Goal: Task Accomplishment & Management: Manage account settings

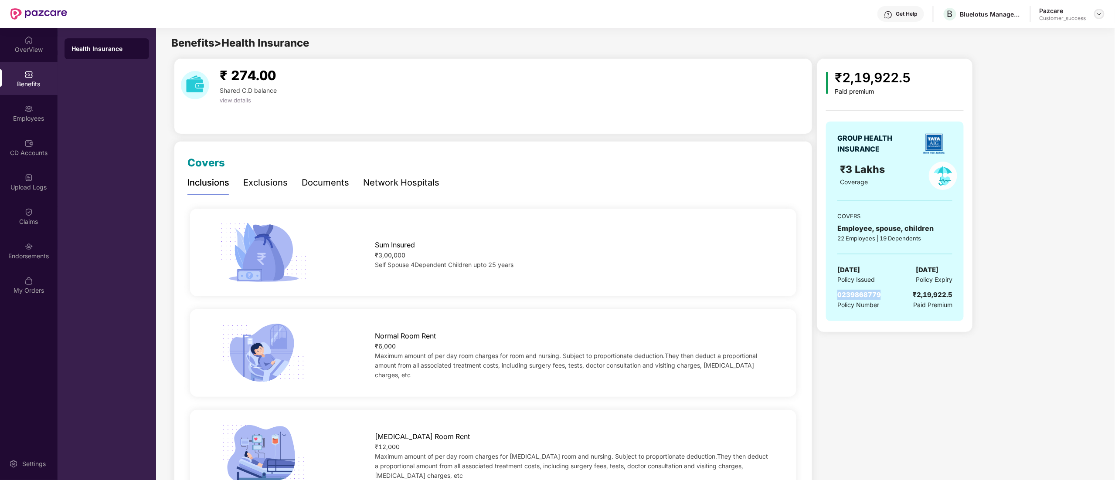
click at [1100, 17] on img at bounding box center [1099, 13] width 7 height 7
click at [1044, 33] on div "Switch to partner view" at bounding box center [1058, 34] width 113 height 17
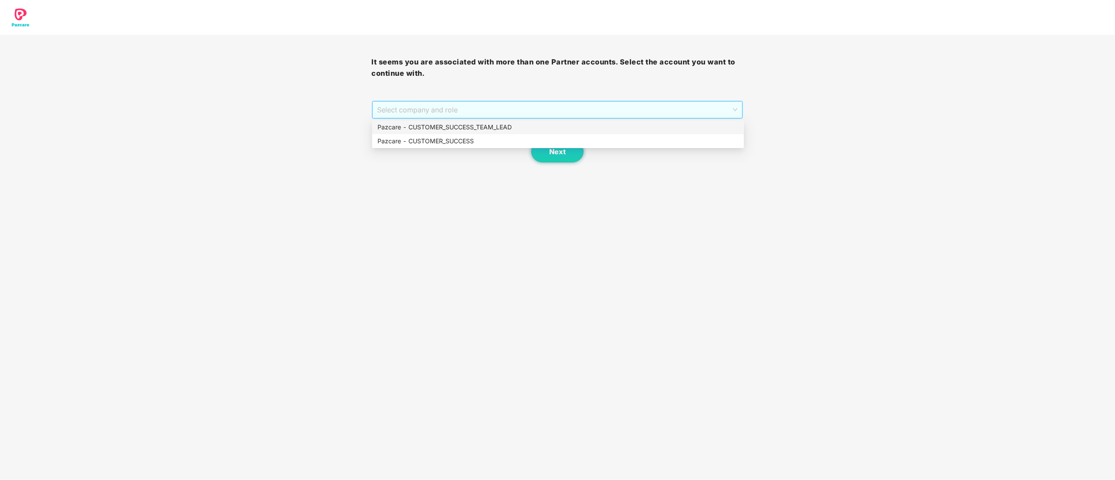
click at [389, 112] on span "Select company and role" at bounding box center [558, 110] width 361 height 17
click at [393, 140] on div "Pazcare - CUSTOMER_SUCCESS" at bounding box center [558, 141] width 361 height 10
click at [553, 155] on span "Next" at bounding box center [557, 152] width 17 height 8
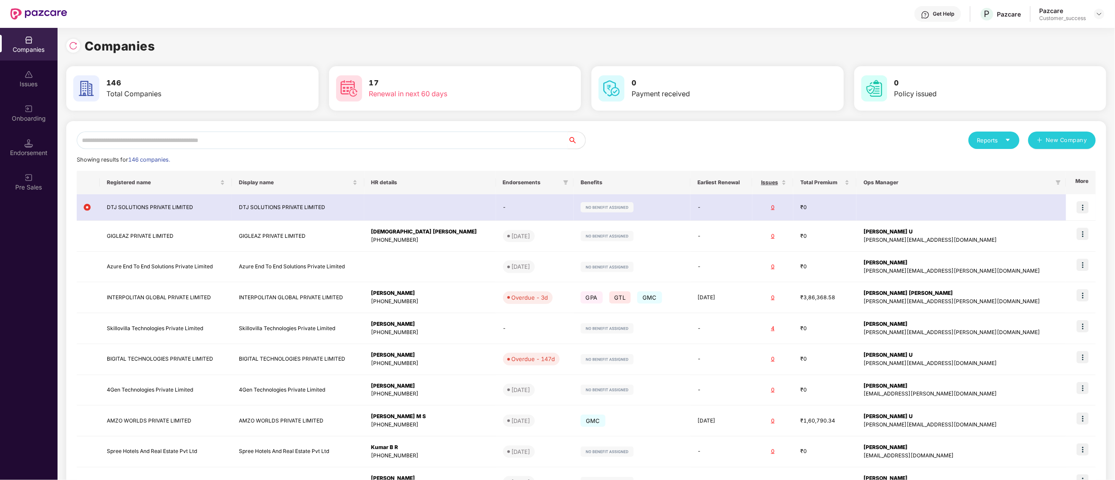
click at [247, 145] on input "text" at bounding box center [322, 140] width 491 height 17
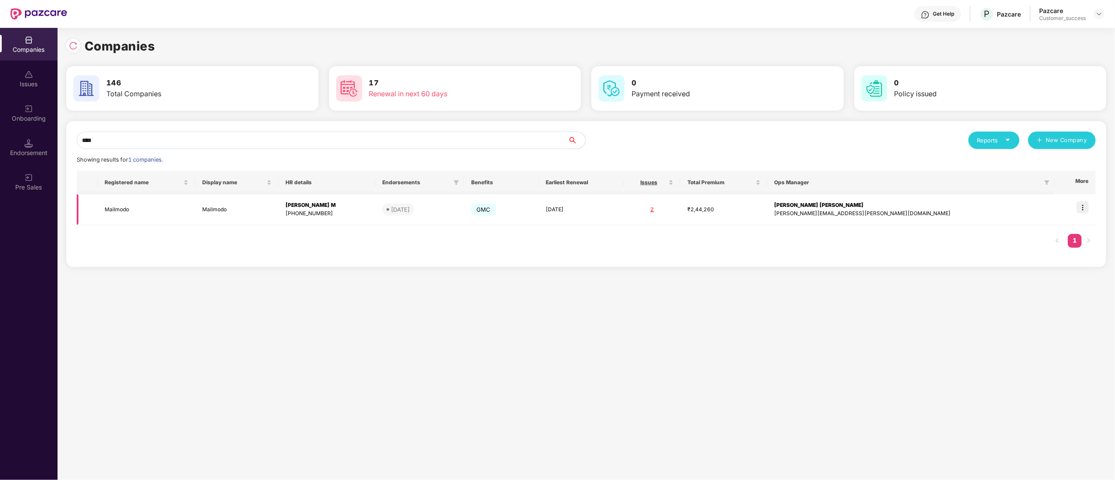
type input "****"
click at [1079, 209] on img at bounding box center [1083, 207] width 12 height 12
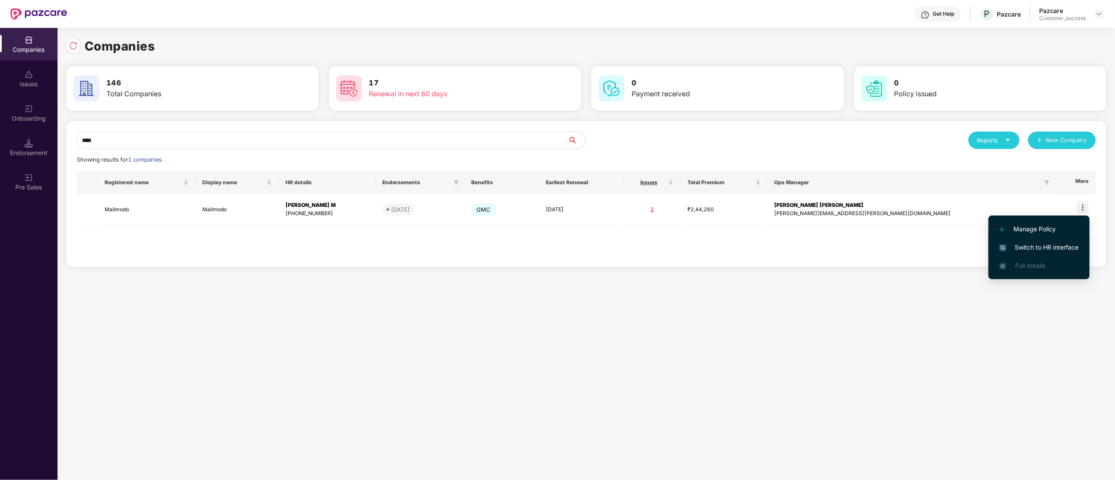
click at [1038, 243] on span "Switch to HR interface" at bounding box center [1039, 248] width 79 height 10
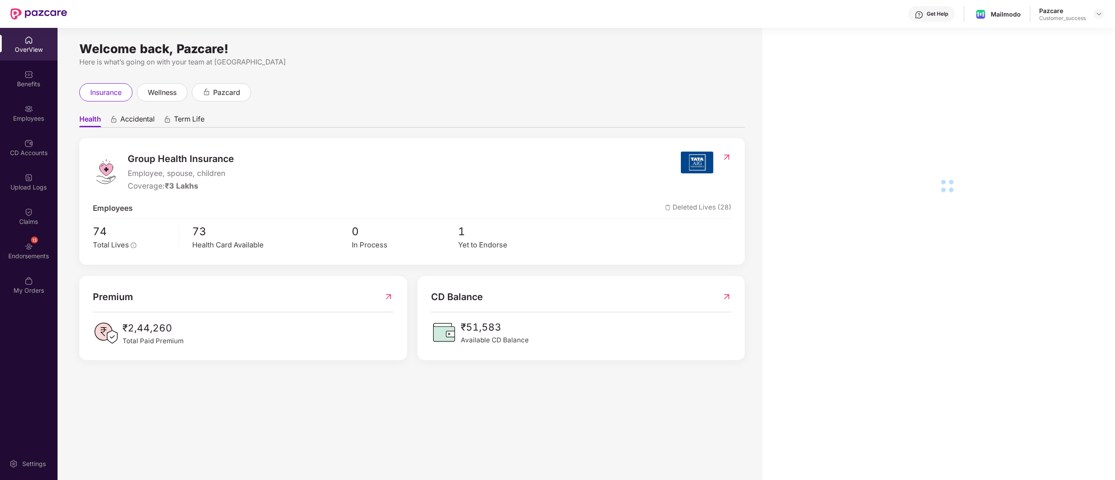
click at [27, 117] on div "Employees" at bounding box center [29, 118] width 58 height 9
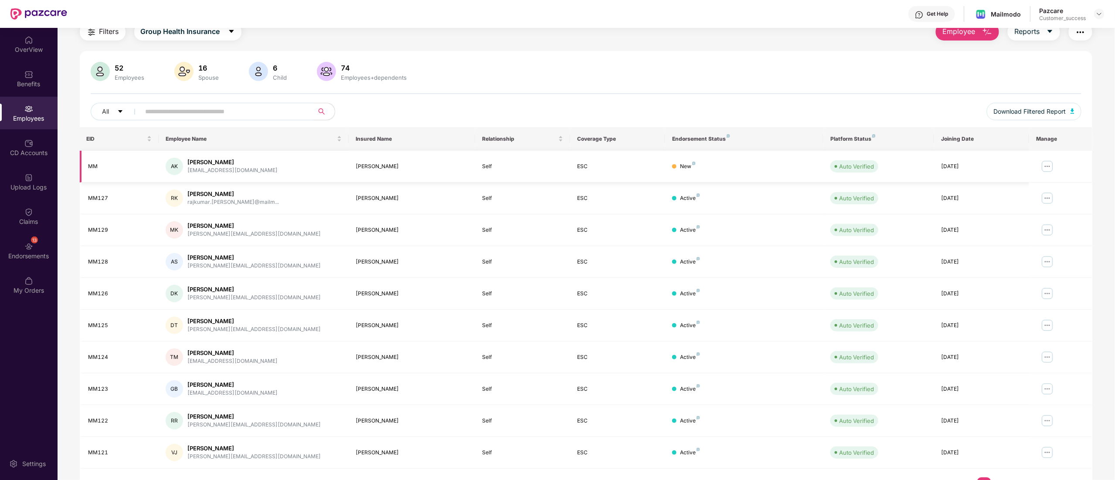
scroll to position [57, 0]
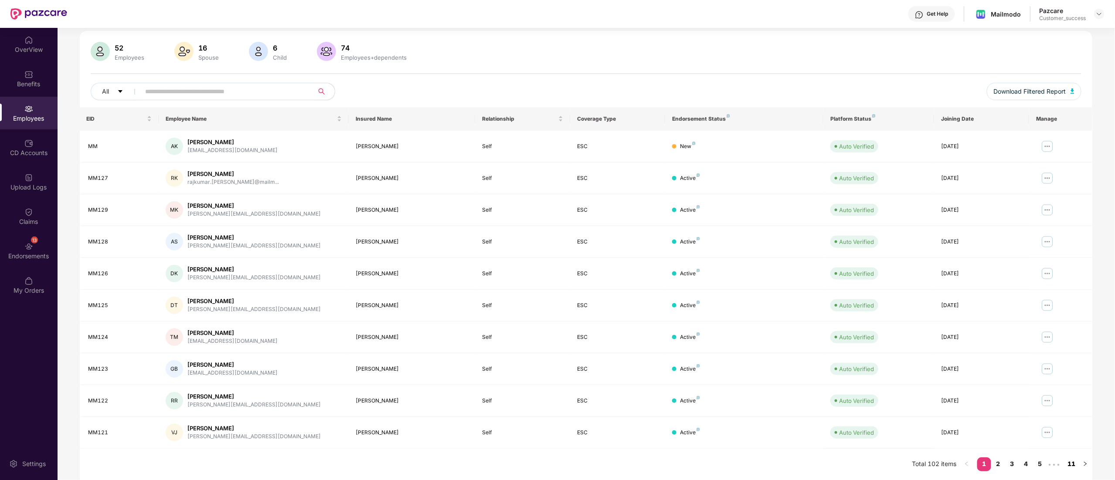
click at [1066, 466] on link "11" at bounding box center [1072, 464] width 14 height 13
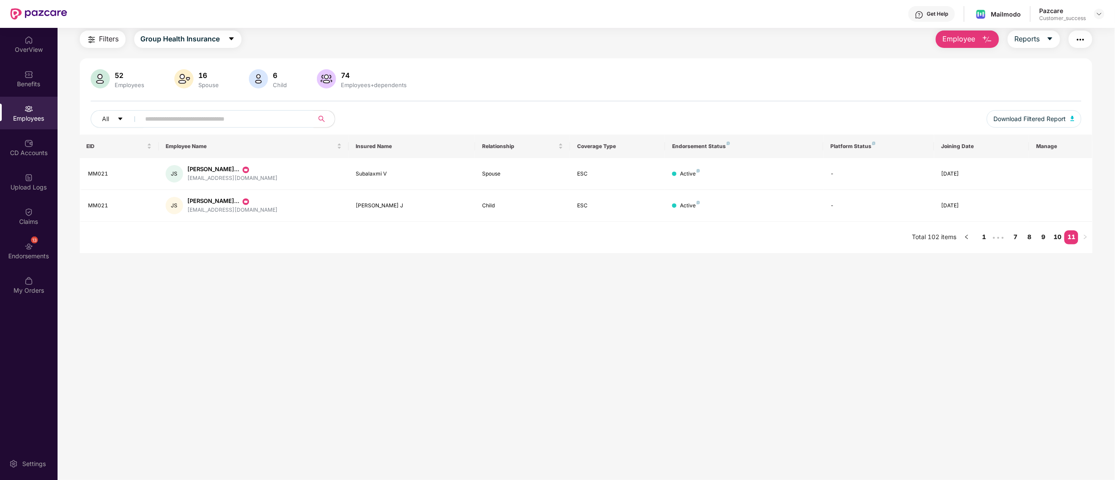
scroll to position [28, 0]
click at [28, 113] on div "Employees" at bounding box center [29, 113] width 58 height 33
click at [29, 85] on div "Benefits" at bounding box center [29, 84] width 58 height 9
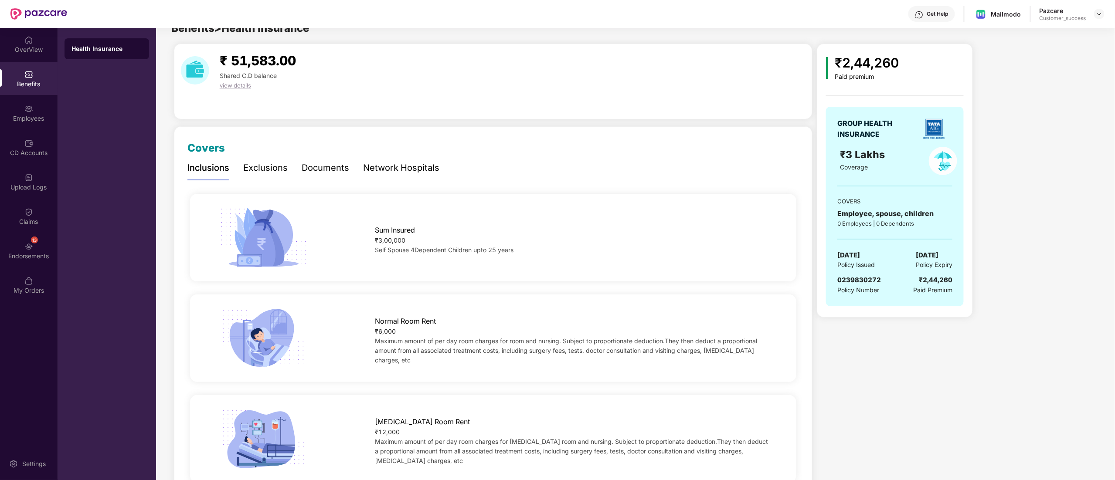
scroll to position [0, 0]
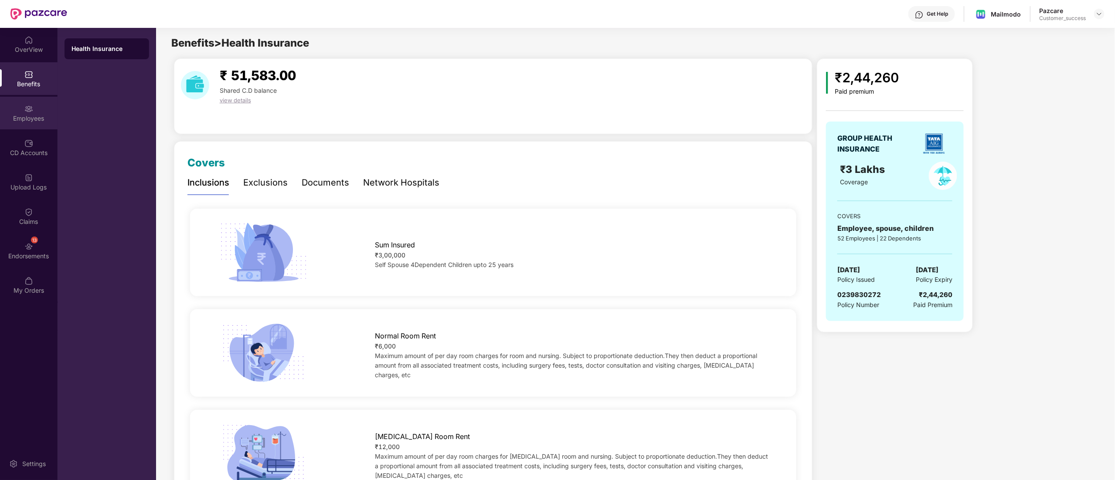
click at [31, 106] on img at bounding box center [28, 109] width 9 height 9
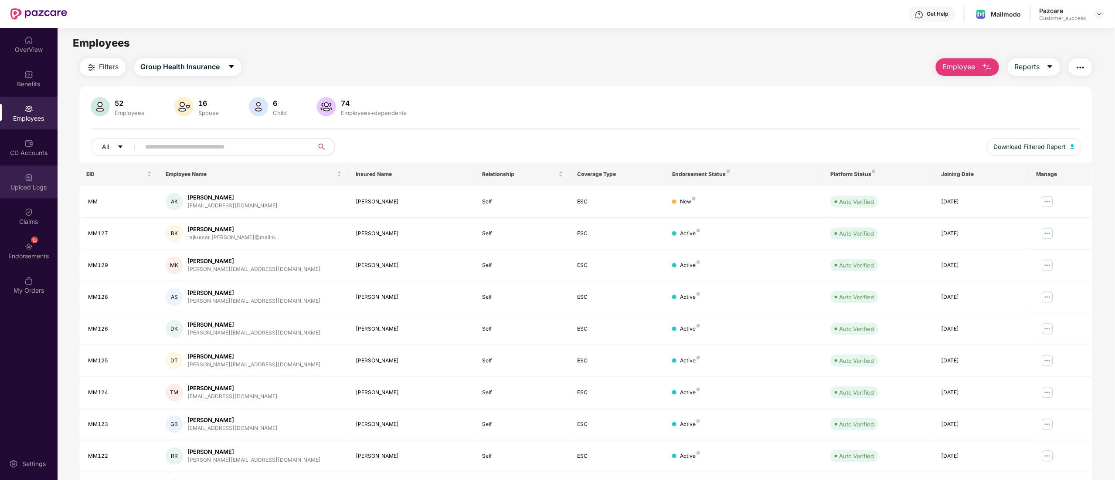
click at [35, 186] on div "Upload Logs" at bounding box center [29, 187] width 58 height 9
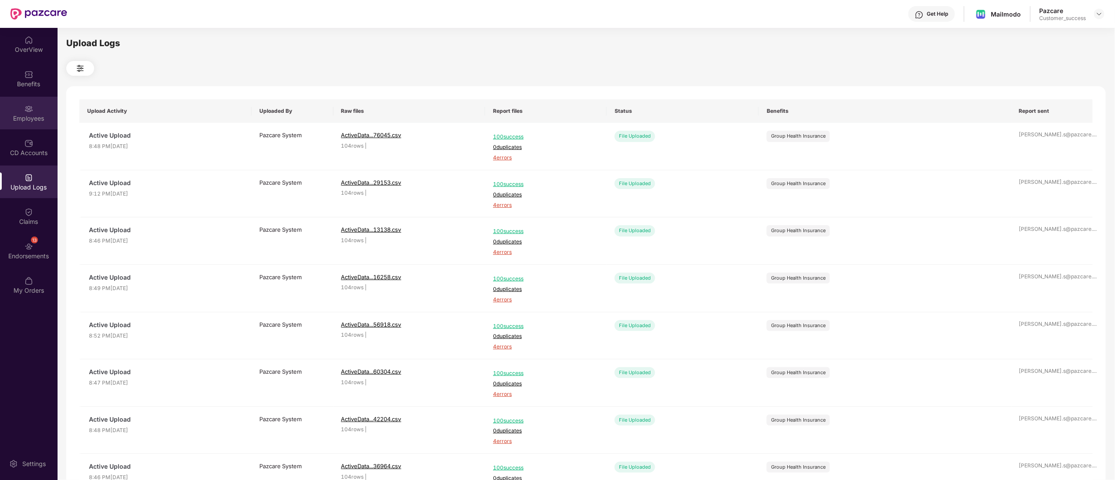
click at [27, 116] on div "Employees" at bounding box center [29, 118] width 58 height 9
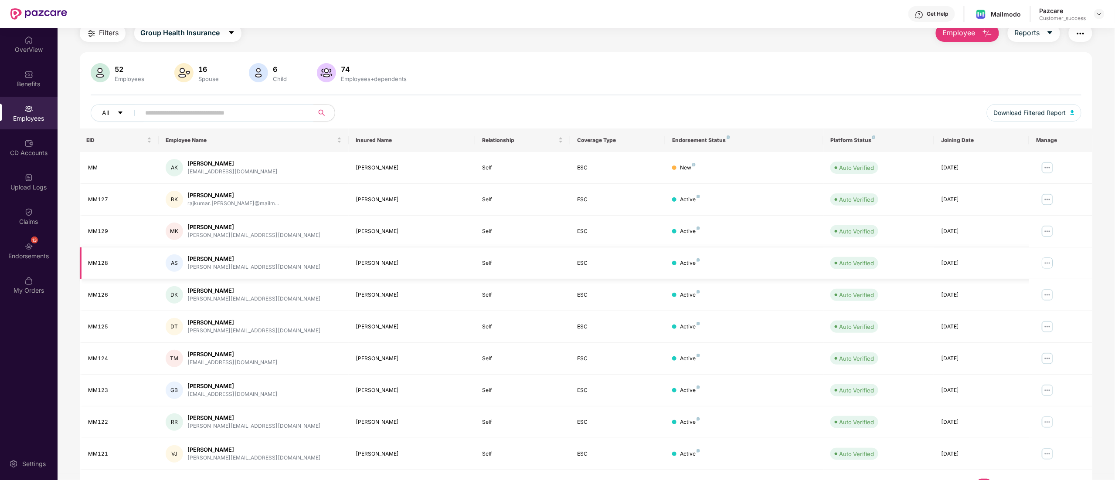
scroll to position [35, 0]
click at [1050, 167] on img at bounding box center [1048, 167] width 14 height 14
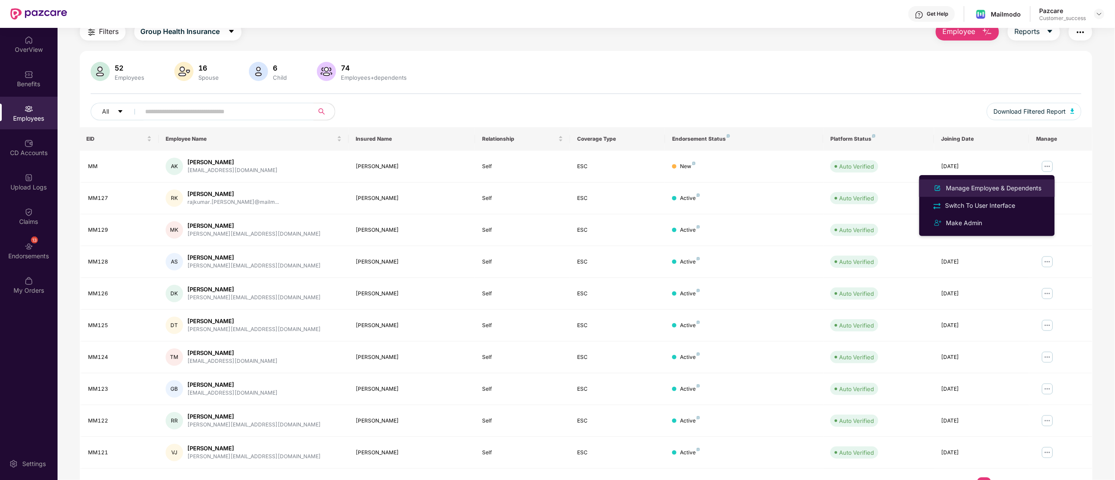
click at [996, 188] on div "Manage Employee & Dependents" at bounding box center [994, 189] width 99 height 10
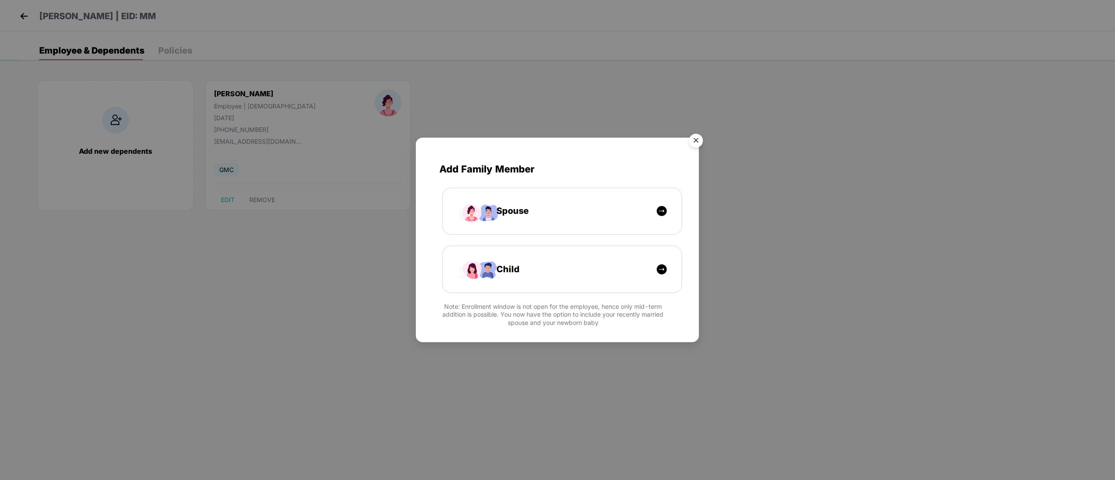
click at [700, 138] on img "Close" at bounding box center [696, 142] width 24 height 24
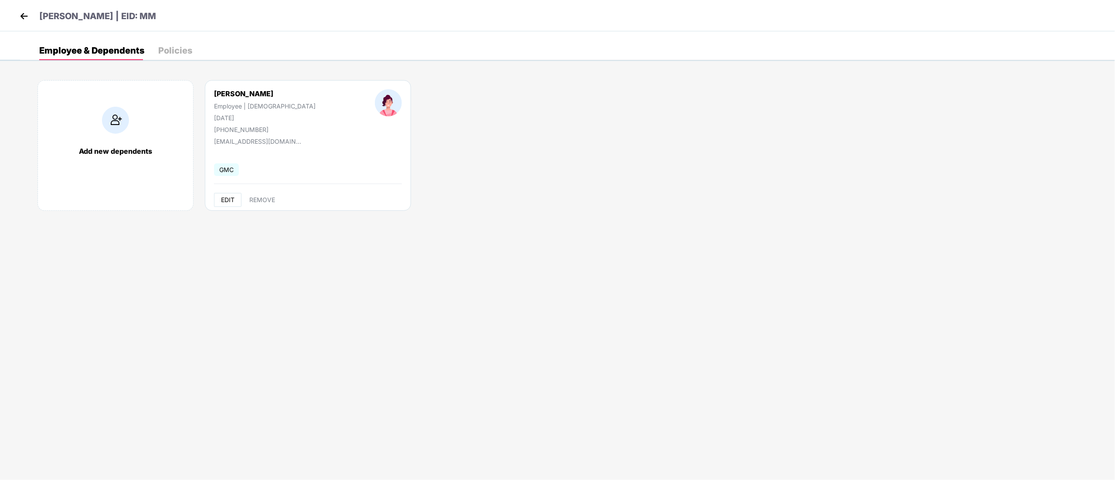
click at [226, 198] on span "EDIT" at bounding box center [228, 200] width 14 height 7
select select "******"
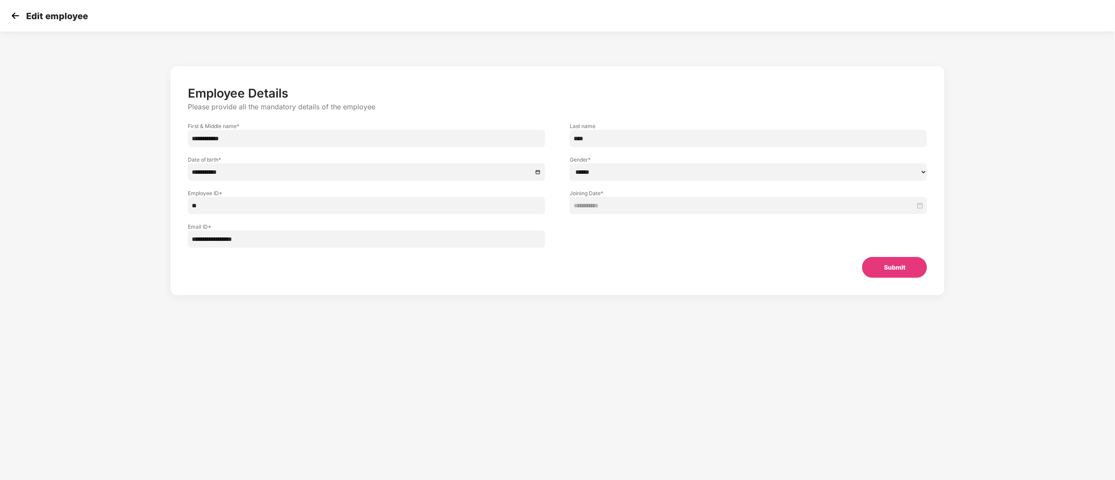
click at [218, 210] on input "**" at bounding box center [367, 205] width 358 height 17
type input "*****"
click at [899, 268] on button "Submit" at bounding box center [894, 267] width 65 height 21
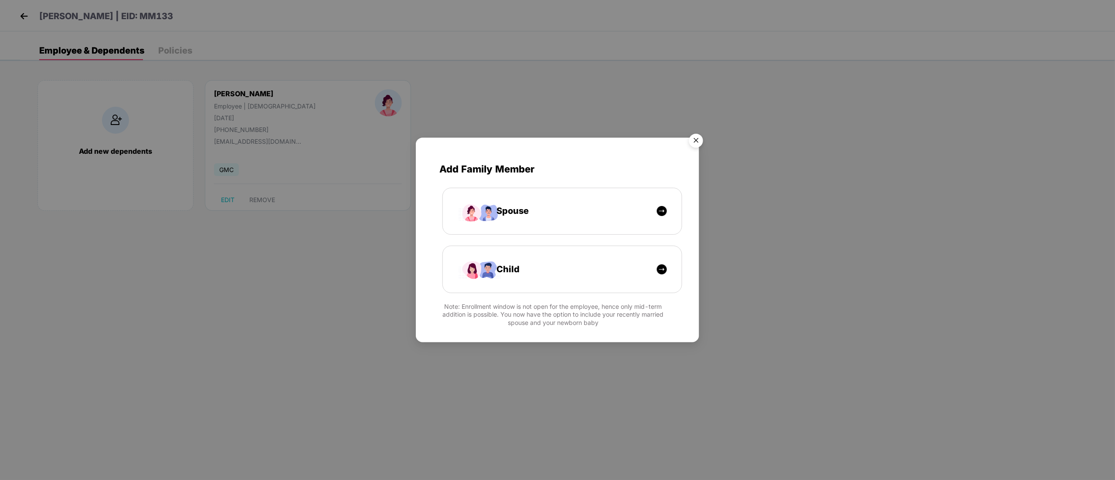
click at [701, 140] on img "Close" at bounding box center [696, 142] width 24 height 24
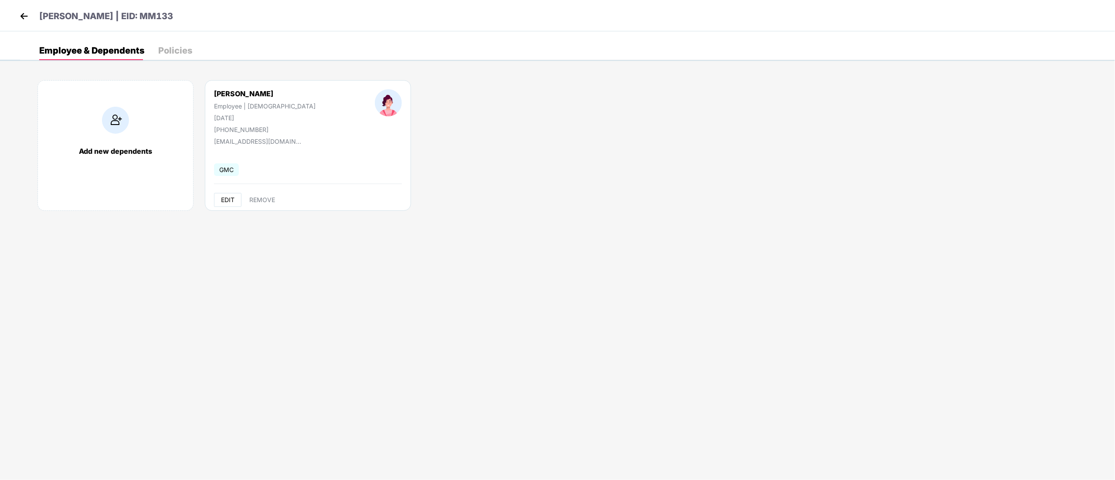
click at [222, 205] on button "EDIT" at bounding box center [227, 200] width 27 height 14
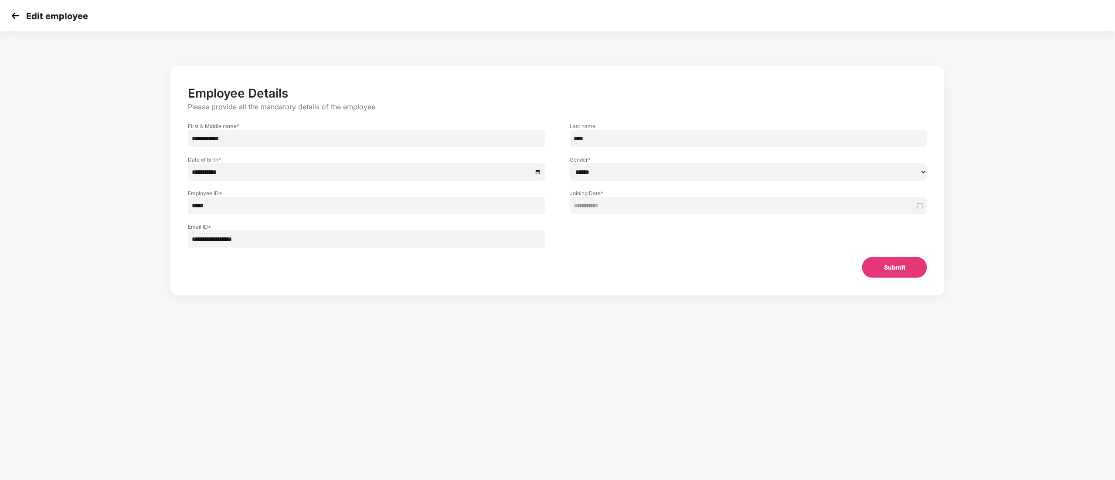
click at [583, 175] on select "****** **** ******" at bounding box center [749, 171] width 358 height 17
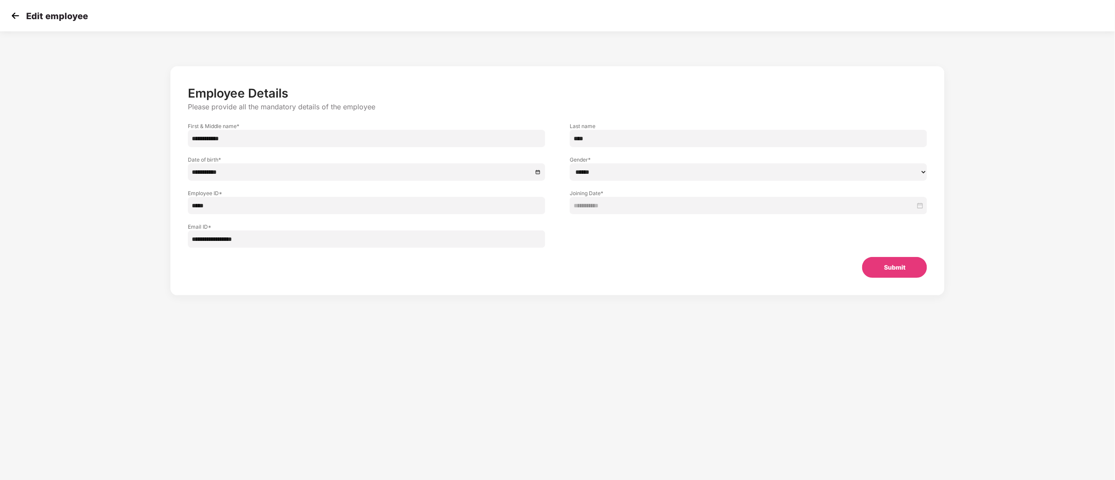
select select "****"
click at [570, 163] on select "****** **** ******" at bounding box center [749, 171] width 358 height 17
click at [896, 274] on button "Submit" at bounding box center [894, 267] width 65 height 21
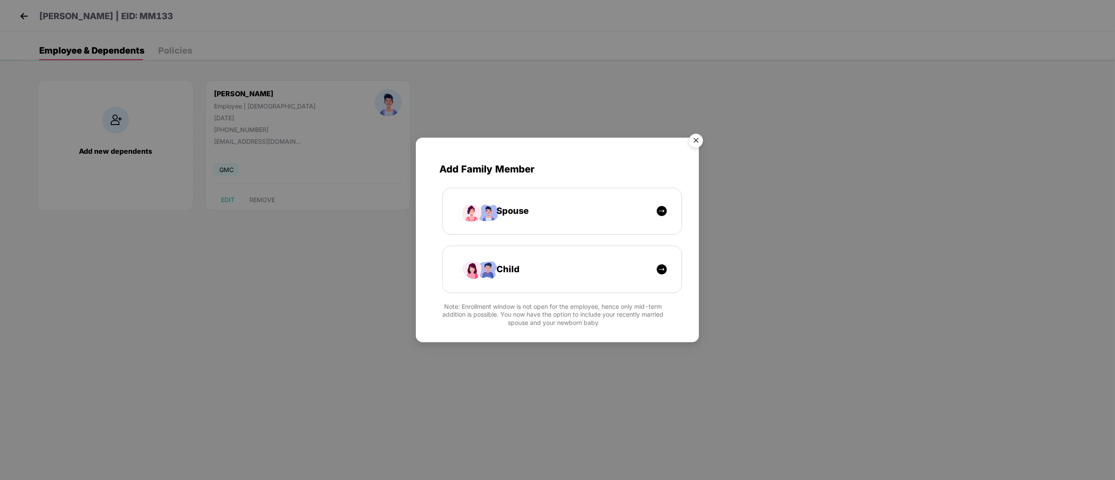
click at [699, 139] on img "Close" at bounding box center [696, 142] width 24 height 24
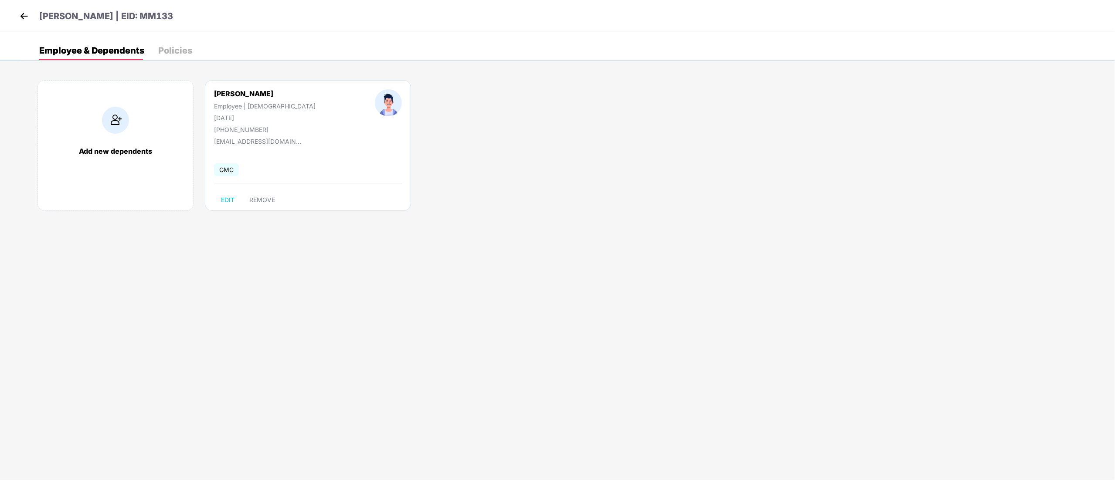
click at [18, 15] on img at bounding box center [23, 16] width 13 height 13
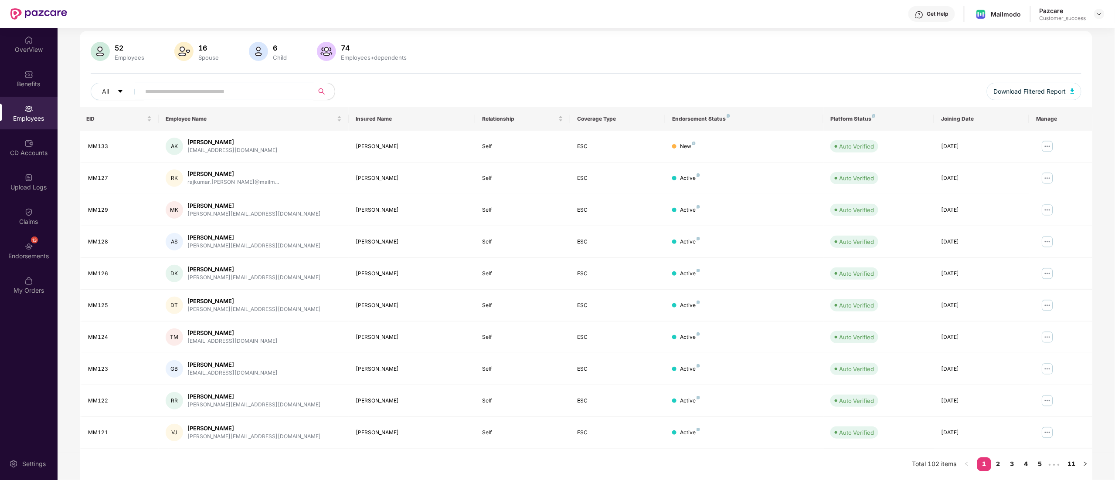
scroll to position [57, 0]
click at [1073, 463] on link "11" at bounding box center [1072, 464] width 14 height 13
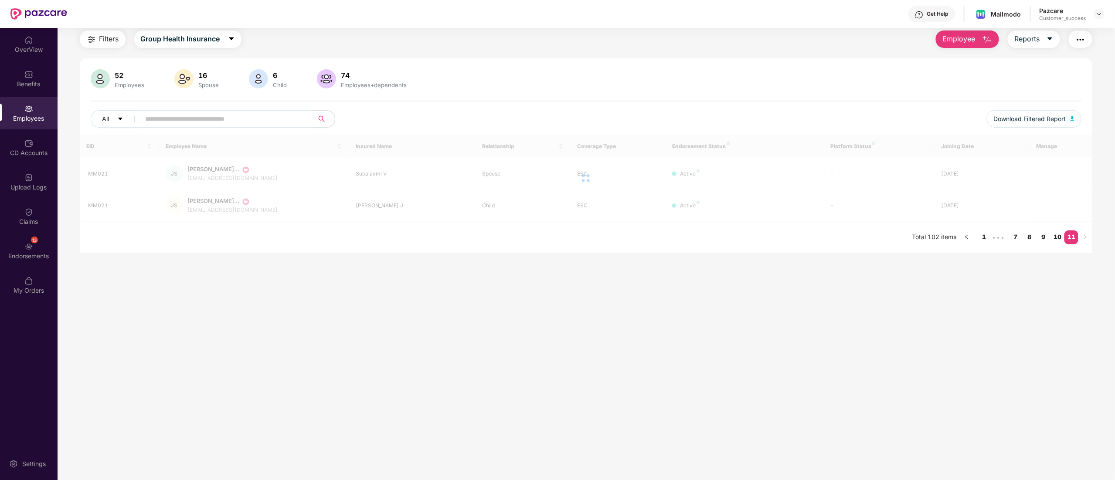
scroll to position [28, 0]
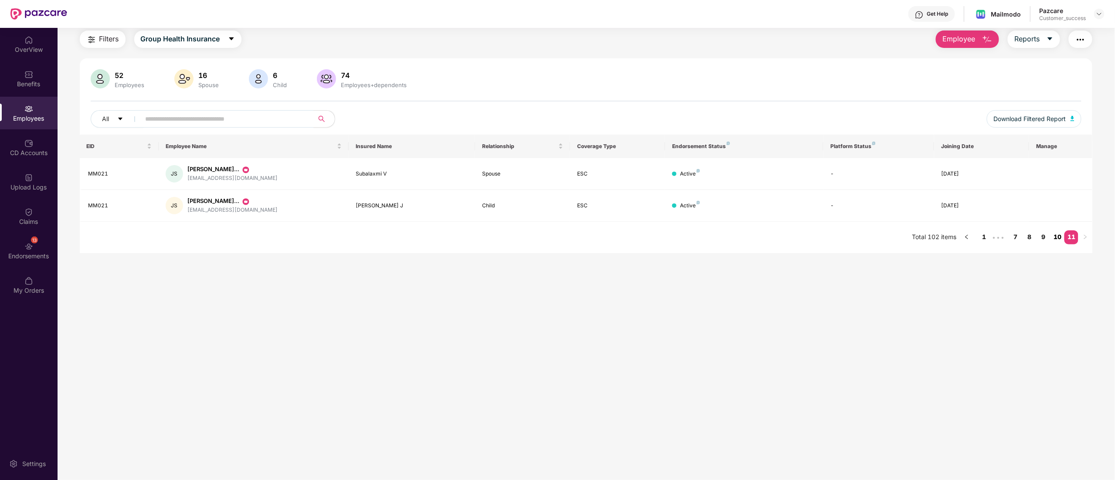
click at [1057, 234] on link "10" at bounding box center [1058, 237] width 14 height 13
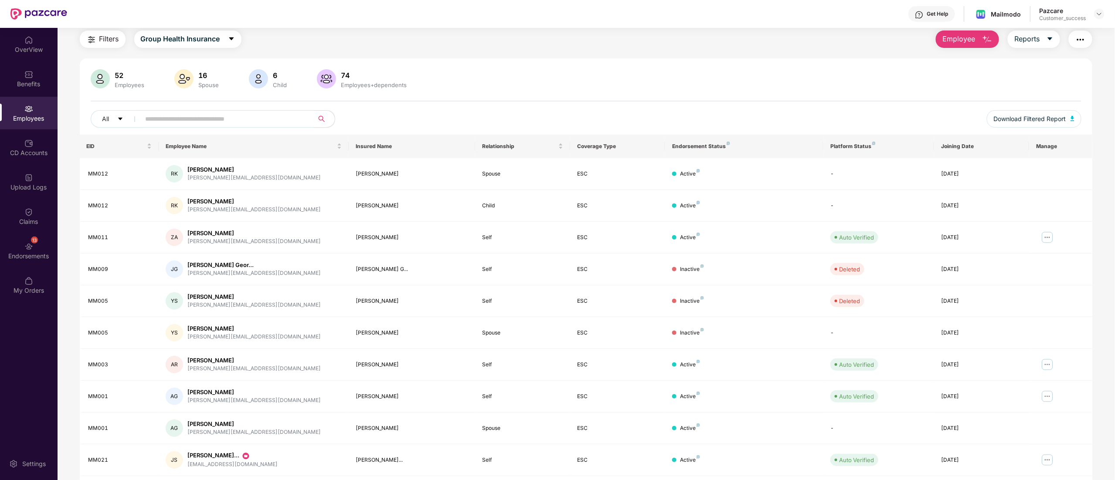
click at [1104, 319] on div "Filters Group Health Insurance Employee Reports 52 Employees 16 Spouse 6 Child …" at bounding box center [586, 269] width 1057 height 477
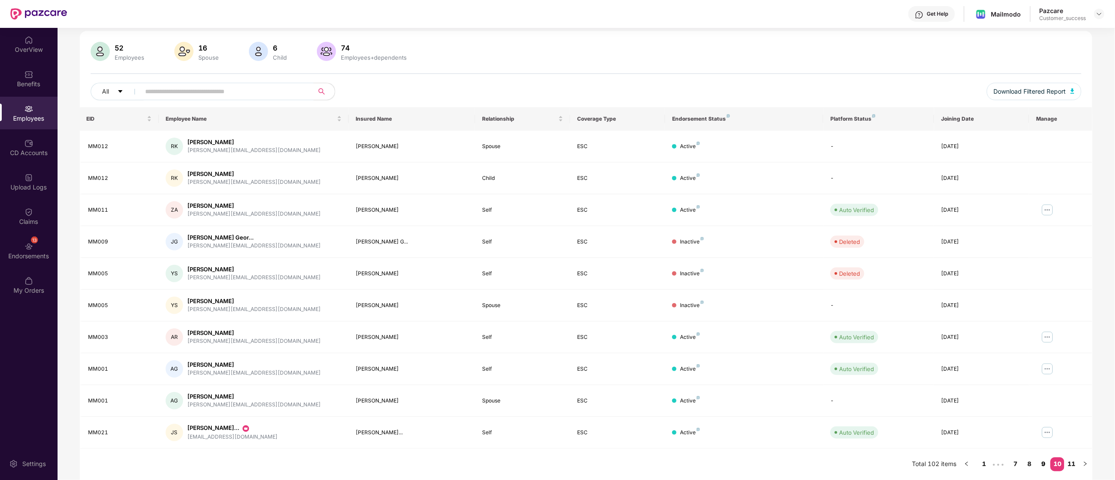
click at [1044, 463] on link "9" at bounding box center [1044, 464] width 14 height 13
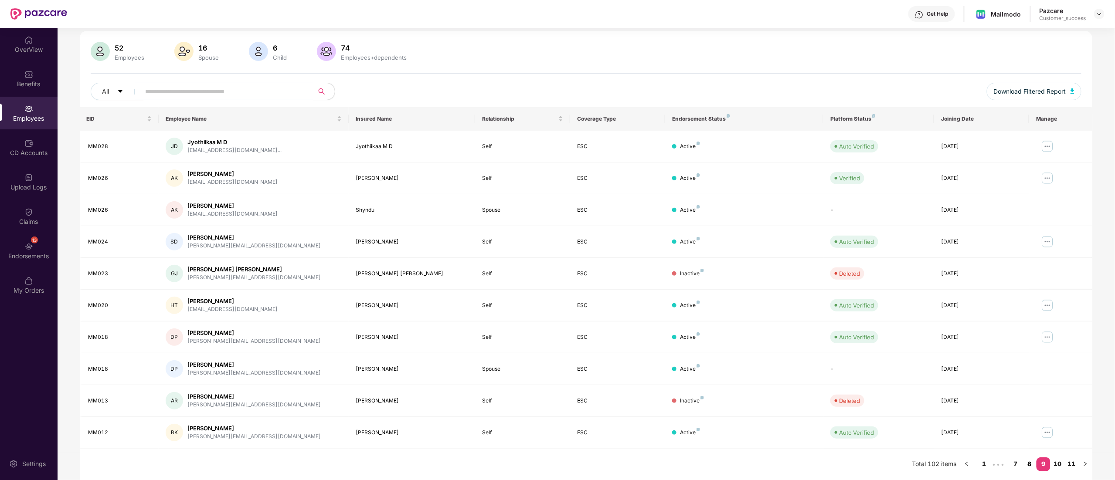
click at [1031, 460] on link "8" at bounding box center [1030, 464] width 14 height 13
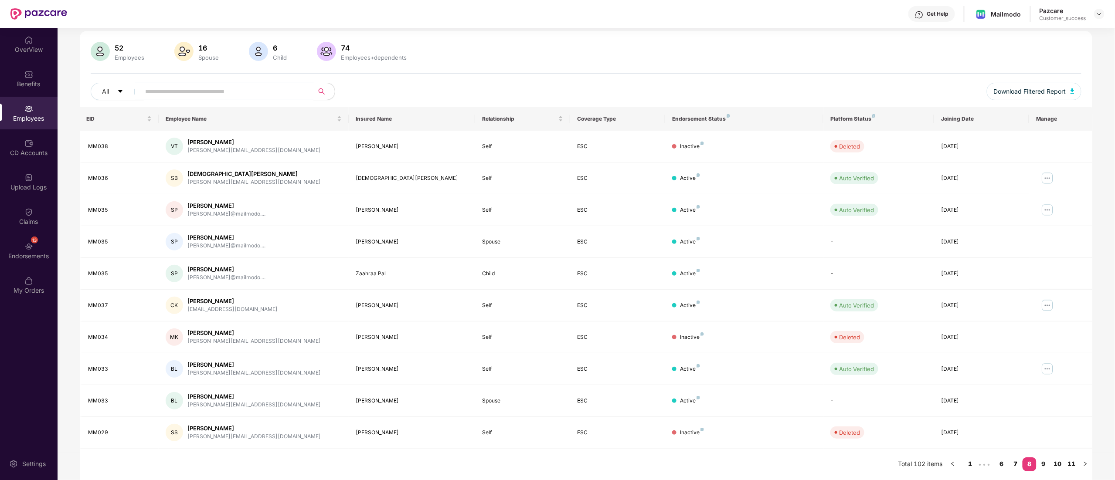
click at [1015, 462] on link "7" at bounding box center [1016, 464] width 14 height 13
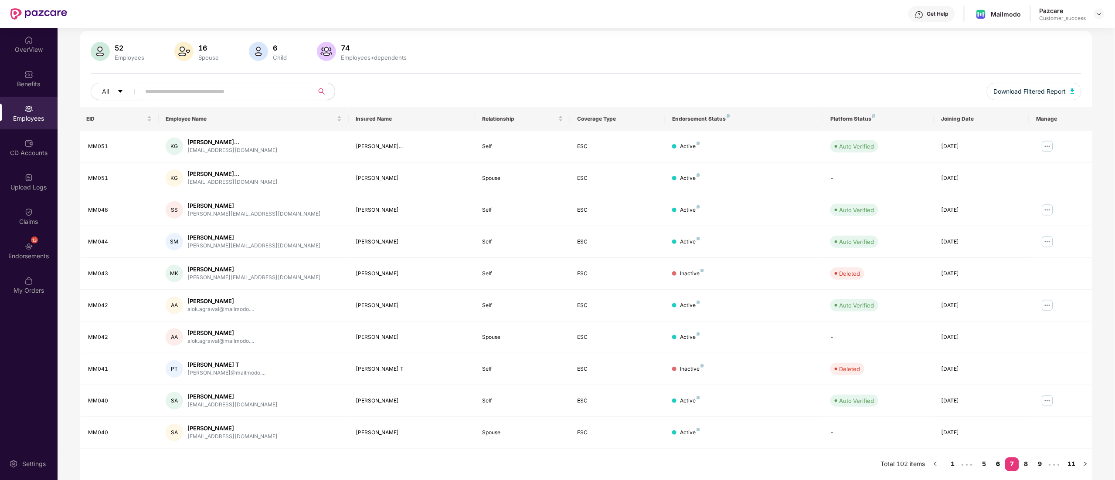
click at [1000, 465] on link "6" at bounding box center [998, 464] width 14 height 13
click at [995, 462] on link "5" at bounding box center [998, 464] width 14 height 13
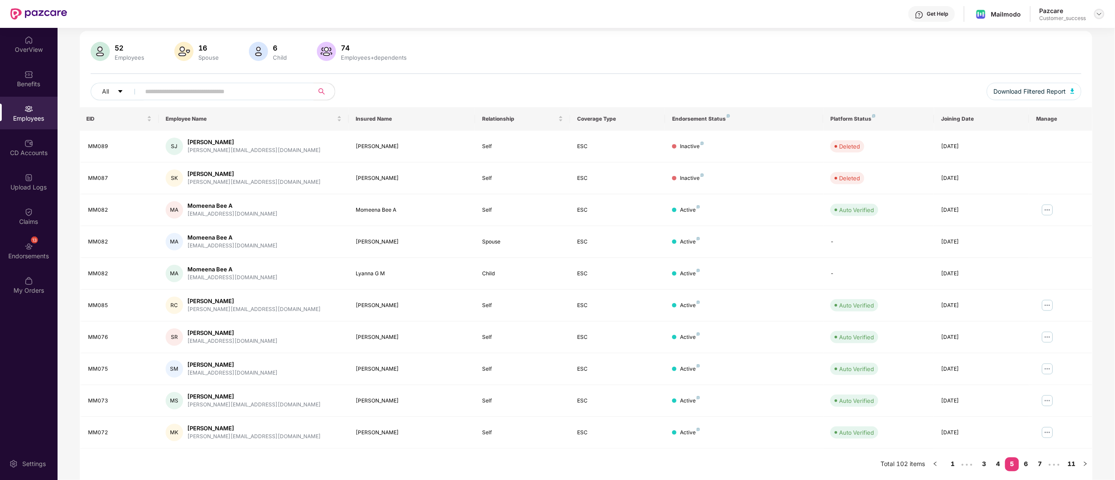
click at [1103, 12] on img at bounding box center [1099, 13] width 7 height 7
click at [1050, 34] on div "Switch to partner view" at bounding box center [1058, 34] width 113 height 17
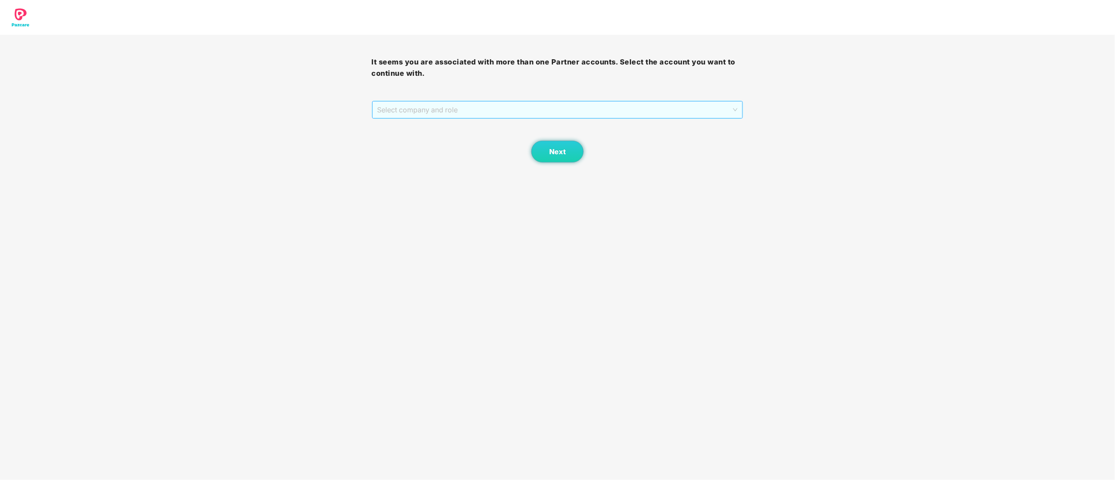
click at [473, 106] on span "Select company and role" at bounding box center [558, 110] width 361 height 17
click at [433, 143] on div "Pazcare - CUSTOMER_SUCCESS" at bounding box center [558, 141] width 361 height 10
click at [561, 151] on span "Next" at bounding box center [557, 152] width 17 height 8
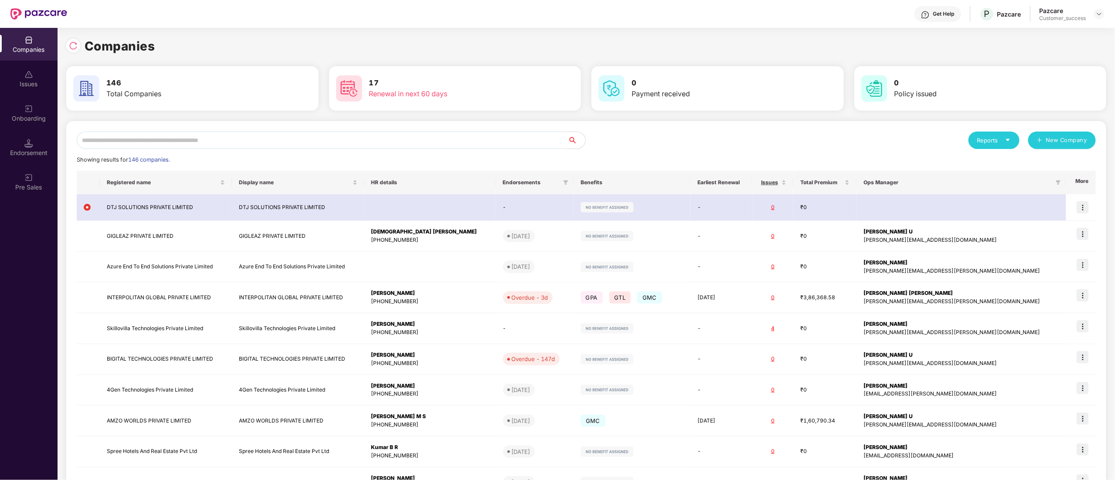
click at [193, 140] on input "text" at bounding box center [322, 140] width 491 height 17
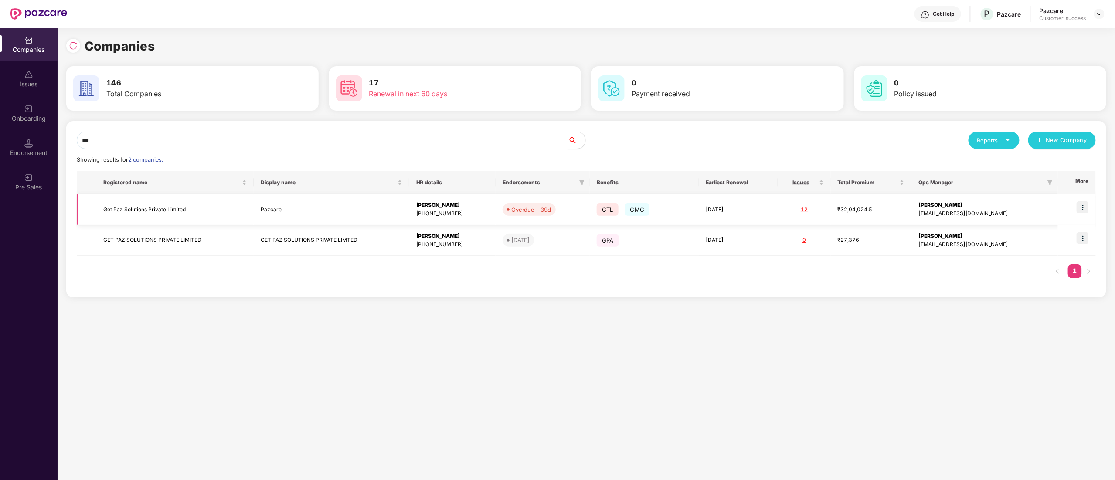
type input "***"
click at [1082, 208] on img at bounding box center [1083, 207] width 12 height 12
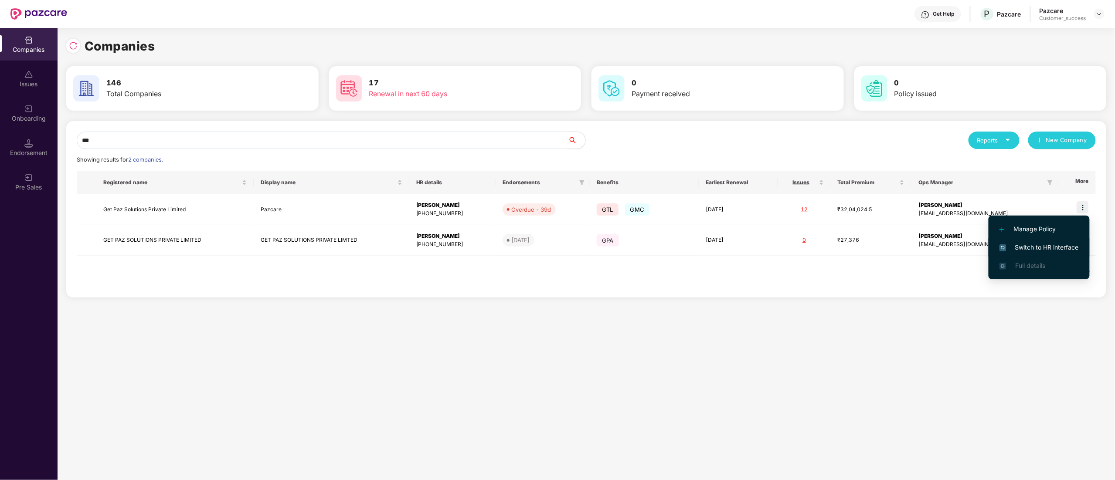
click at [1061, 254] on li "Switch to HR interface" at bounding box center [1039, 247] width 101 height 18
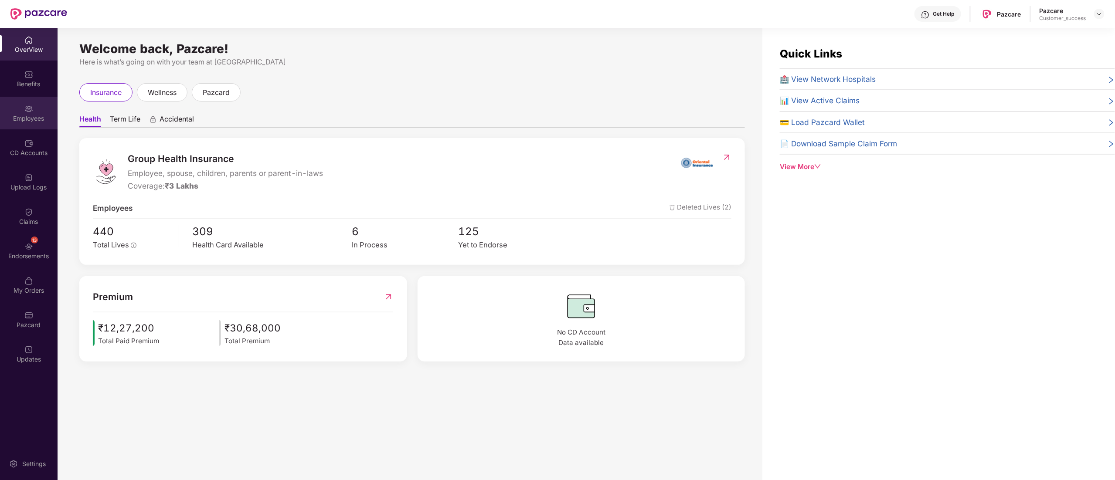
click at [18, 113] on div "Employees" at bounding box center [29, 113] width 58 height 33
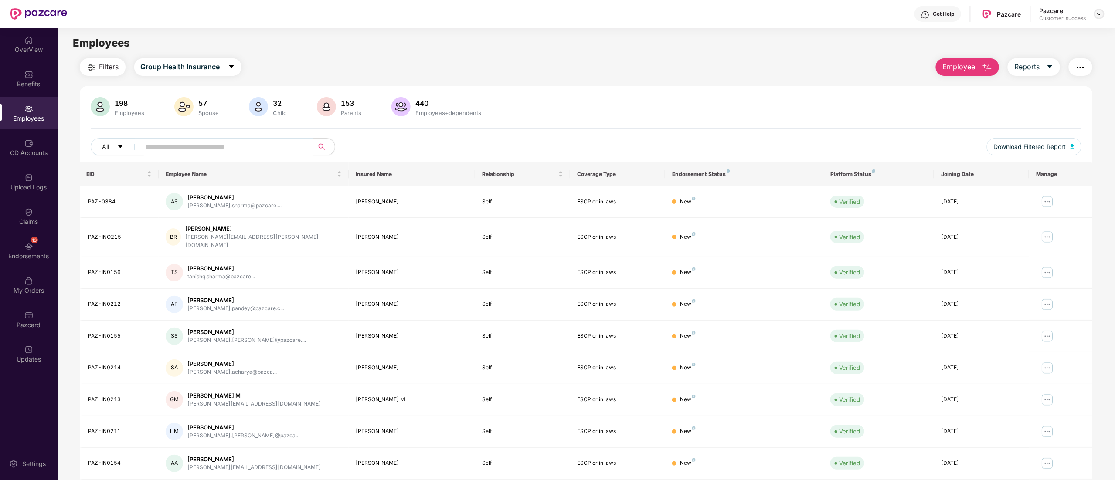
click at [1099, 14] on img at bounding box center [1099, 13] width 7 height 7
click at [1029, 34] on div "Switch to partner view" at bounding box center [1058, 34] width 113 height 17
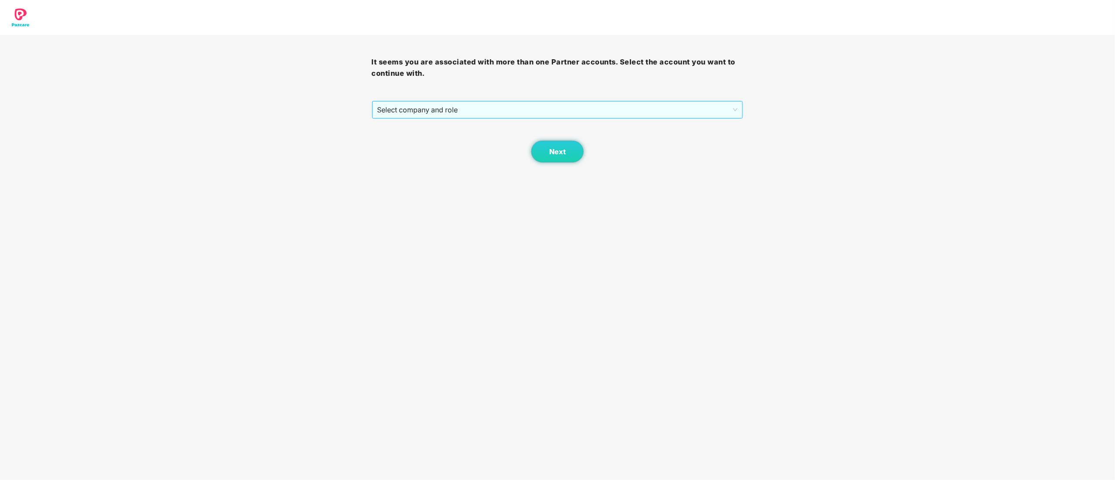
drag, startPoint x: 442, startPoint y: 113, endPoint x: 437, endPoint y: 118, distance: 7.1
click at [442, 111] on span "Select company and role" at bounding box center [558, 110] width 361 height 17
drag, startPoint x: 435, startPoint y: 140, endPoint x: 475, endPoint y: 139, distance: 40.1
click at [435, 139] on div "Pazcare - CUSTOMER_SUCCESS" at bounding box center [558, 141] width 361 height 10
click at [568, 157] on button "Next" at bounding box center [557, 152] width 52 height 22
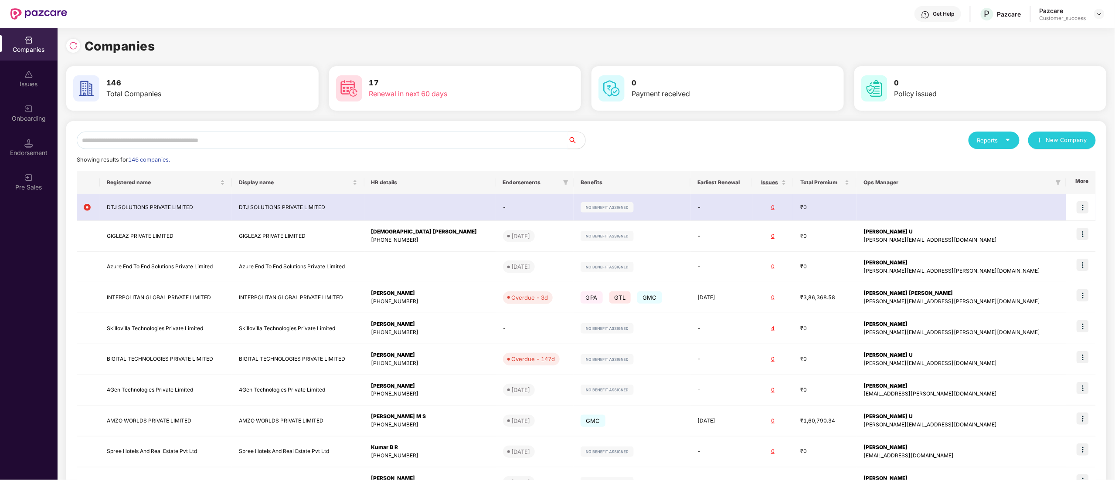
click at [199, 134] on input "text" at bounding box center [322, 140] width 491 height 17
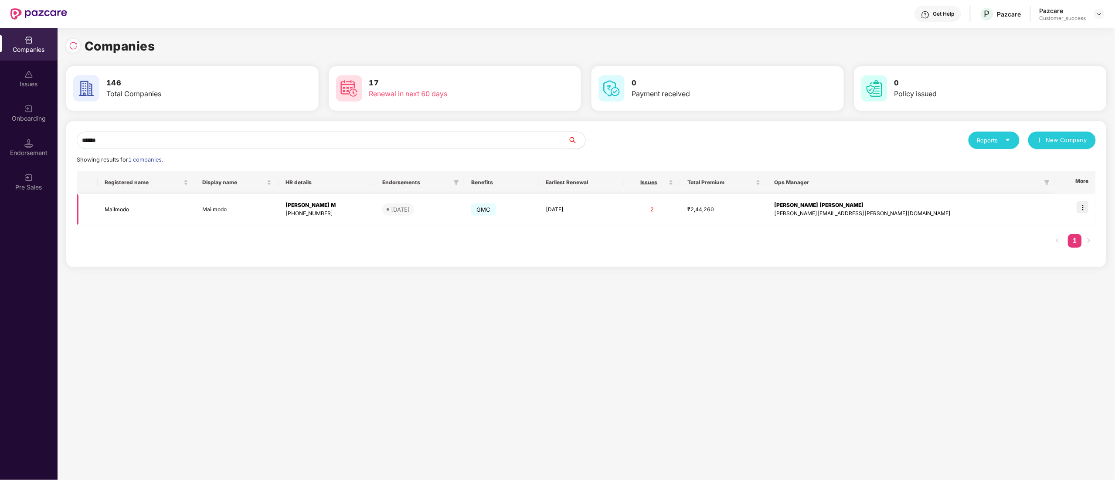
type input "******"
click at [1087, 211] on img at bounding box center [1083, 207] width 12 height 12
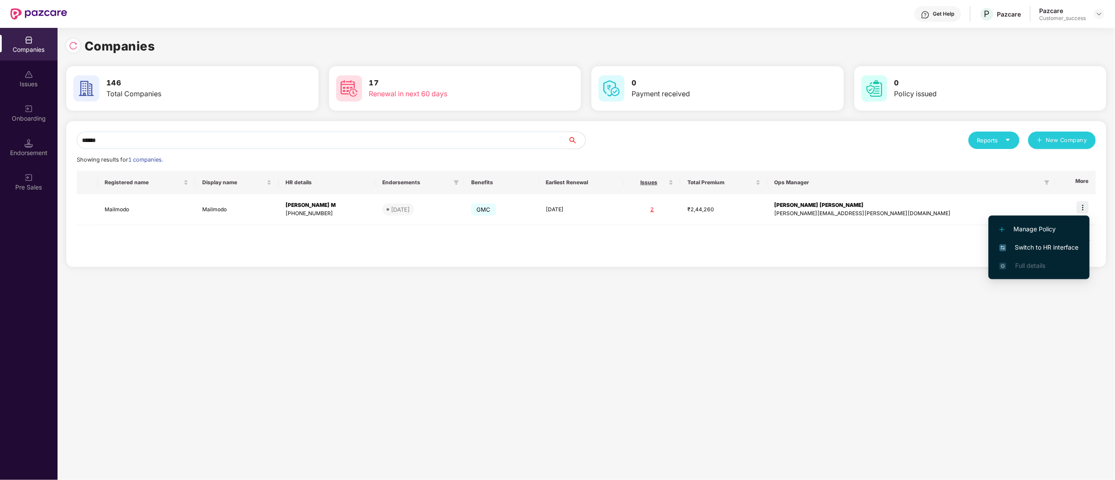
click at [1083, 212] on div "Manage Policy Switch to HR interface Full details" at bounding box center [1039, 247] width 101 height 72
click at [1055, 247] on span "Switch to HR interface" at bounding box center [1039, 248] width 79 height 10
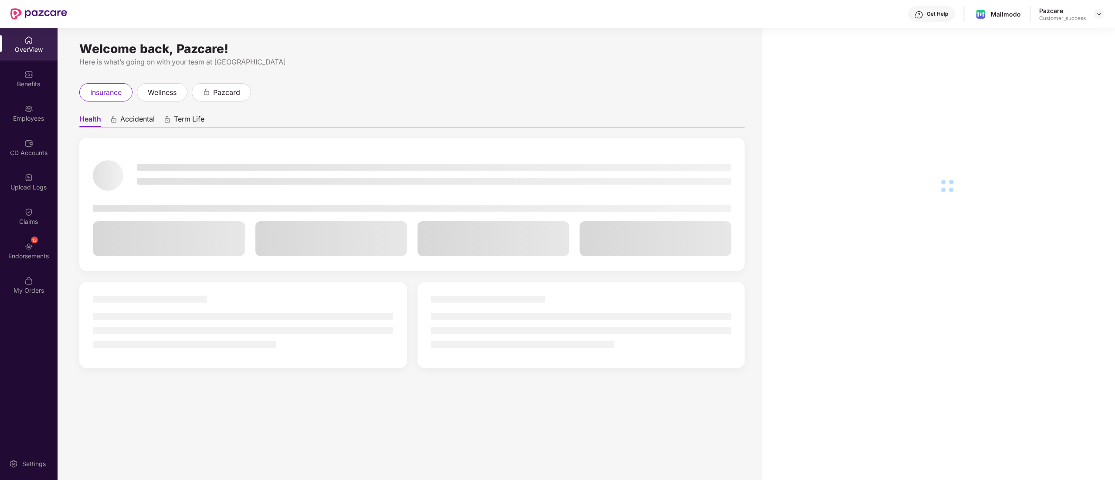
click at [24, 113] on div "Employees" at bounding box center [29, 113] width 58 height 33
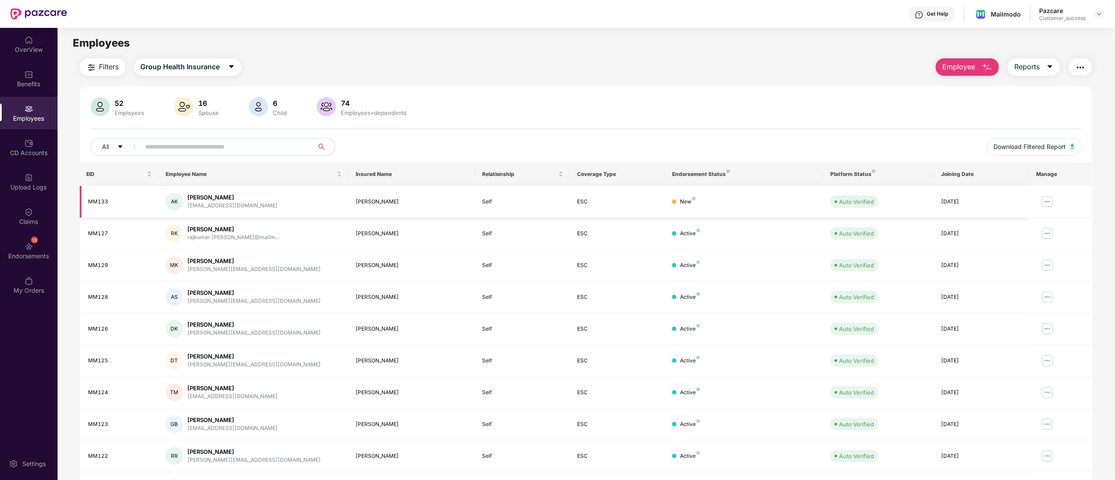
click at [1052, 200] on img at bounding box center [1048, 202] width 14 height 14
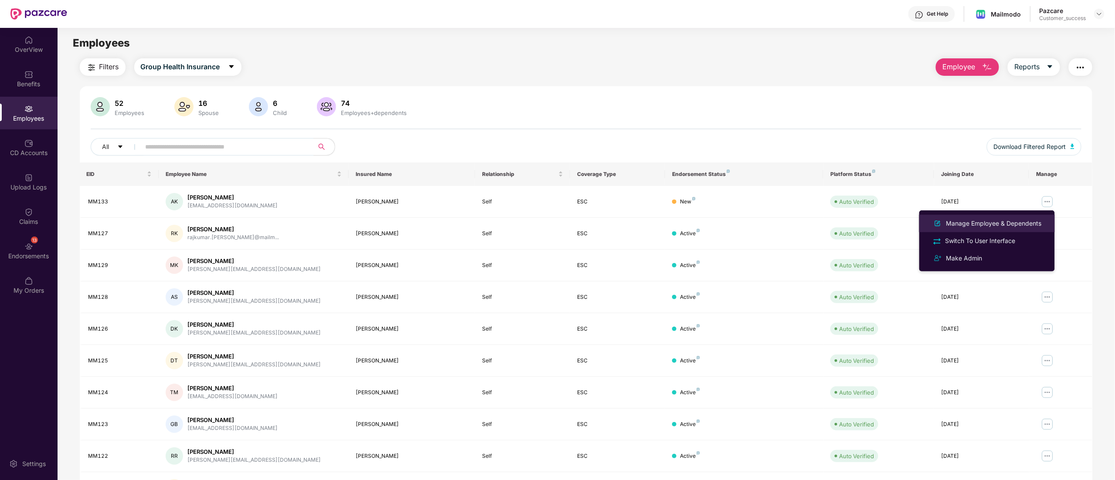
click at [1005, 218] on li "Manage Employee & Dependents" at bounding box center [988, 223] width 136 height 17
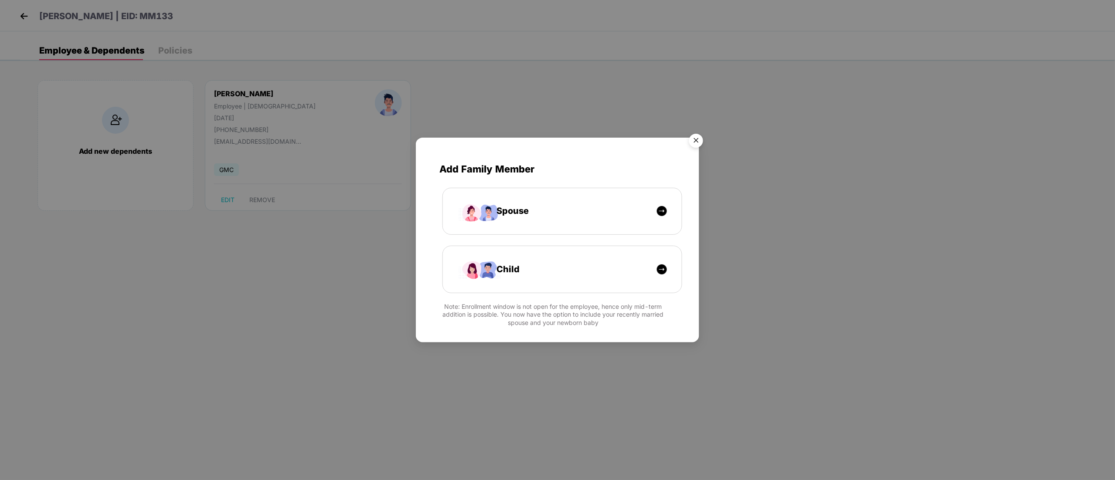
drag, startPoint x: 698, startPoint y: 140, endPoint x: 678, endPoint y: 143, distance: 19.4
click at [697, 139] on img "Close" at bounding box center [696, 142] width 24 height 24
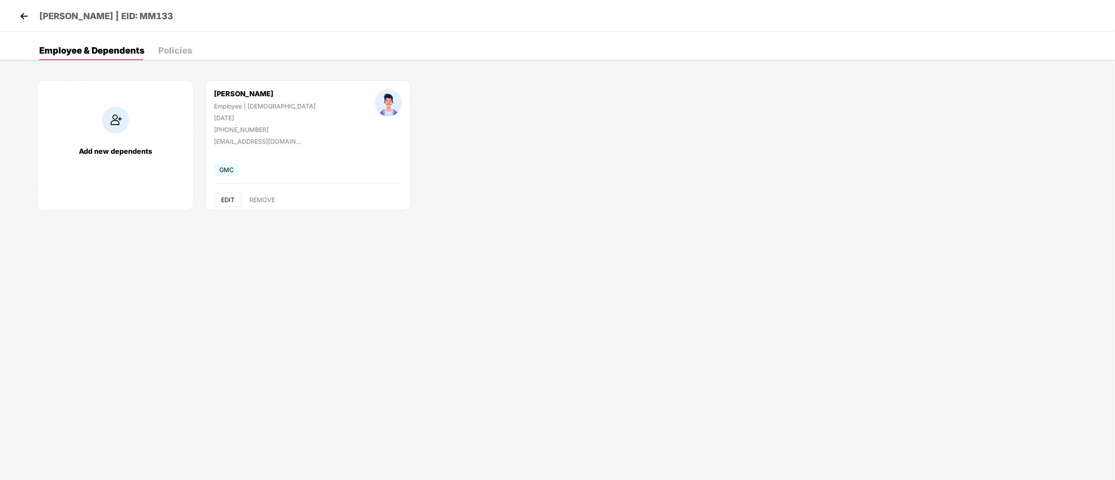
click at [225, 200] on span "EDIT" at bounding box center [228, 200] width 14 height 7
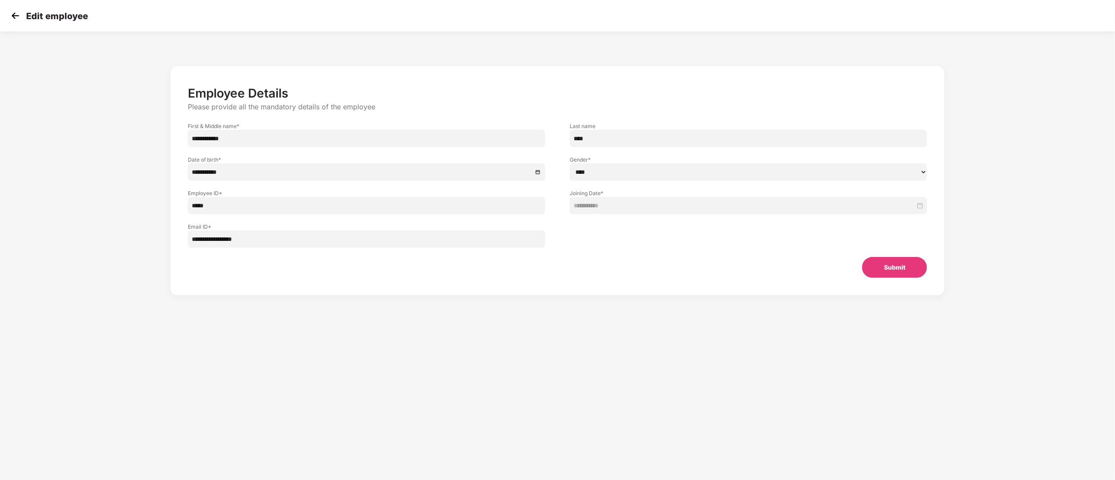
drag, startPoint x: 604, startPoint y: 173, endPoint x: 599, endPoint y: 179, distance: 8.4
click at [604, 173] on select "****** **** ******" at bounding box center [749, 171] width 358 height 17
select select "******"
click at [570, 163] on select "****** **** ******" at bounding box center [749, 171] width 358 height 17
drag, startPoint x: 895, startPoint y: 268, endPoint x: 883, endPoint y: 268, distance: 11.3
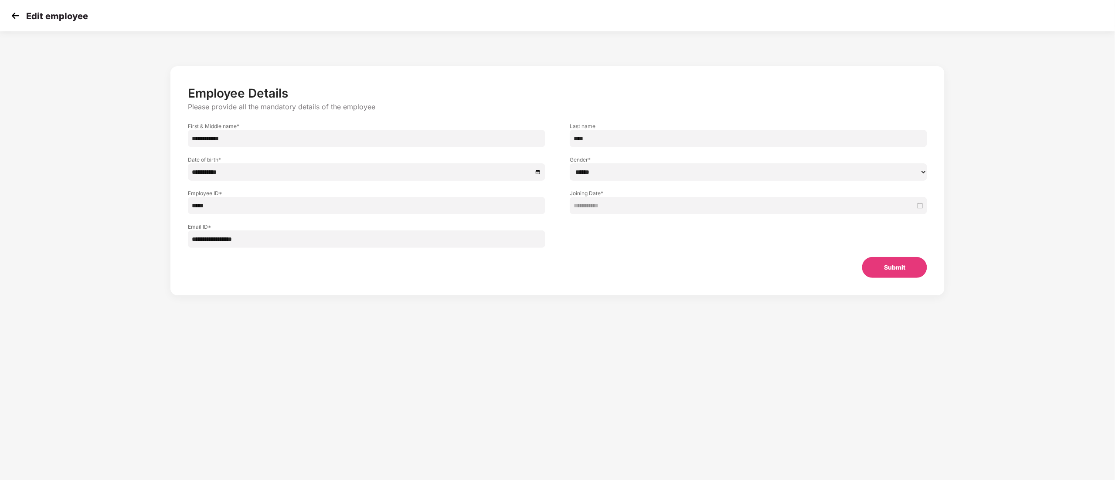
click at [896, 261] on button "Submit" at bounding box center [894, 267] width 65 height 21
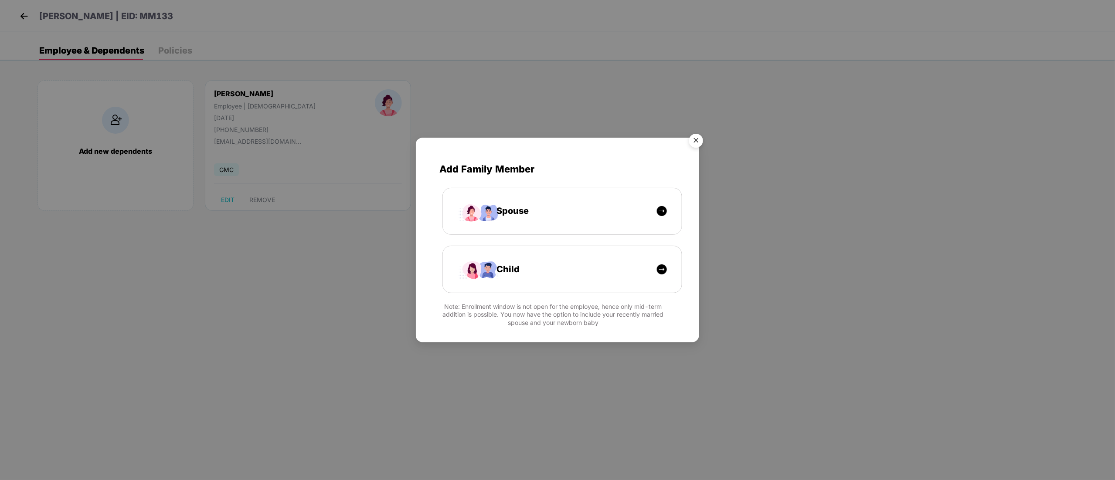
click at [695, 141] on img "Close" at bounding box center [696, 142] width 24 height 24
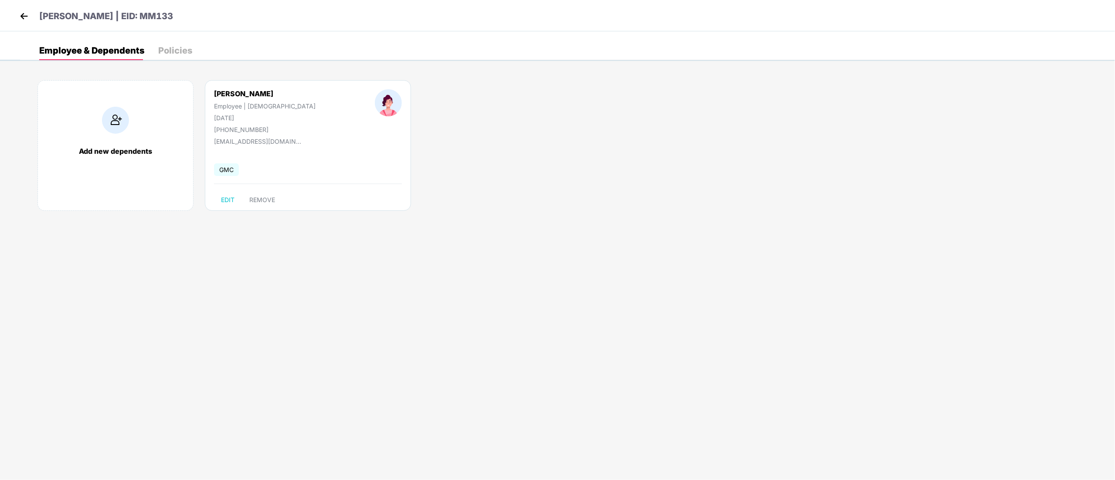
click at [24, 14] on img at bounding box center [23, 16] width 13 height 13
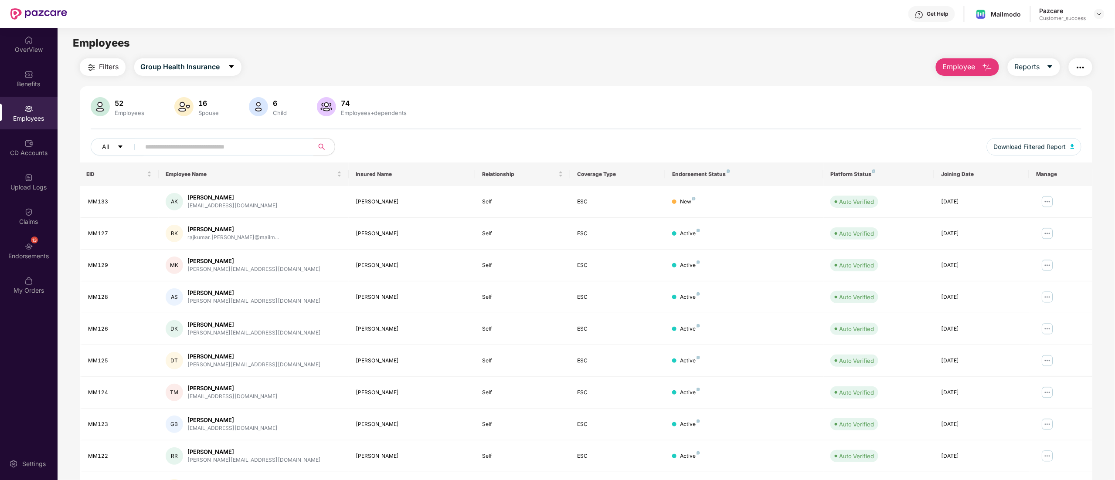
click at [1105, 14] on header "Get Help Mailmodo Pazcare Customer_success" at bounding box center [557, 14] width 1115 height 28
click at [1100, 15] on img at bounding box center [1099, 13] width 7 height 7
click at [1048, 31] on div "Switch to partner view" at bounding box center [1058, 34] width 113 height 17
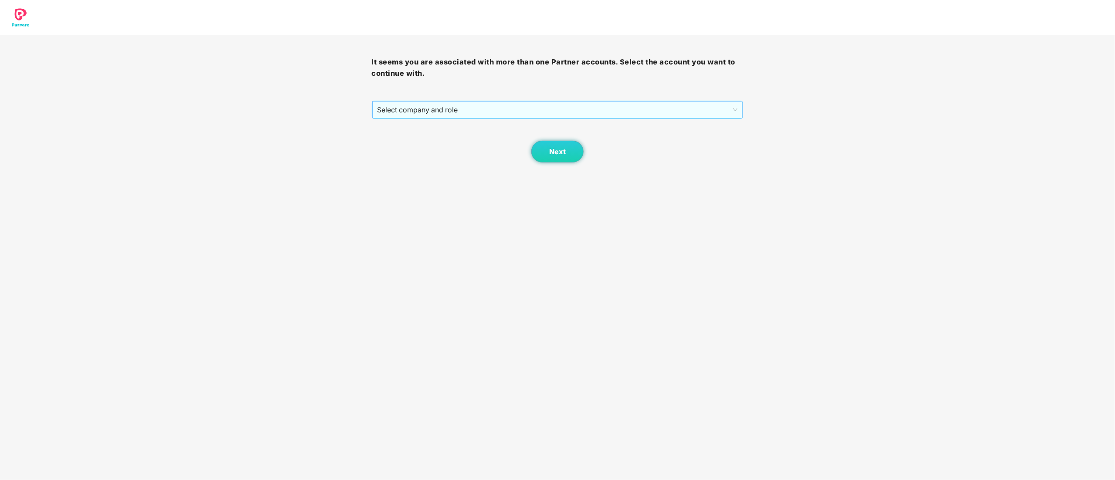
click at [443, 106] on span "Select company and role" at bounding box center [558, 110] width 361 height 17
click at [439, 135] on div "Pazcare - CUSTOMER_SUCCESS" at bounding box center [558, 141] width 372 height 14
click at [548, 154] on button "Next" at bounding box center [557, 152] width 52 height 22
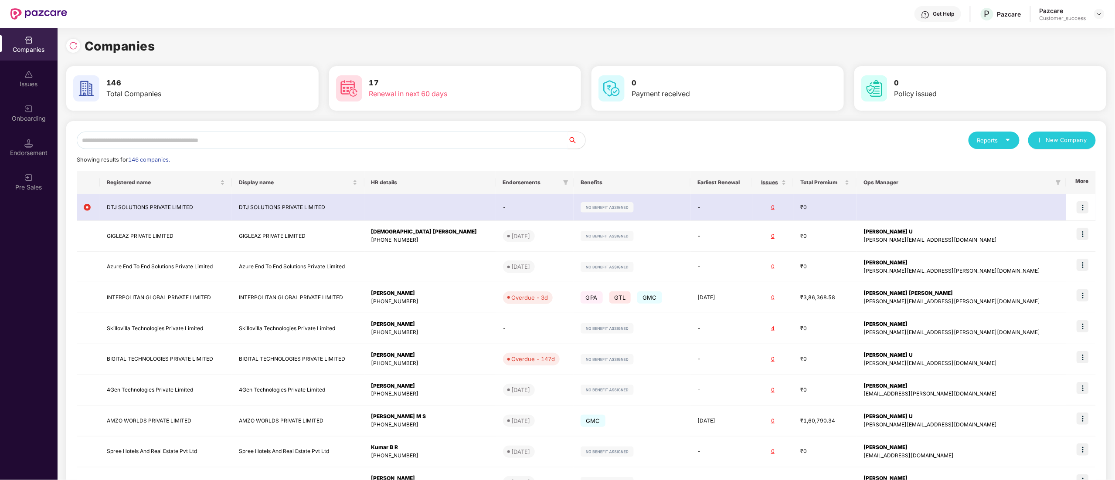
click at [186, 134] on input "text" at bounding box center [322, 140] width 491 height 17
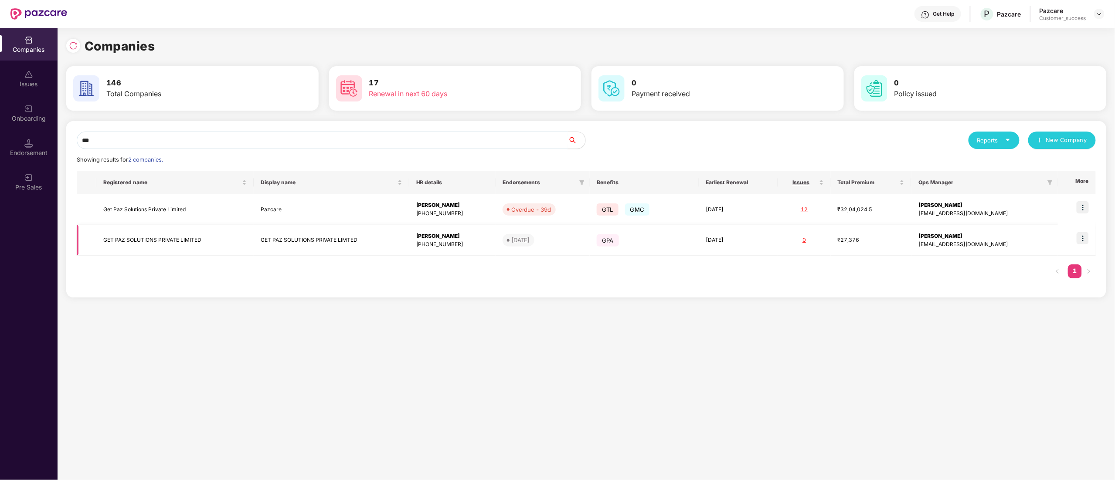
type input "***"
click at [1083, 238] on img at bounding box center [1083, 238] width 12 height 12
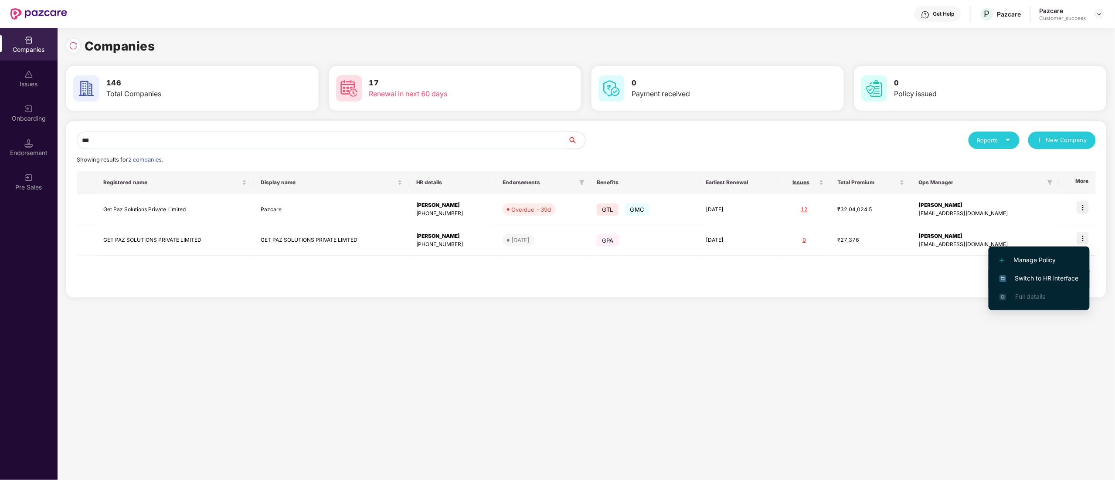
click at [1046, 272] on li "Switch to HR interface" at bounding box center [1039, 278] width 101 height 18
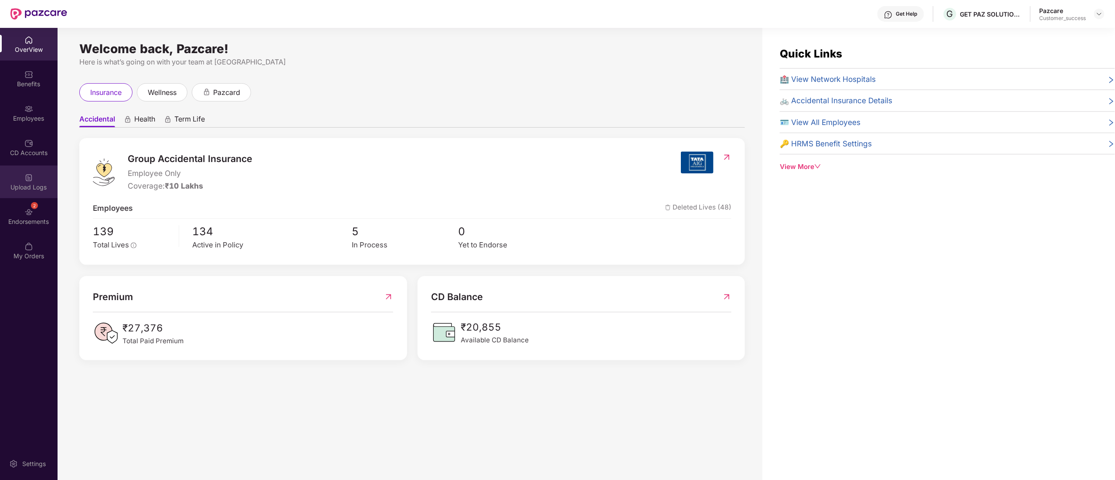
click at [28, 181] on div "Upload Logs" at bounding box center [29, 182] width 58 height 33
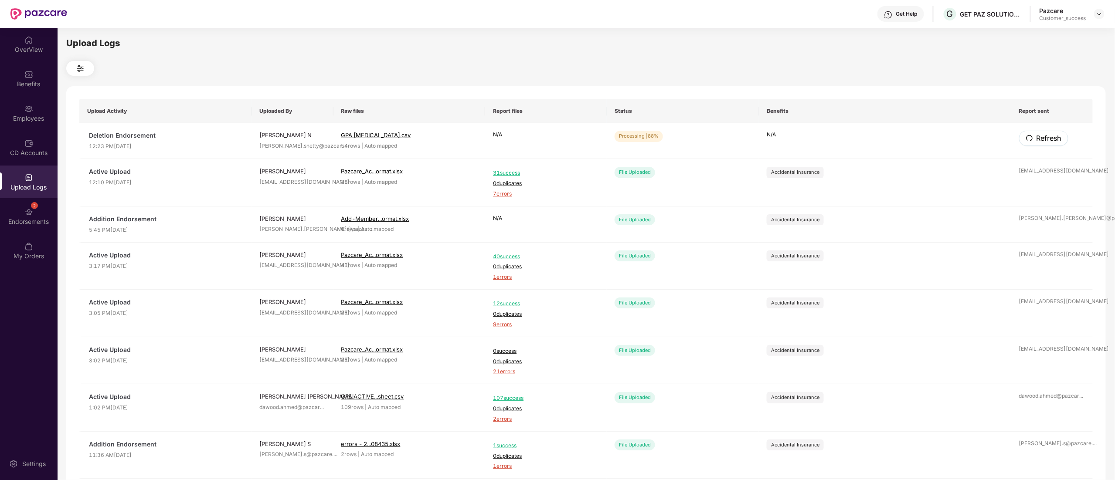
click at [1047, 141] on span "Refresh" at bounding box center [1049, 138] width 25 height 11
click at [1047, 143] on span "Refresh" at bounding box center [1048, 138] width 25 height 11
click at [1047, 143] on span "Refresh" at bounding box center [1049, 138] width 25 height 11
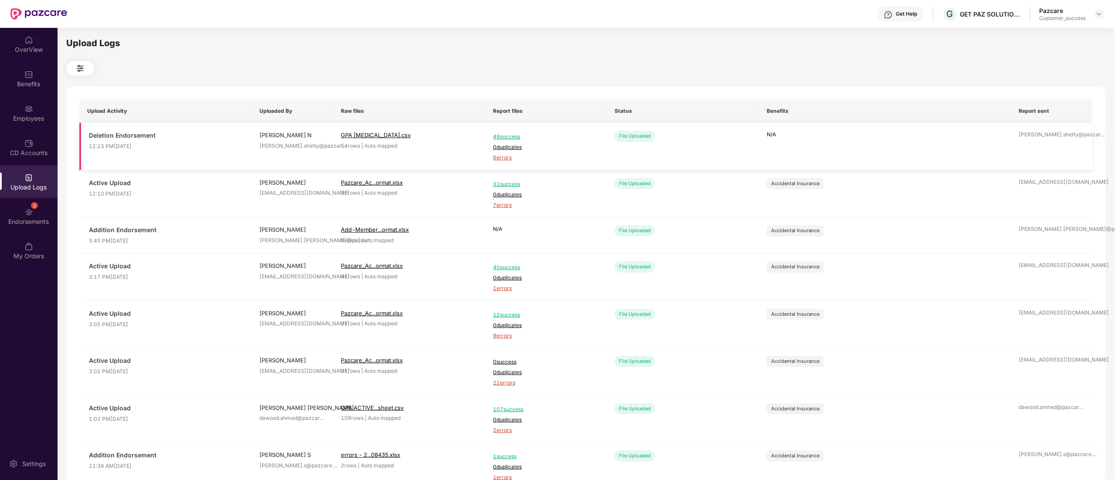
click at [500, 158] on span "6 errors" at bounding box center [546, 158] width 106 height 8
click at [24, 115] on div "Employees" at bounding box center [29, 118] width 58 height 9
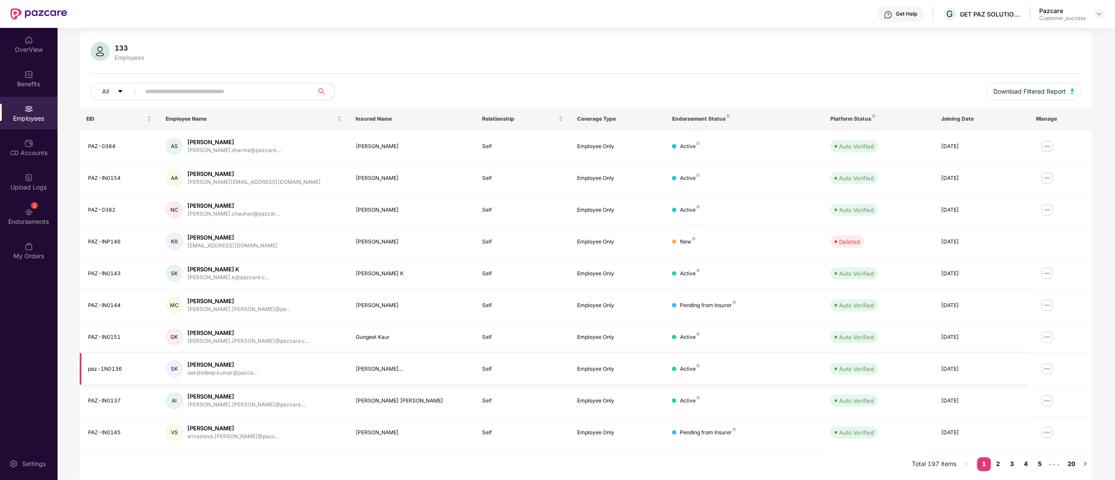
scroll to position [0, 0]
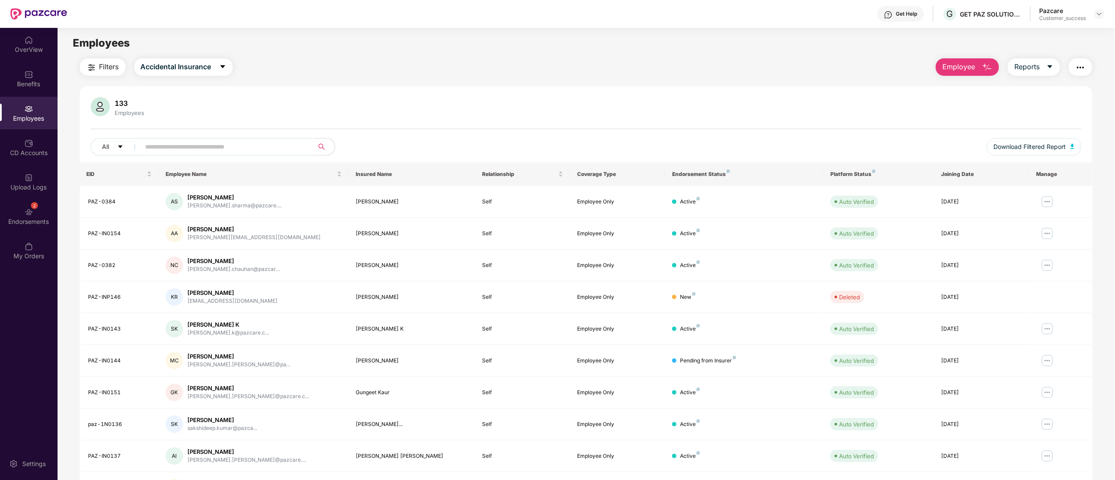
click at [234, 152] on input "text" at bounding box center [224, 146] width 157 height 13
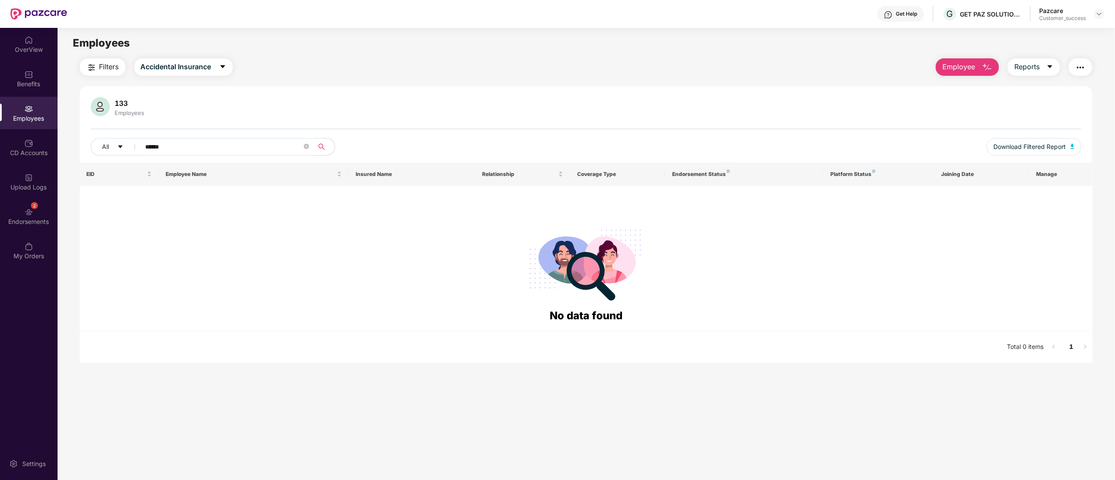
type input "*******"
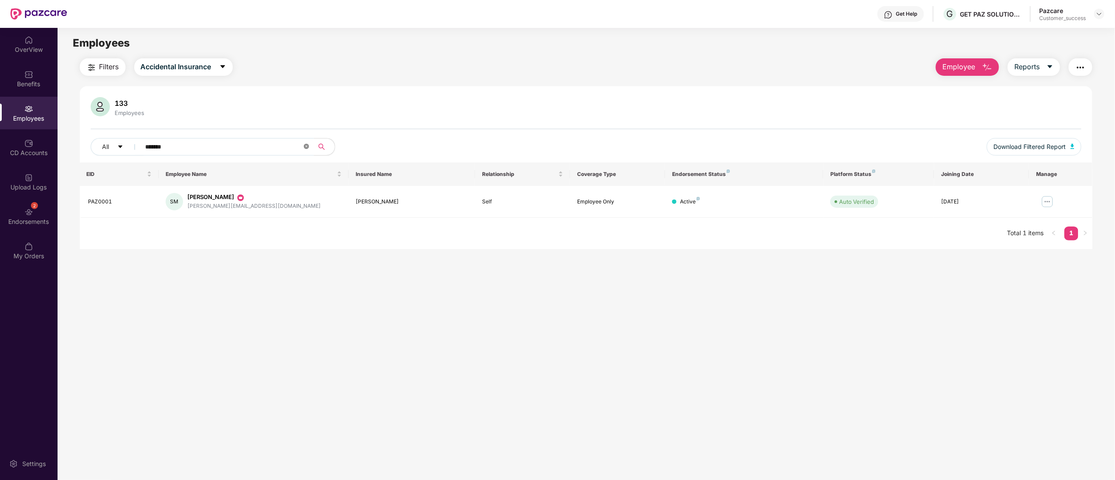
click at [304, 145] on icon "close-circle" at bounding box center [306, 146] width 5 height 5
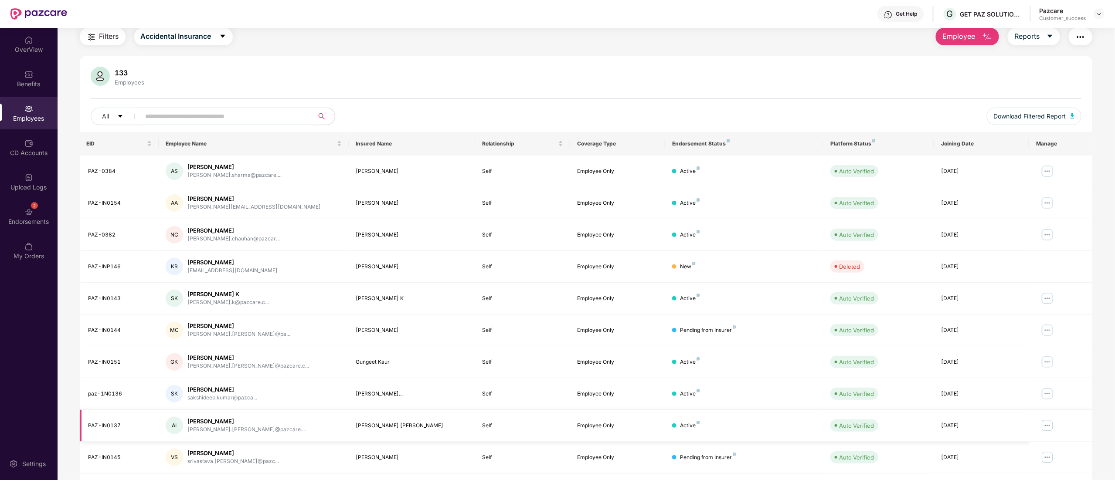
scroll to position [57, 0]
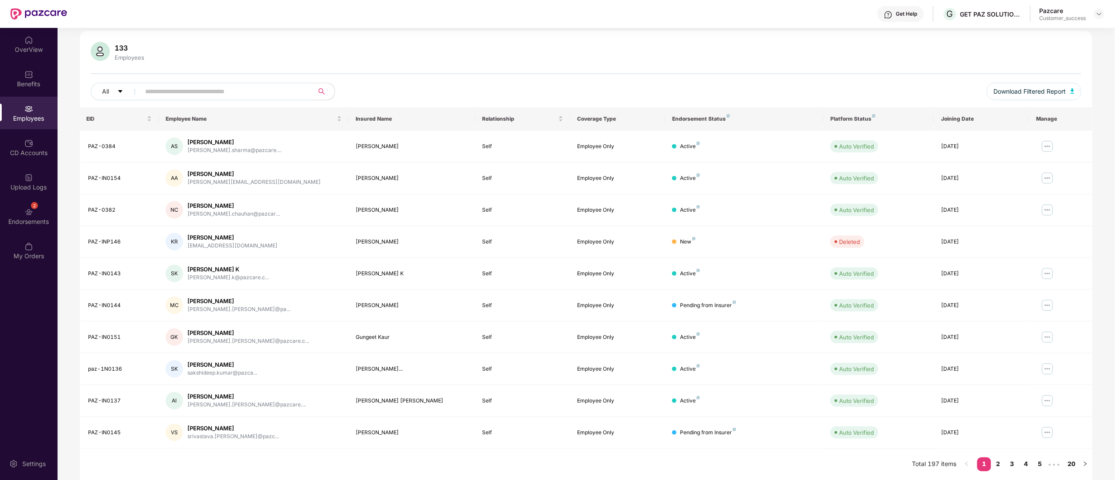
click at [178, 88] on input "text" at bounding box center [224, 91] width 157 height 13
type input "***"
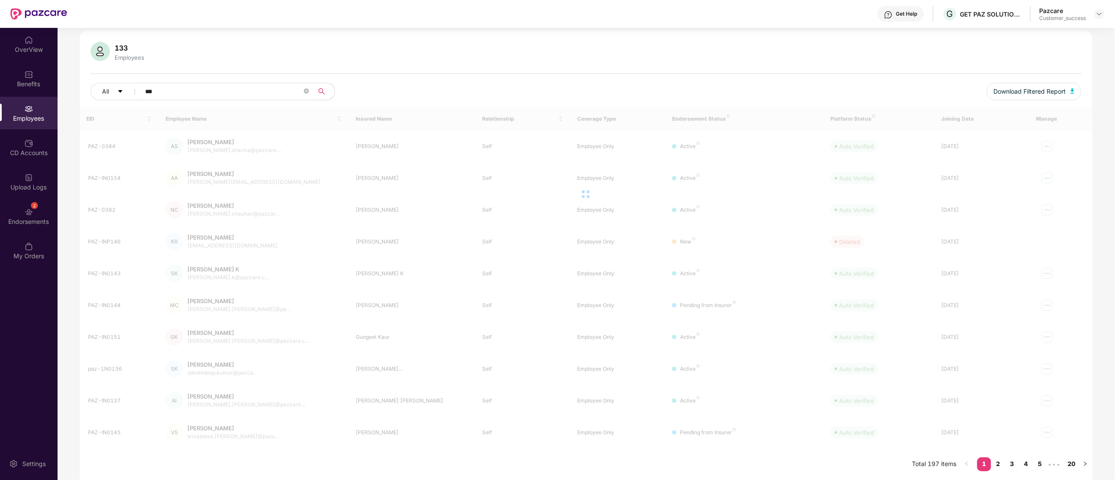
scroll to position [28, 0]
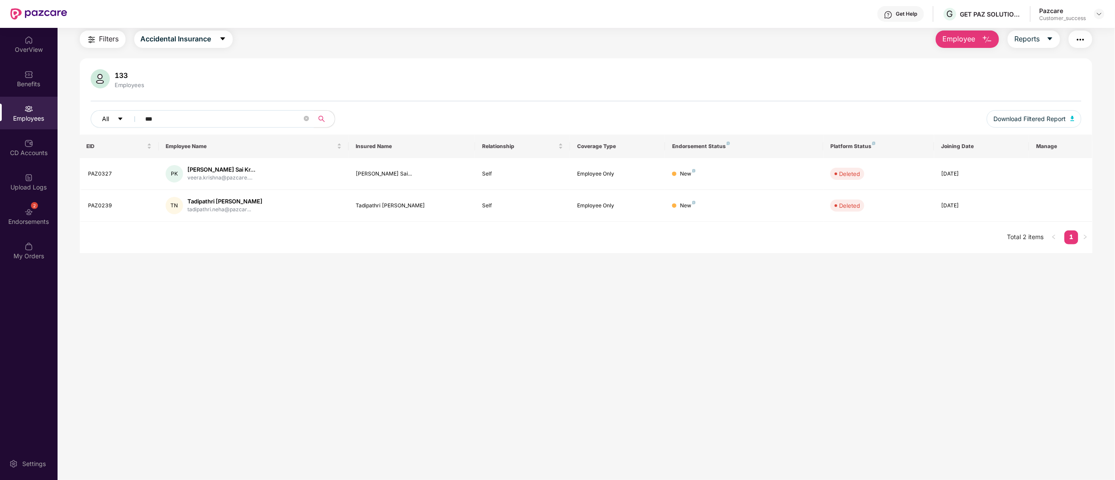
drag, startPoint x: 168, startPoint y: 117, endPoint x: 126, endPoint y: 113, distance: 42.9
click at [126, 113] on div "All ***" at bounding box center [380, 118] width 578 height 17
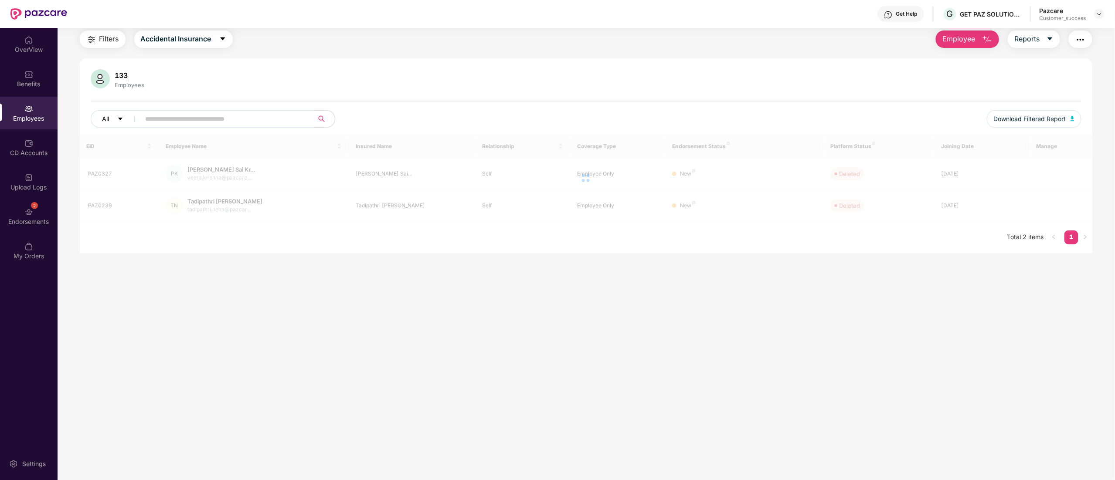
scroll to position [57, 0]
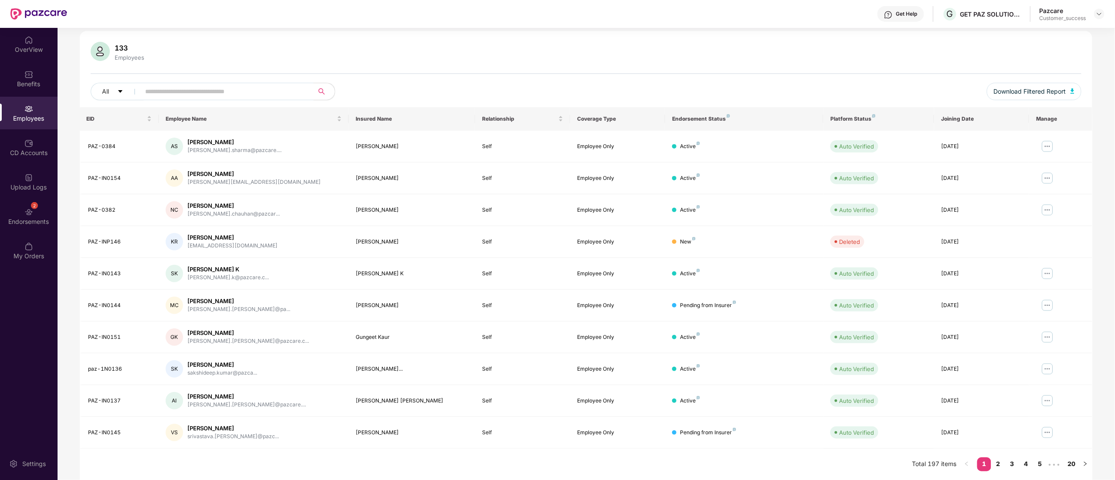
click at [116, 44] on div "133" at bounding box center [129, 48] width 33 height 9
copy div "133"
click at [185, 90] on input "text" at bounding box center [224, 91] width 157 height 13
type input "******"
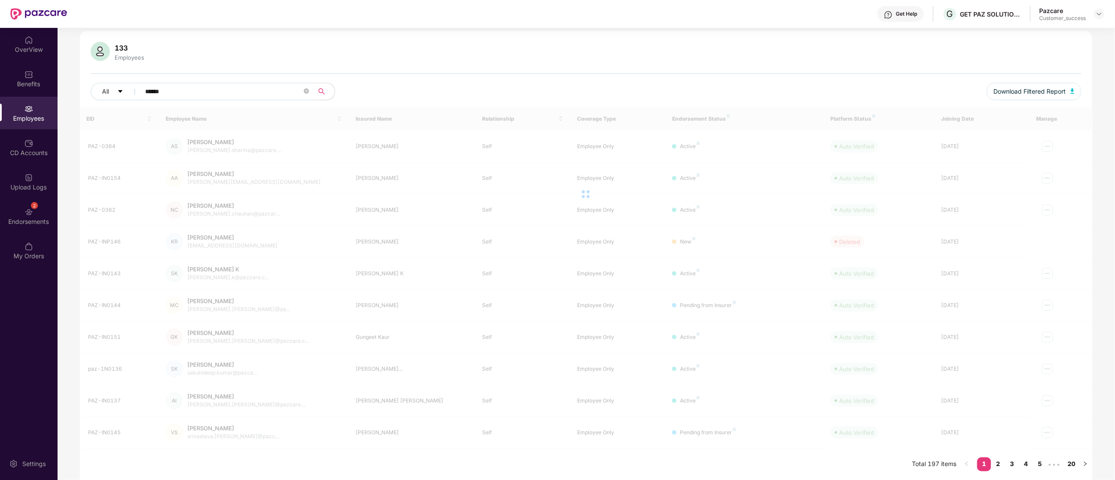
scroll to position [28, 0]
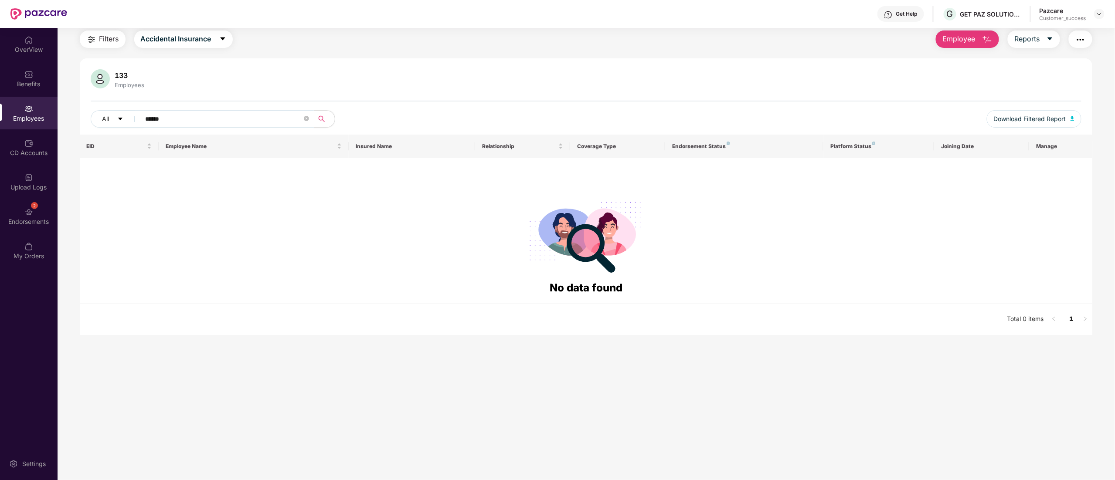
drag, startPoint x: 179, startPoint y: 124, endPoint x: 31, endPoint y: 112, distance: 148.7
click at [31, 112] on div "OverView Benefits Employees CD Accounts Upload Logs 2 Endorsements My Orders Se…" at bounding box center [557, 254] width 1115 height 453
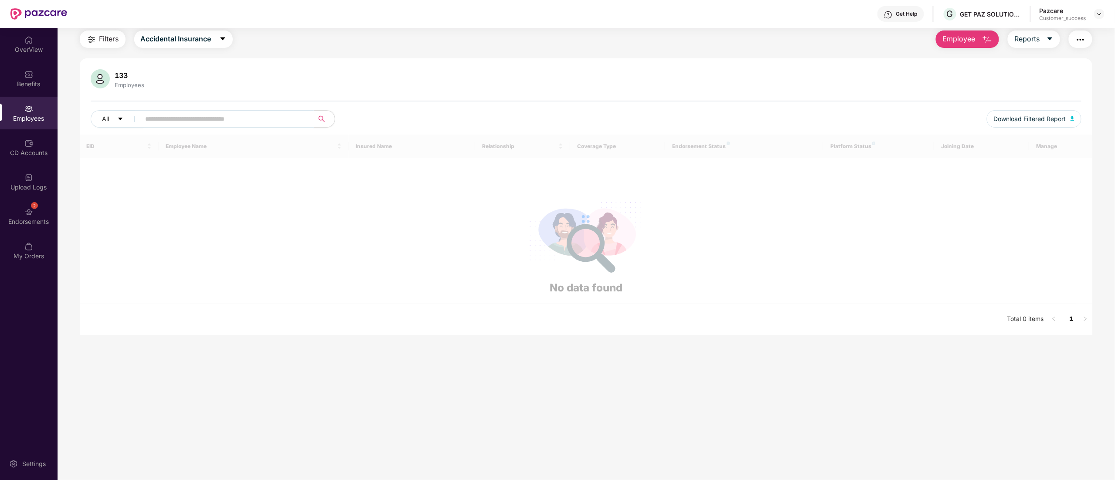
scroll to position [57, 0]
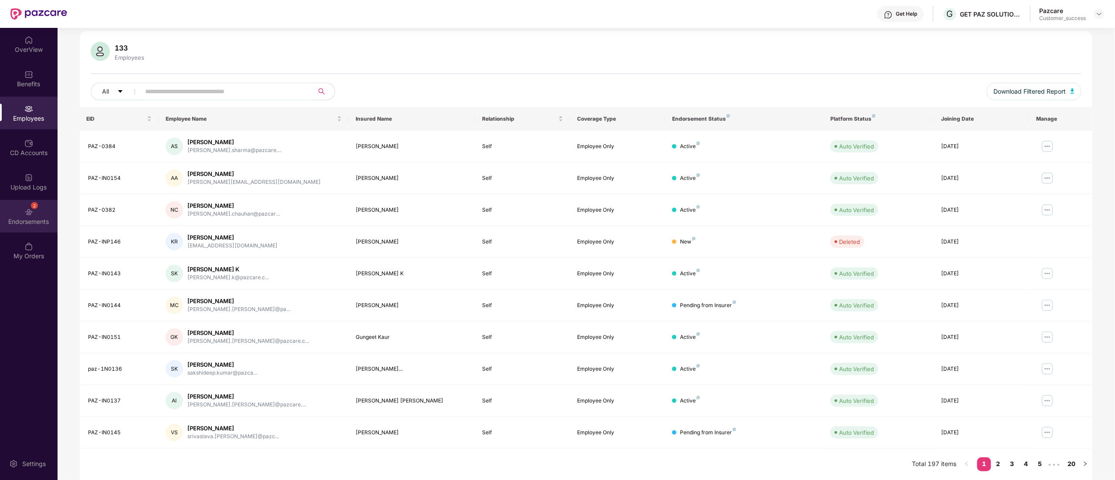
click at [23, 213] on div "2 Endorsements" at bounding box center [29, 216] width 58 height 33
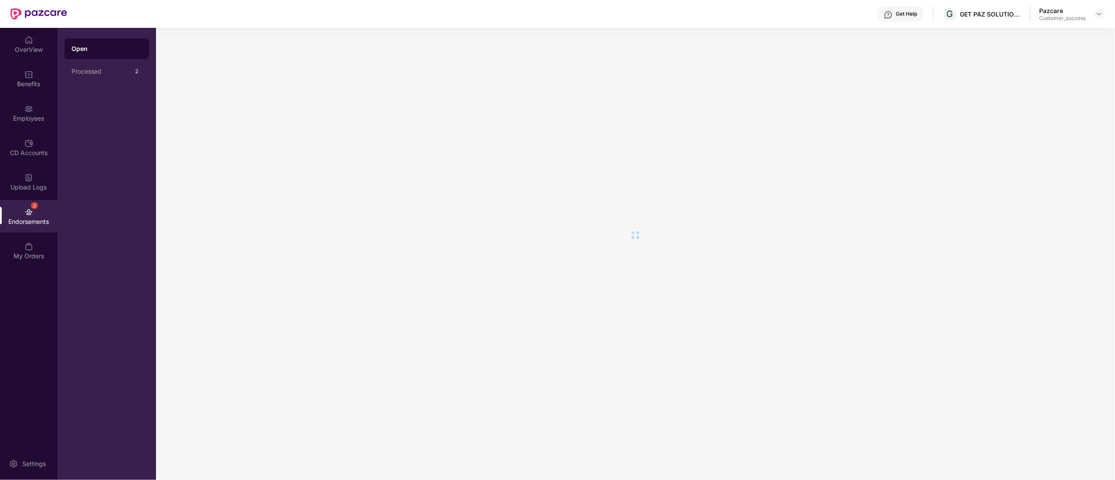
scroll to position [0, 0]
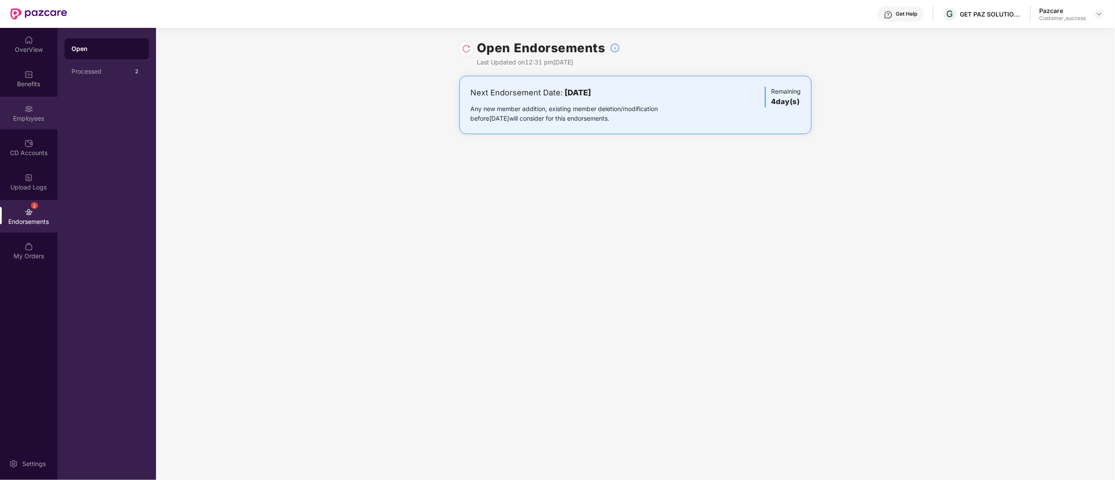
click at [28, 120] on div "Employees" at bounding box center [29, 118] width 58 height 9
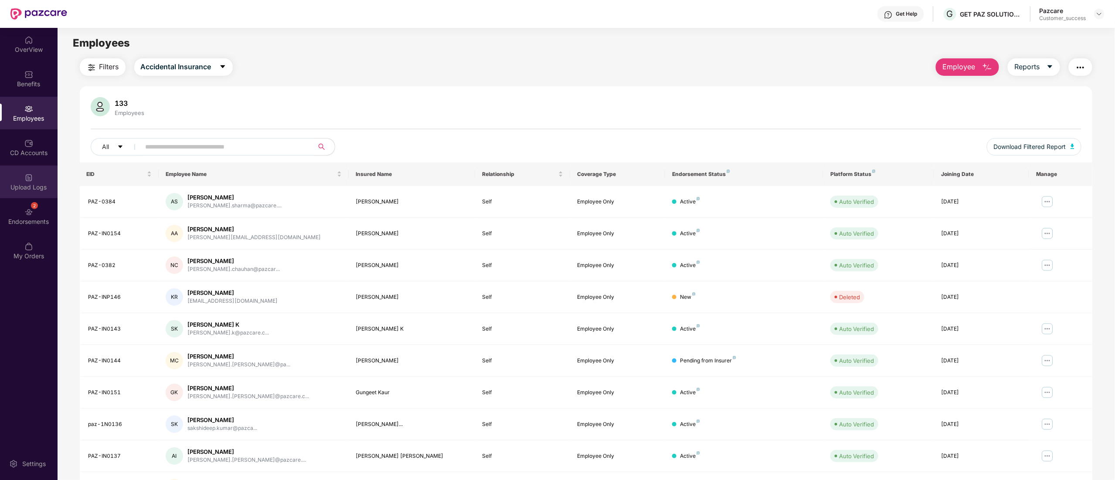
click at [28, 174] on img at bounding box center [28, 178] width 9 height 9
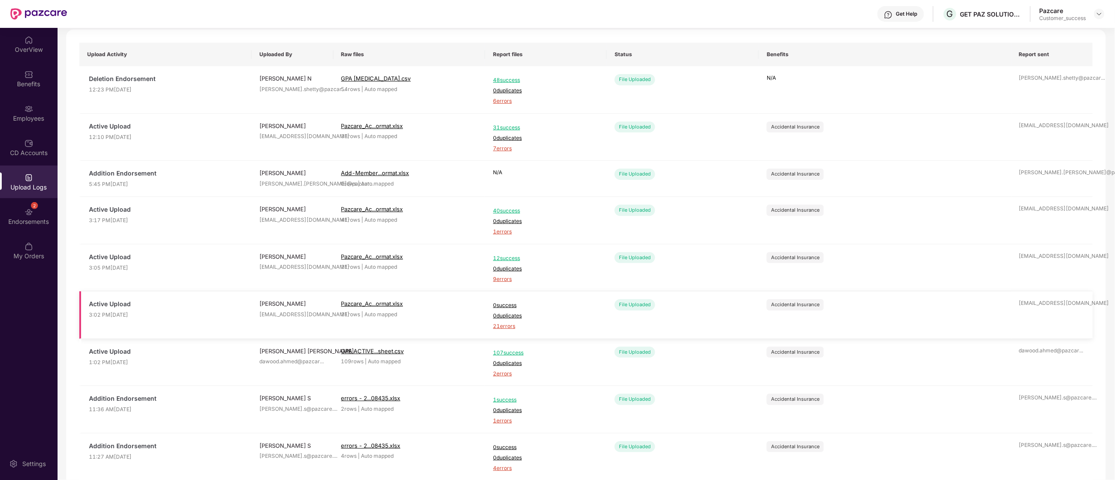
scroll to position [142, 0]
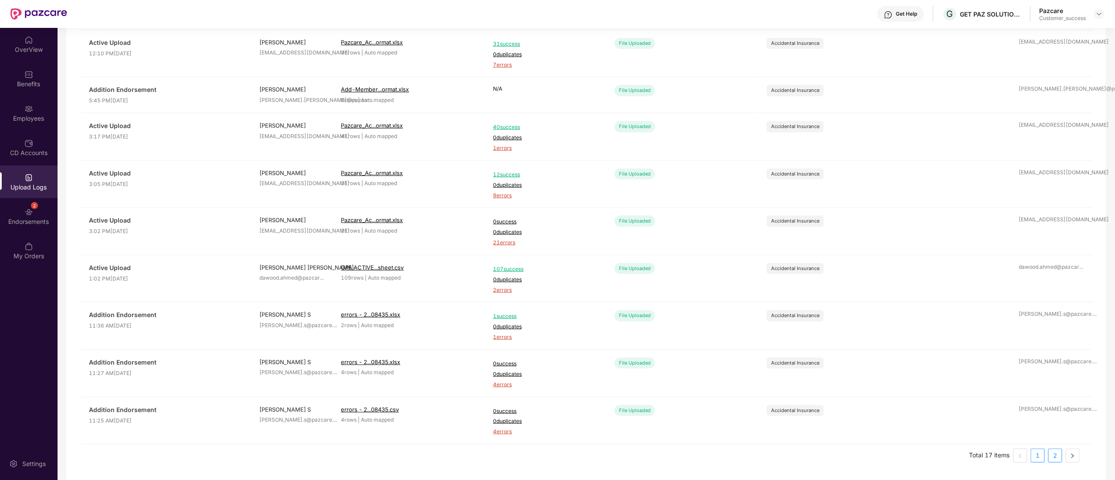
click at [1058, 458] on link "2" at bounding box center [1055, 456] width 13 height 13
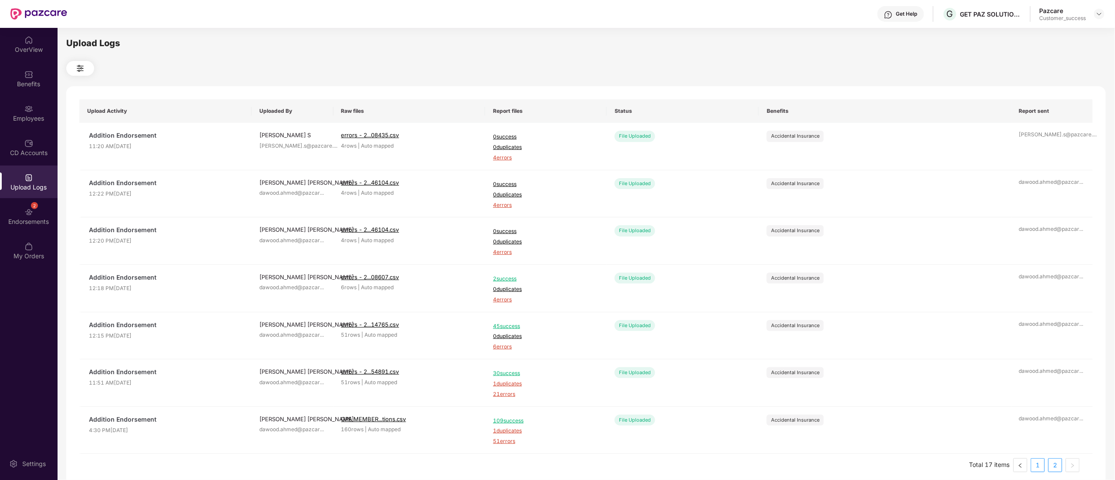
click at [1040, 465] on link "1" at bounding box center [1038, 465] width 13 height 13
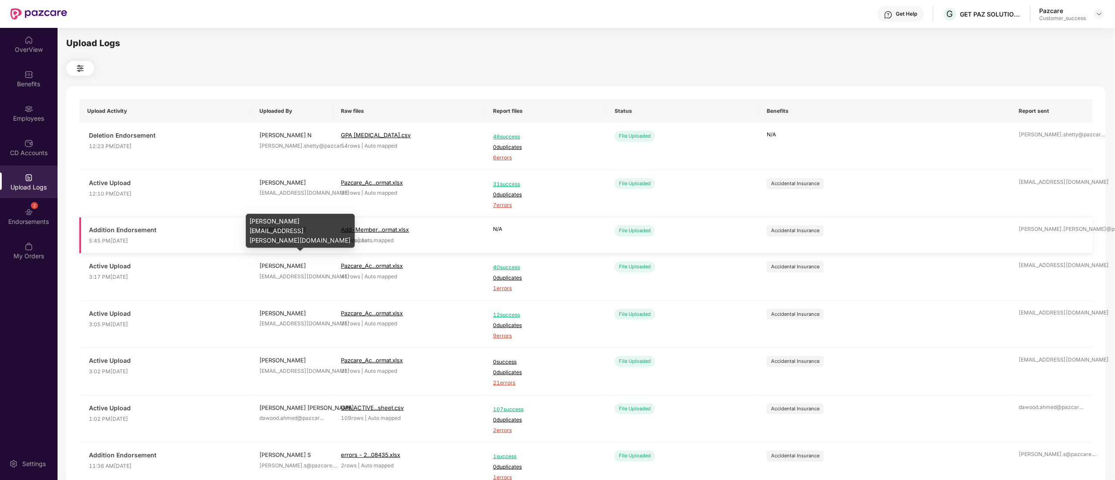
click at [265, 233] on div "[PERSON_NAME][EMAIL_ADDRESS][PERSON_NAME][DOMAIN_NAME]" at bounding box center [300, 234] width 109 height 40
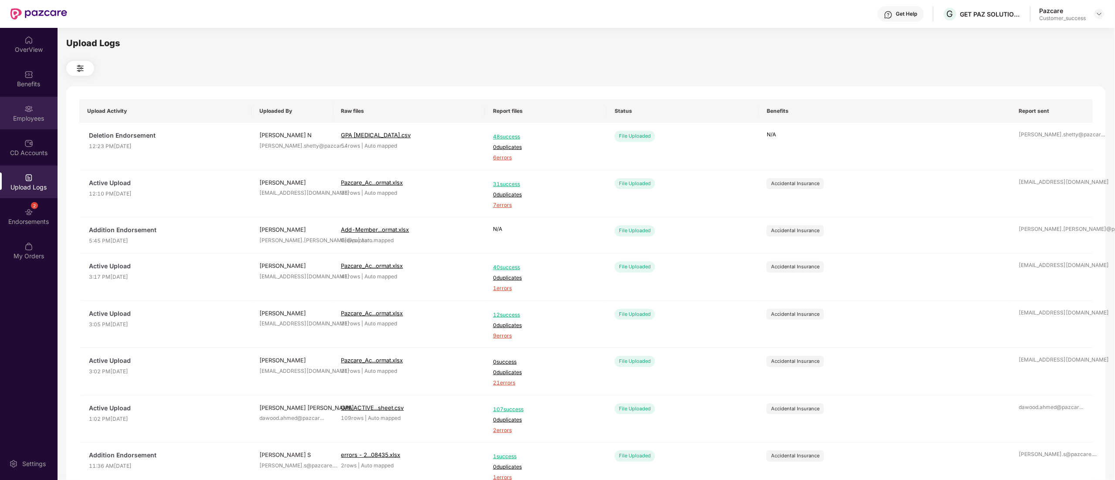
click at [31, 111] on img at bounding box center [28, 109] width 9 height 9
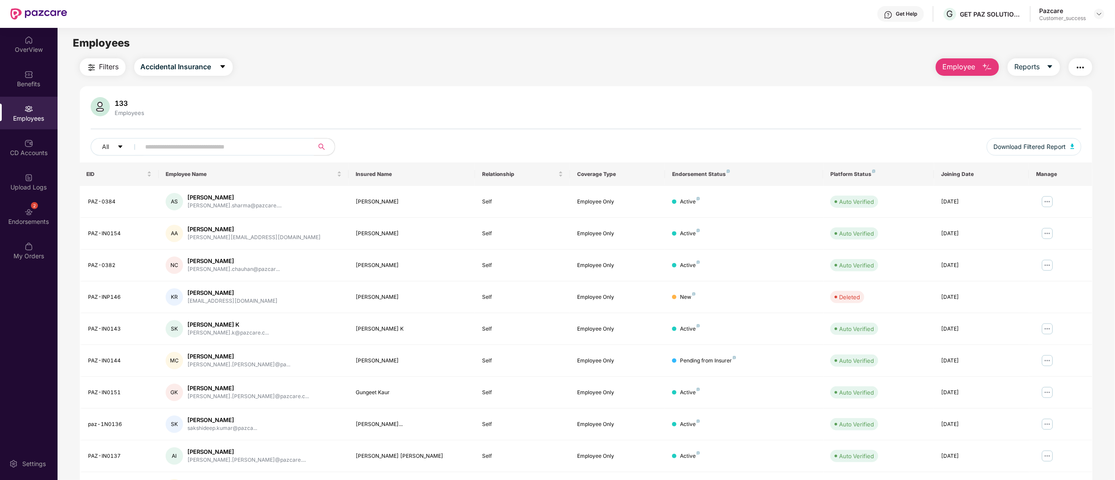
click at [182, 144] on input "text" at bounding box center [224, 146] width 157 height 13
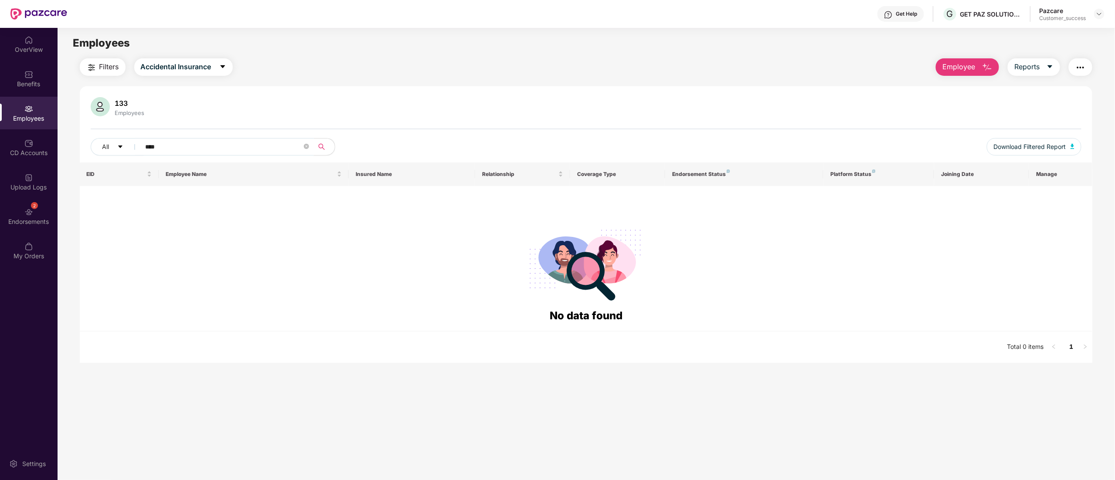
click at [182, 144] on input "****" at bounding box center [224, 146] width 157 height 13
type input "****"
click at [1100, 10] on img at bounding box center [1099, 13] width 7 height 7
click at [1020, 34] on div "Switch to partner view" at bounding box center [1058, 34] width 113 height 17
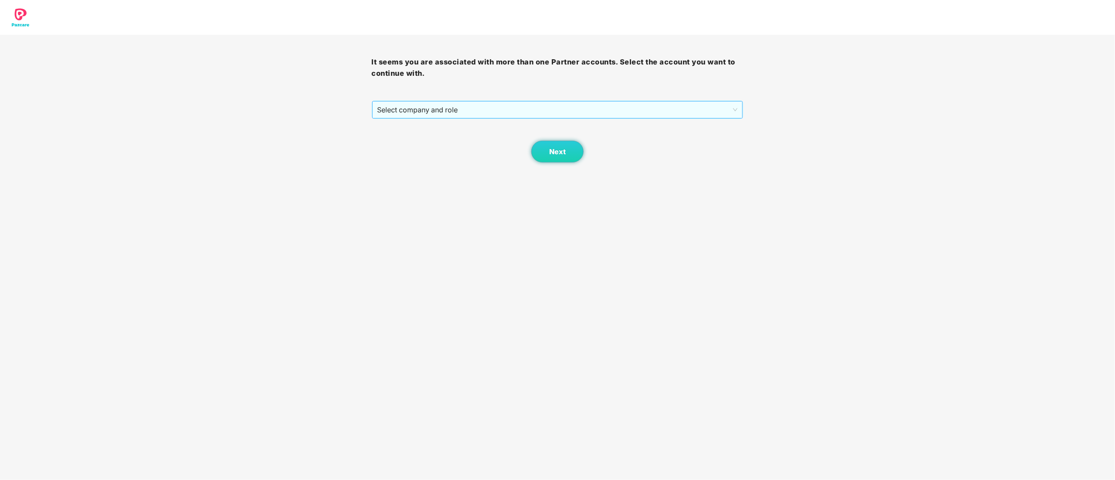
click at [454, 105] on span "Select company and role" at bounding box center [558, 110] width 361 height 17
click at [443, 140] on div "Pazcare - CUSTOMER_SUCCESS" at bounding box center [558, 141] width 361 height 10
click at [569, 155] on button "Next" at bounding box center [557, 152] width 52 height 22
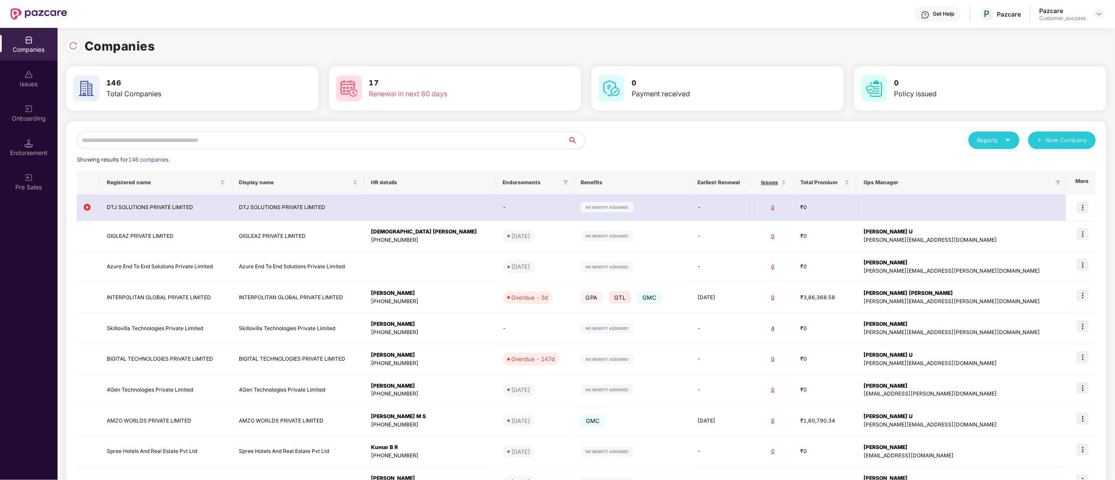
click at [209, 146] on input "text" at bounding box center [322, 140] width 491 height 17
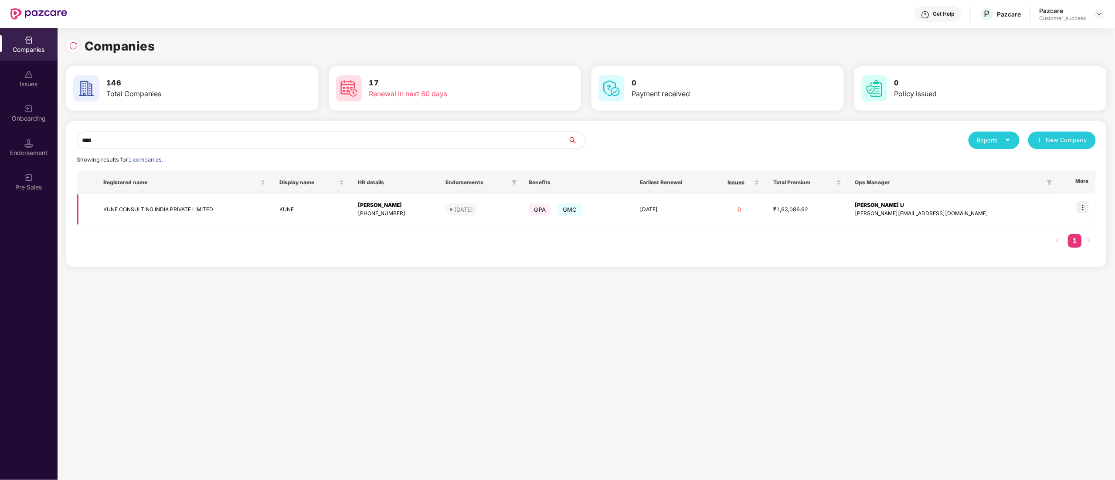
type input "****"
click at [1087, 209] on img at bounding box center [1083, 207] width 12 height 12
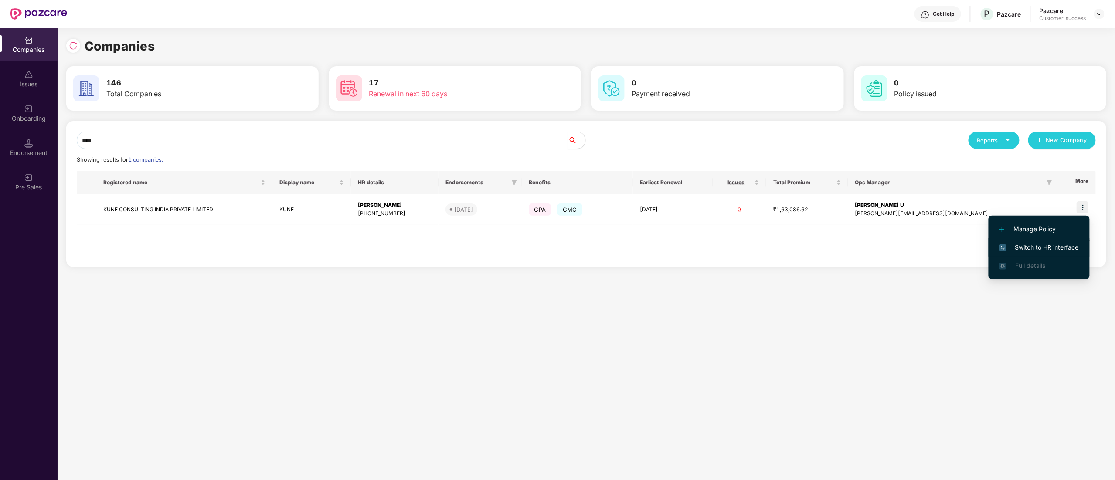
click at [1017, 244] on span "Switch to HR interface" at bounding box center [1039, 248] width 79 height 10
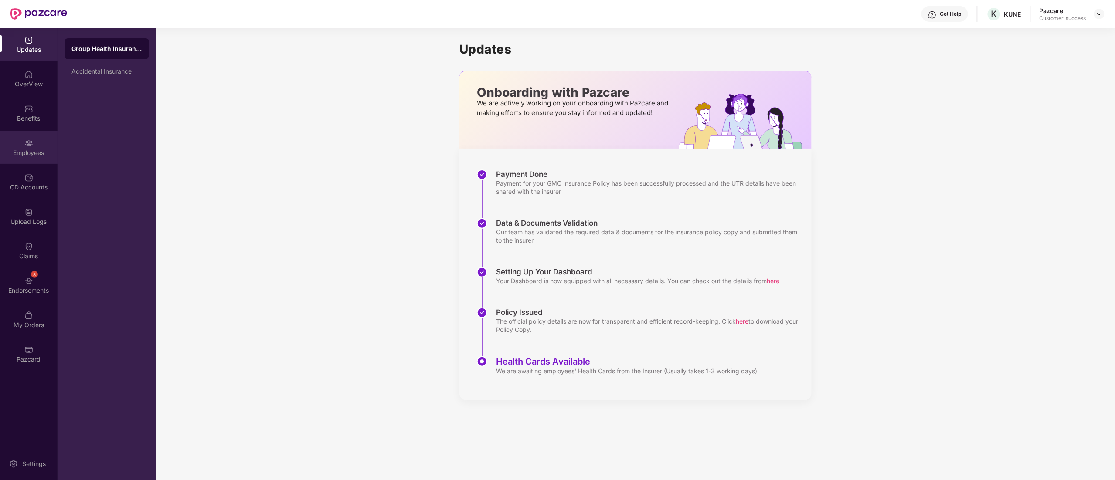
click at [0, 149] on div "Employees" at bounding box center [29, 153] width 58 height 9
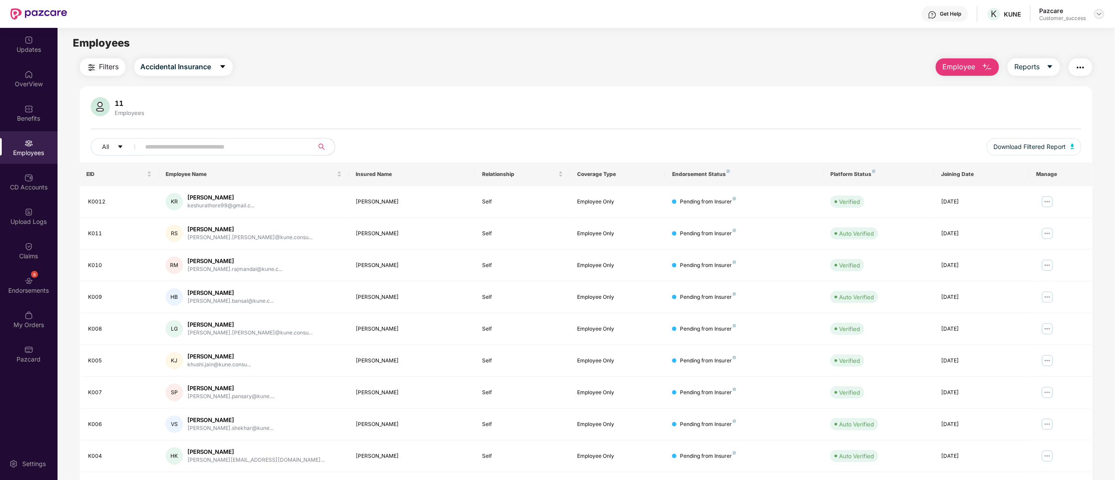
click at [1102, 10] on img at bounding box center [1099, 13] width 7 height 7
click at [1072, 36] on div "Switch to partner view" at bounding box center [1058, 34] width 113 height 17
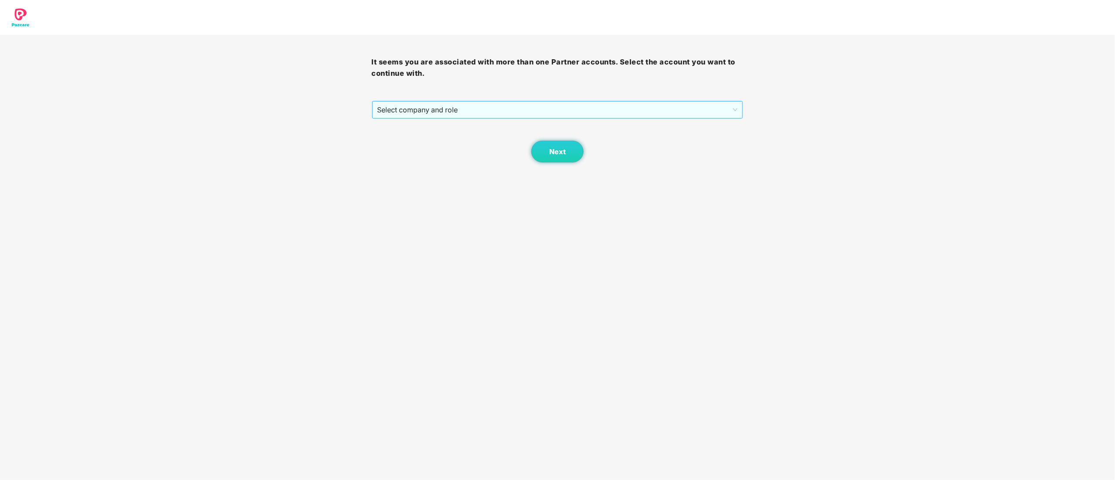
click at [439, 106] on span "Select company and role" at bounding box center [558, 110] width 361 height 17
click at [433, 140] on div "Pazcare - CUSTOMER_SUCCESS" at bounding box center [558, 141] width 361 height 10
click at [574, 151] on button "Next" at bounding box center [557, 152] width 52 height 22
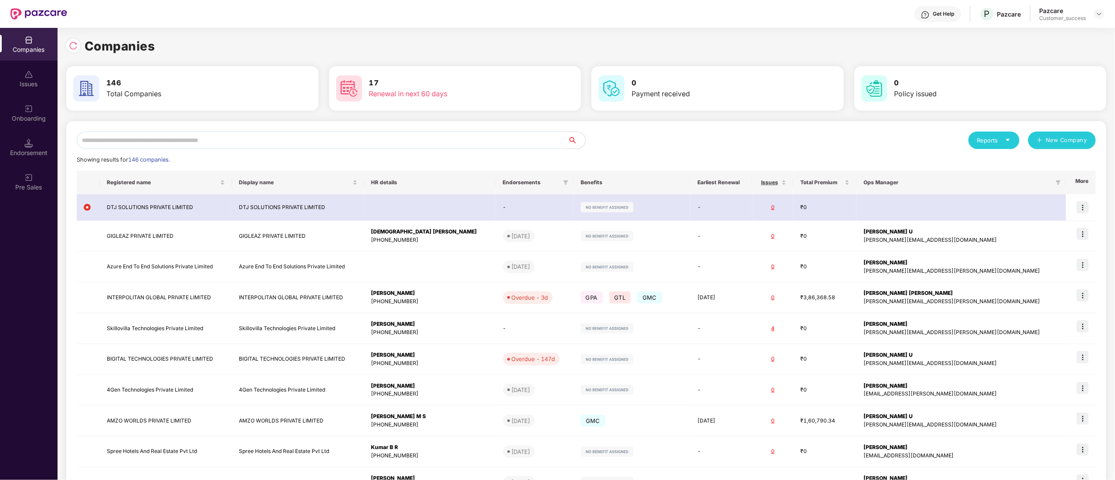
click at [154, 144] on input "text" at bounding box center [322, 140] width 491 height 17
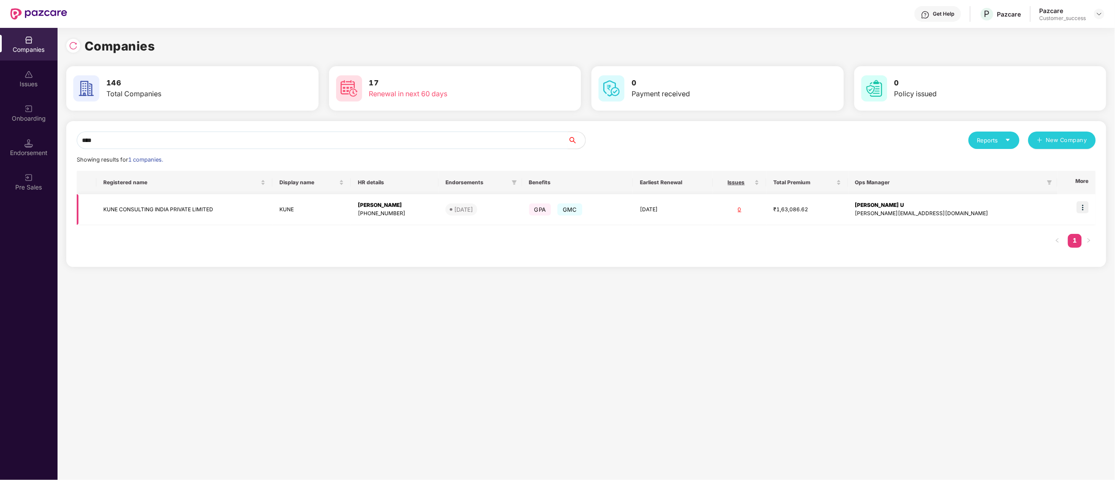
type input "****"
click at [167, 206] on td "KUNE CONSULTING INDIA PRIVATE LIMITED" at bounding box center [184, 209] width 176 height 31
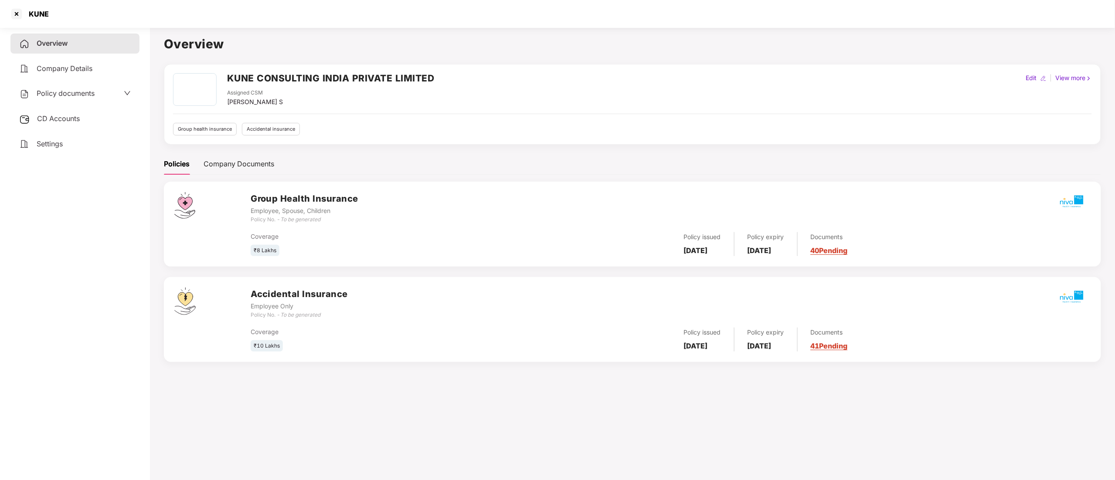
click at [77, 94] on span "Policy documents" at bounding box center [66, 93] width 58 height 9
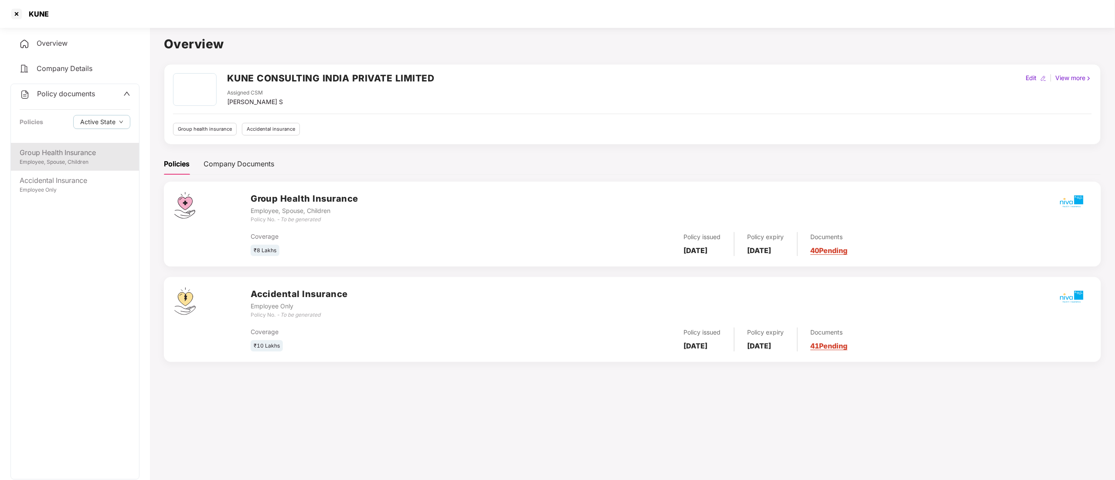
click at [67, 160] on div "Employee, Spouse, Children" at bounding box center [75, 162] width 111 height 8
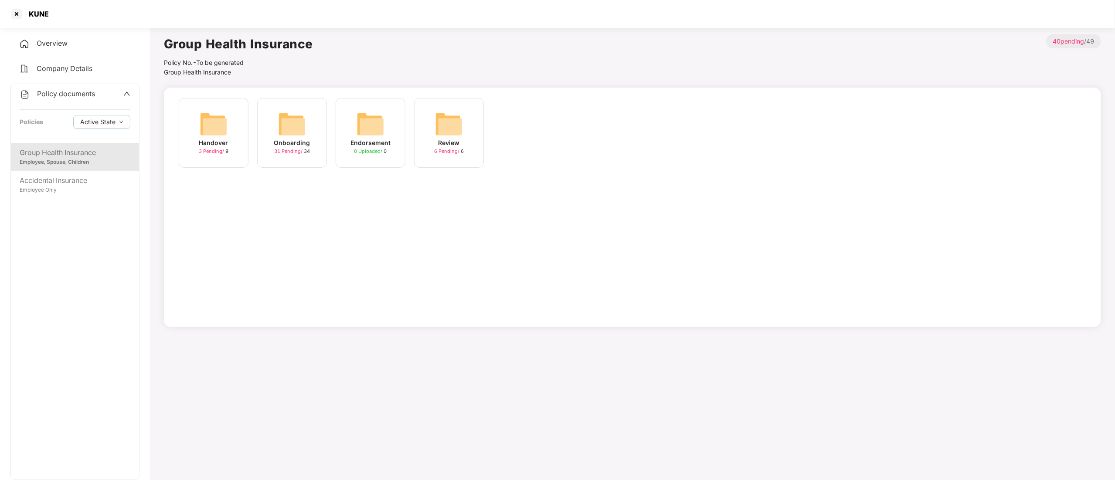
click at [288, 139] on div "Onboarding" at bounding box center [292, 143] width 36 height 10
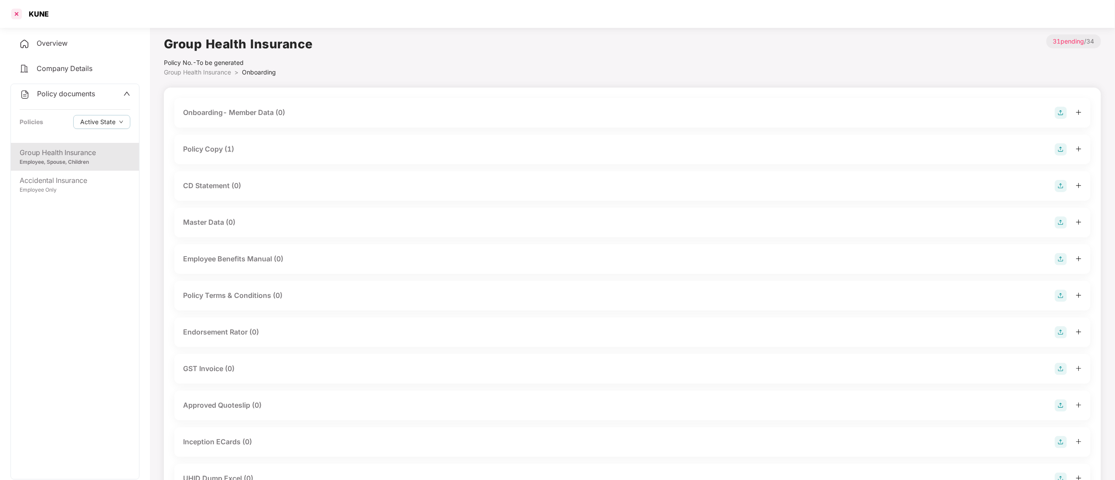
click at [19, 14] on div at bounding box center [17, 14] width 14 height 14
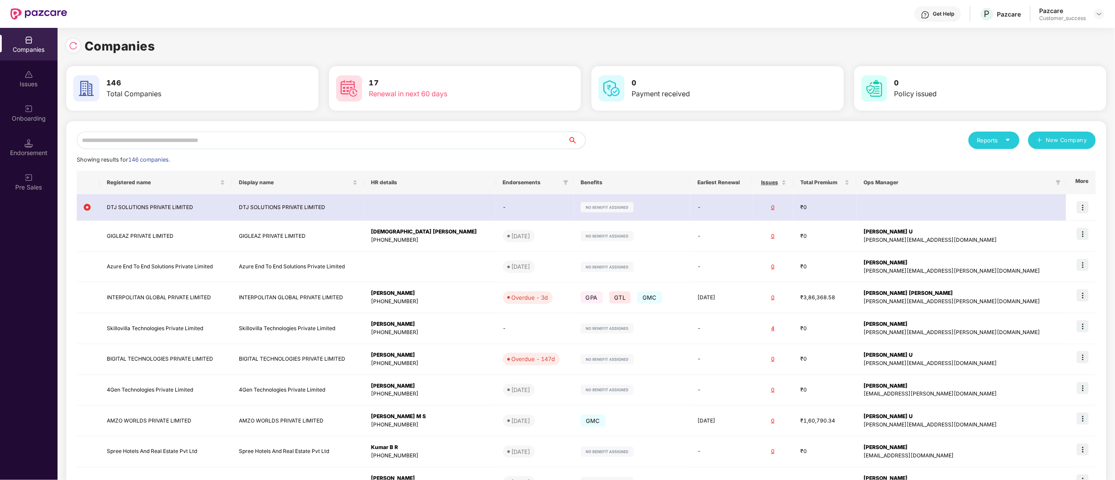
click at [157, 137] on input "text" at bounding box center [322, 140] width 491 height 17
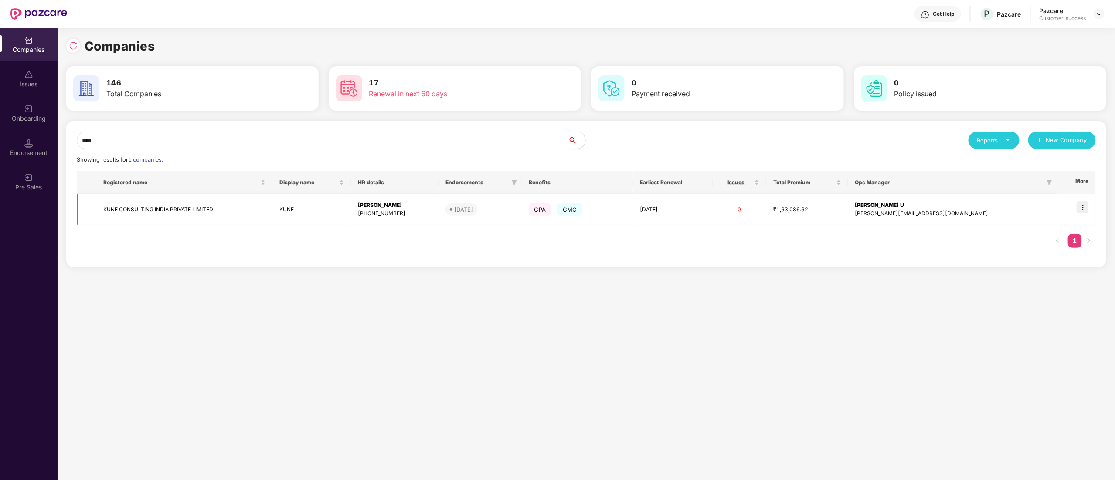
type input "****"
click at [1082, 204] on img at bounding box center [1083, 207] width 12 height 12
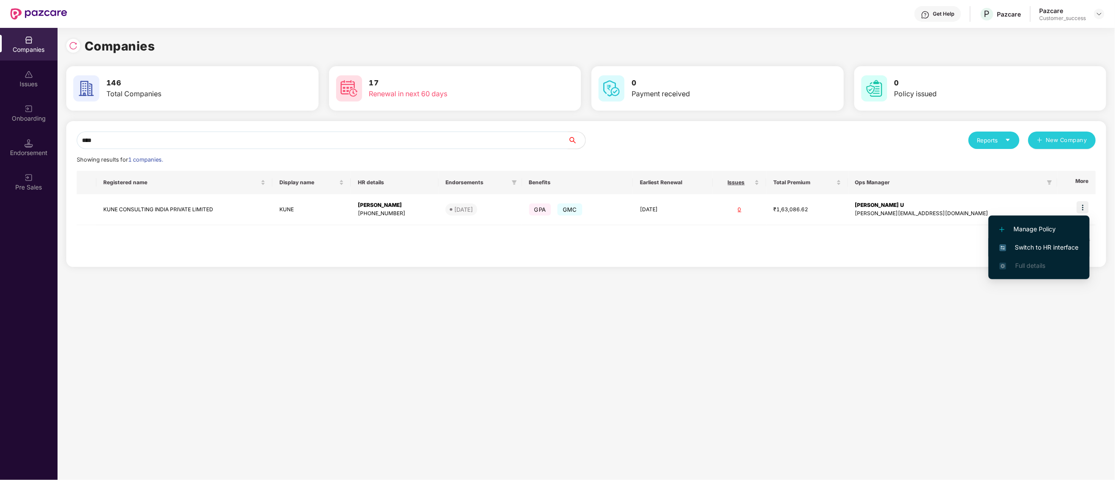
click at [1047, 248] on span "Switch to HR interface" at bounding box center [1039, 248] width 79 height 10
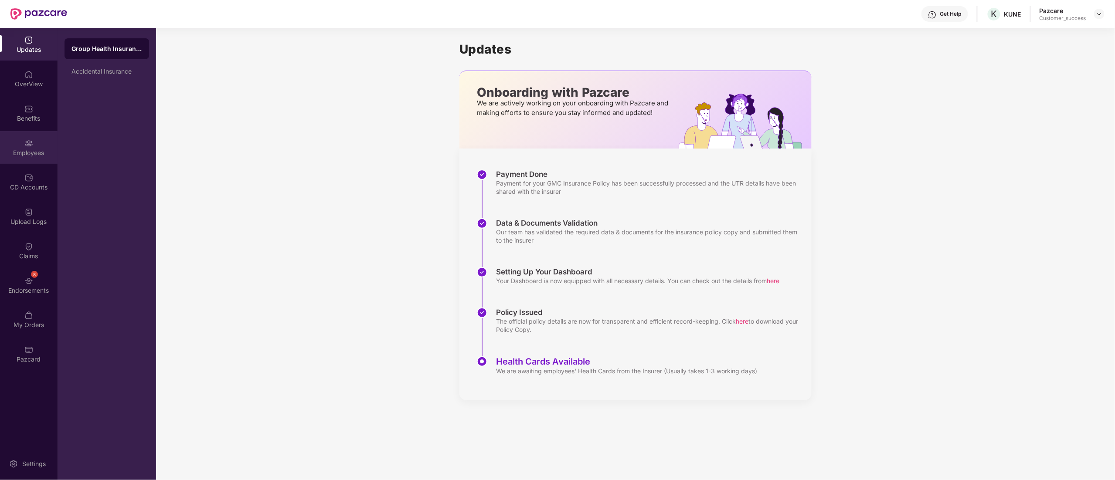
click at [37, 151] on div "Employees" at bounding box center [29, 153] width 58 height 9
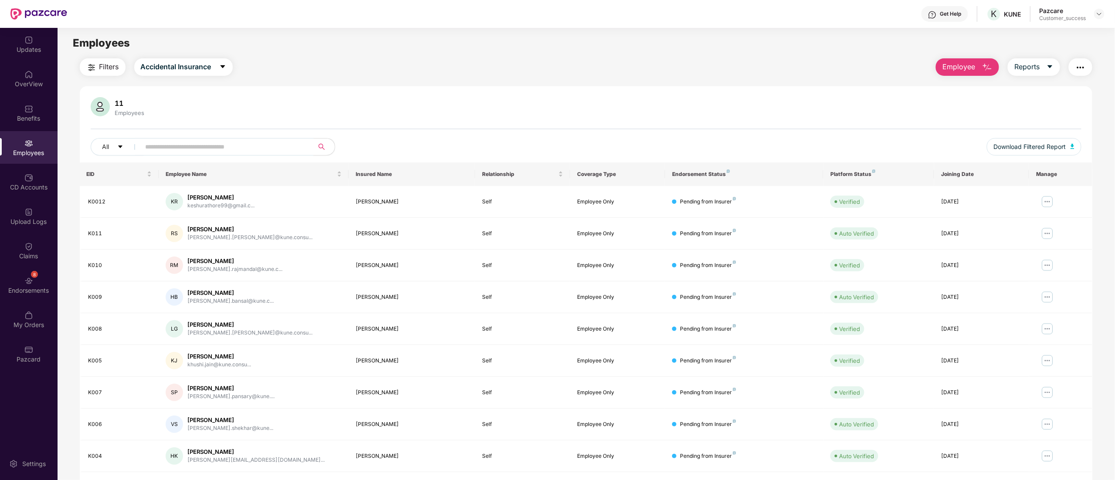
click at [950, 64] on span "Employee" at bounding box center [959, 66] width 33 height 11
click at [961, 83] on li "Add Employee(s)" at bounding box center [987, 90] width 101 height 17
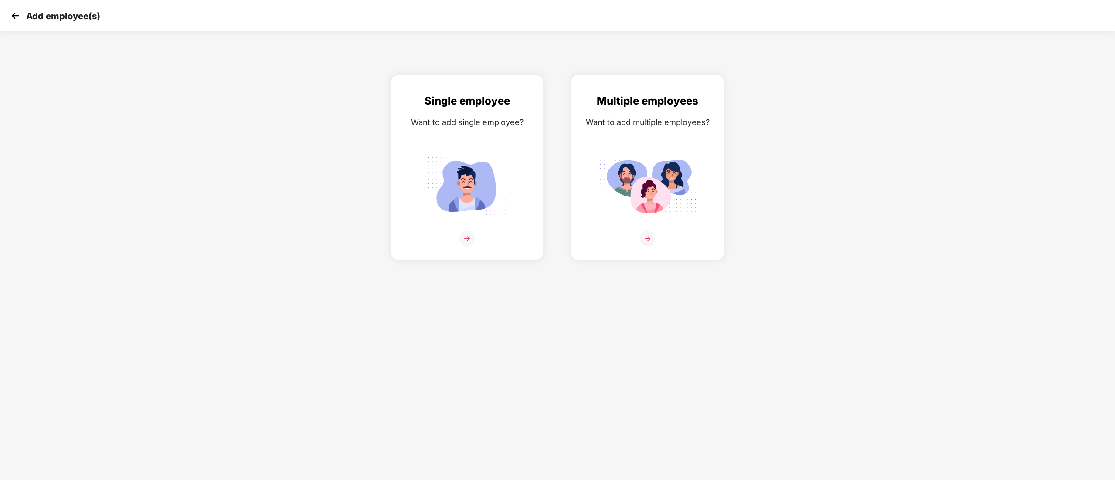
click at [723, 202] on div "Multiple employees Want to add multiple employees?" at bounding box center [648, 167] width 153 height 185
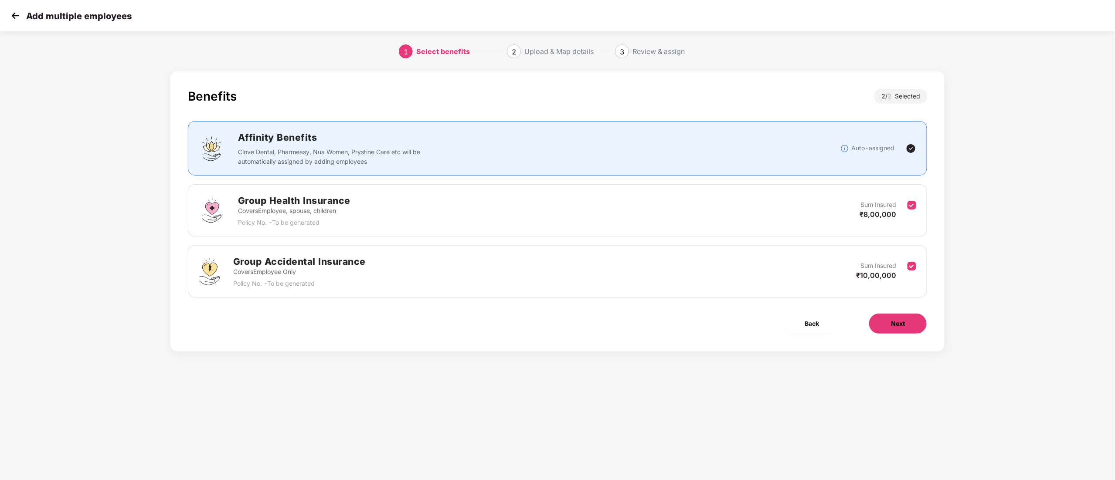
click at [894, 328] on span "Next" at bounding box center [898, 324] width 14 height 10
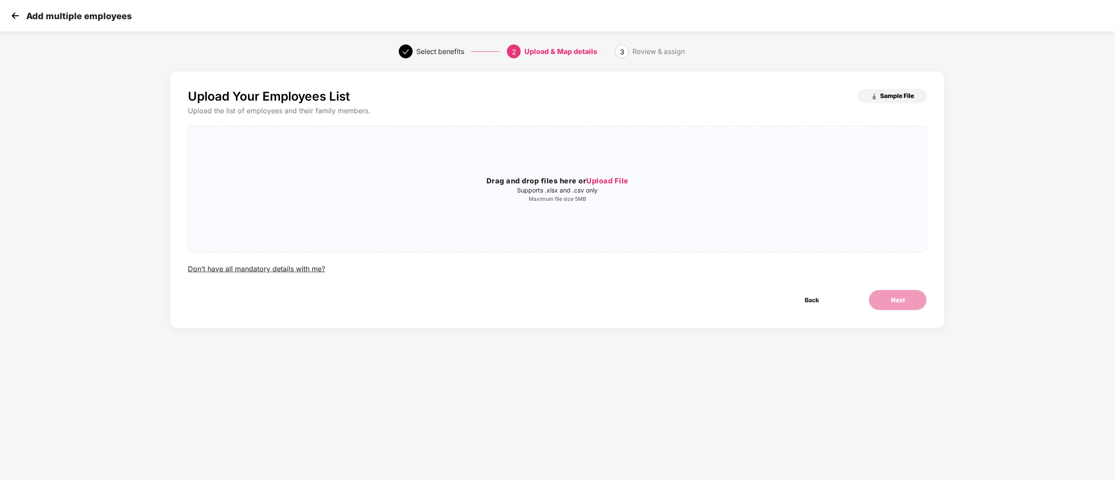
click at [886, 97] on span "Sample File" at bounding box center [897, 96] width 34 height 8
click at [13, 15] on img at bounding box center [15, 15] width 13 height 13
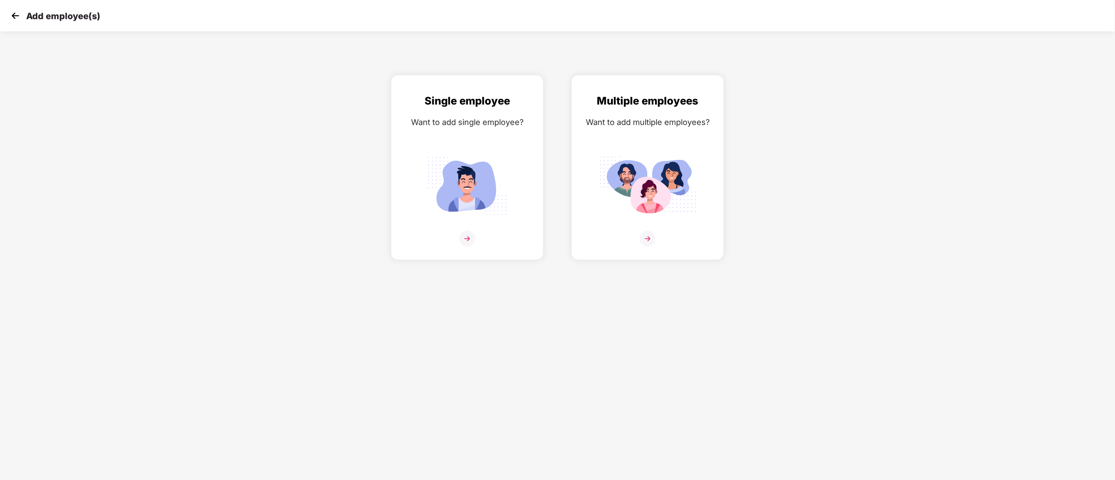
click at [13, 15] on img at bounding box center [15, 15] width 13 height 13
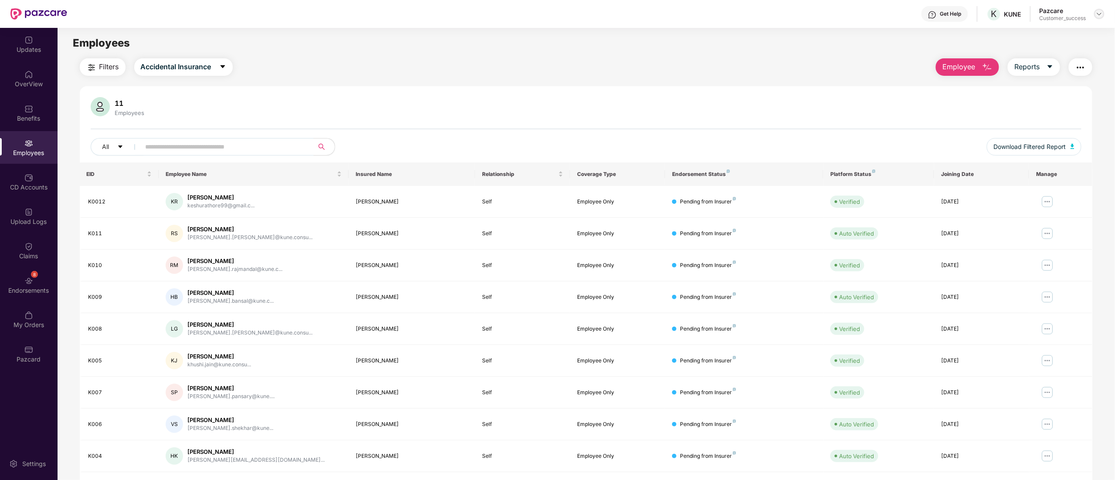
click at [1099, 17] on img at bounding box center [1099, 13] width 7 height 7
click at [1031, 34] on div "Switch to partner view" at bounding box center [1058, 34] width 113 height 17
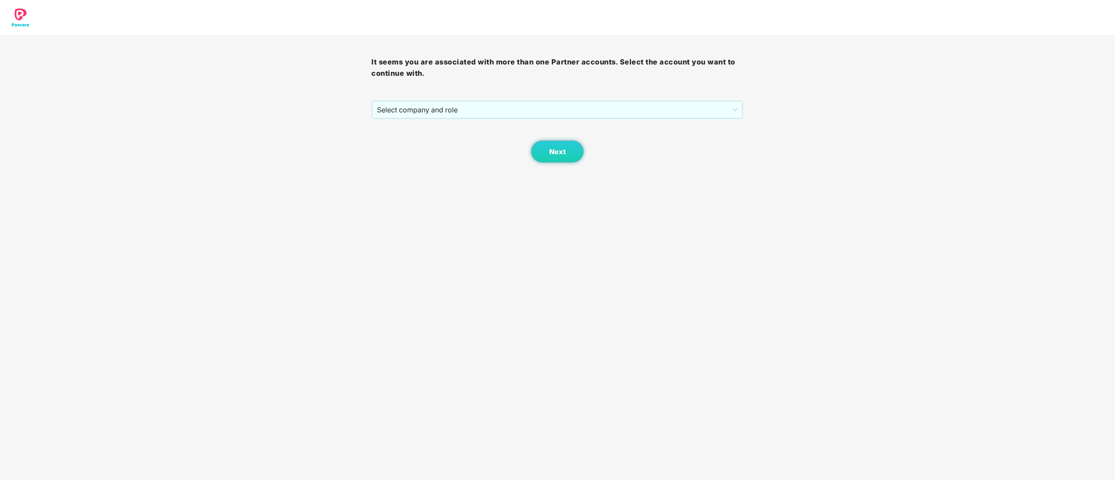
click at [386, 105] on span "Select company and role" at bounding box center [558, 110] width 361 height 17
click at [398, 144] on div "Pazcare - CUSTOMER_SUCCESS" at bounding box center [558, 141] width 361 height 10
click at [552, 154] on span "Next" at bounding box center [557, 152] width 17 height 8
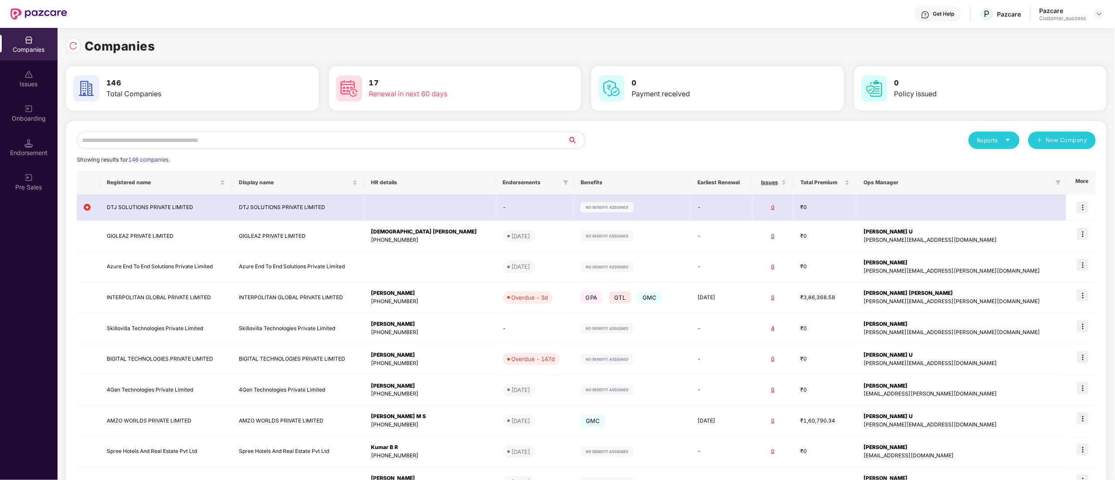
click at [174, 136] on input "text" at bounding box center [322, 140] width 491 height 17
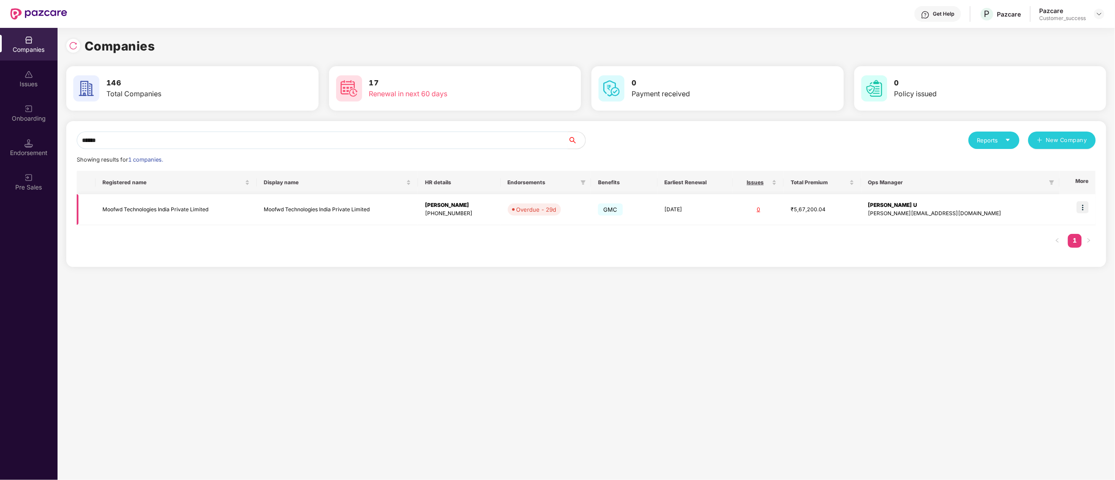
type input "******"
click at [1087, 205] on img at bounding box center [1083, 207] width 12 height 12
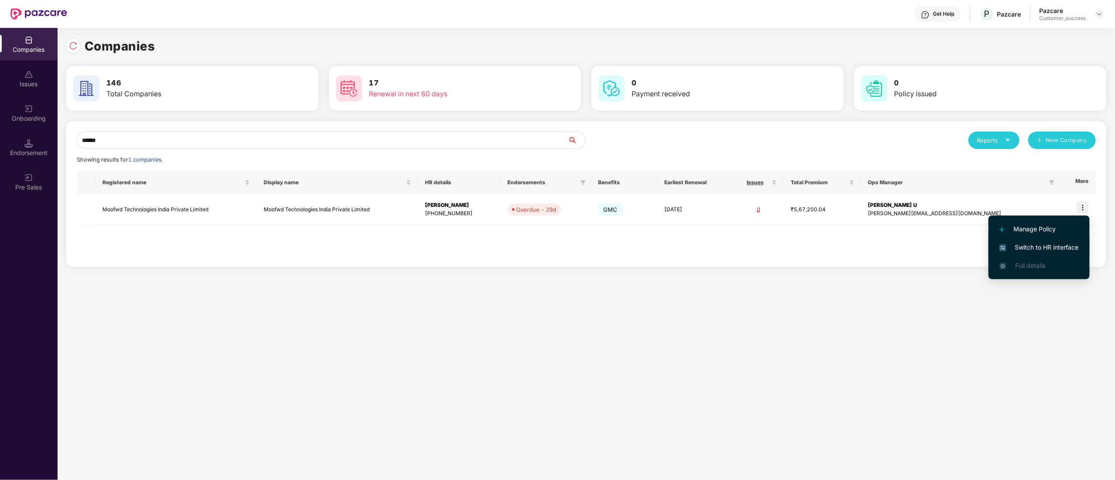
click at [1059, 249] on span "Switch to HR interface" at bounding box center [1039, 248] width 79 height 10
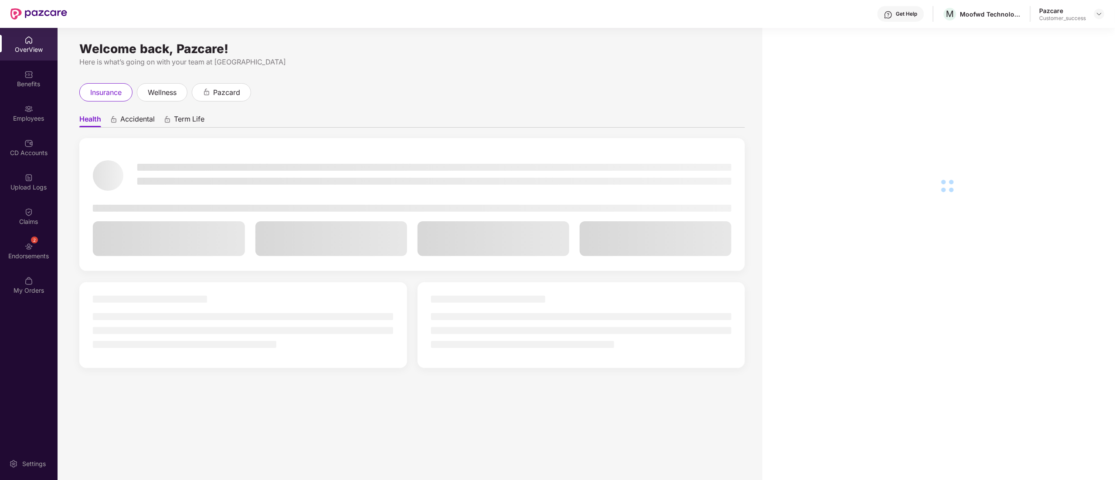
click at [20, 115] on div "Employees" at bounding box center [29, 118] width 58 height 9
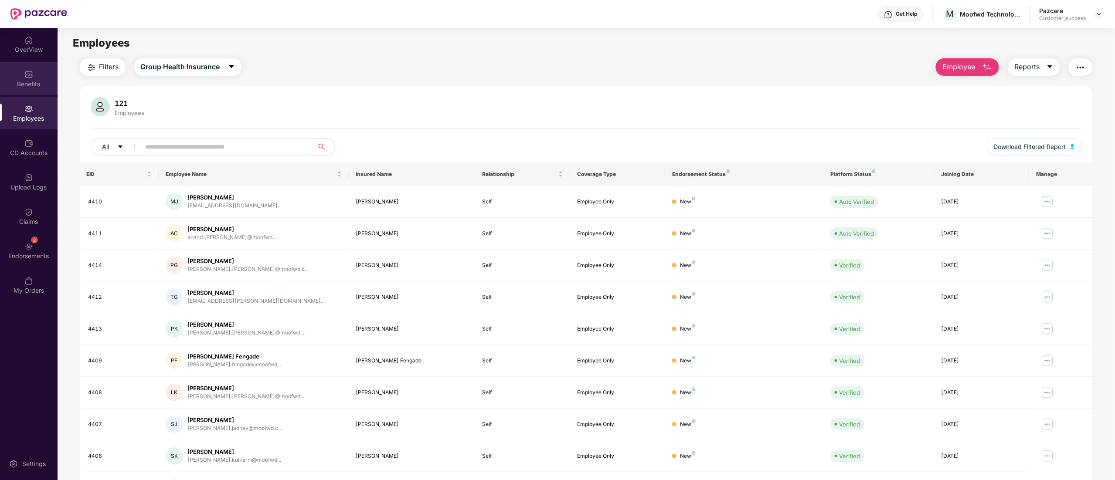
click at [23, 78] on div "Benefits" at bounding box center [29, 78] width 58 height 33
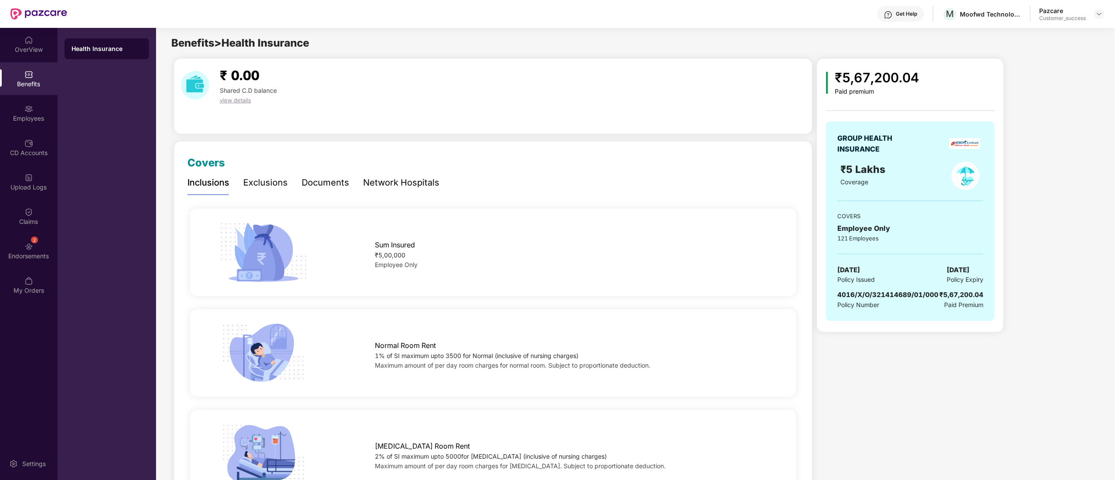
click at [900, 294] on span "4016/X/O/321414689/01/000" at bounding box center [888, 295] width 101 height 8
copy span "4016/X/O/321414689/01/000"
click at [1100, 18] on div at bounding box center [1099, 14] width 10 height 10
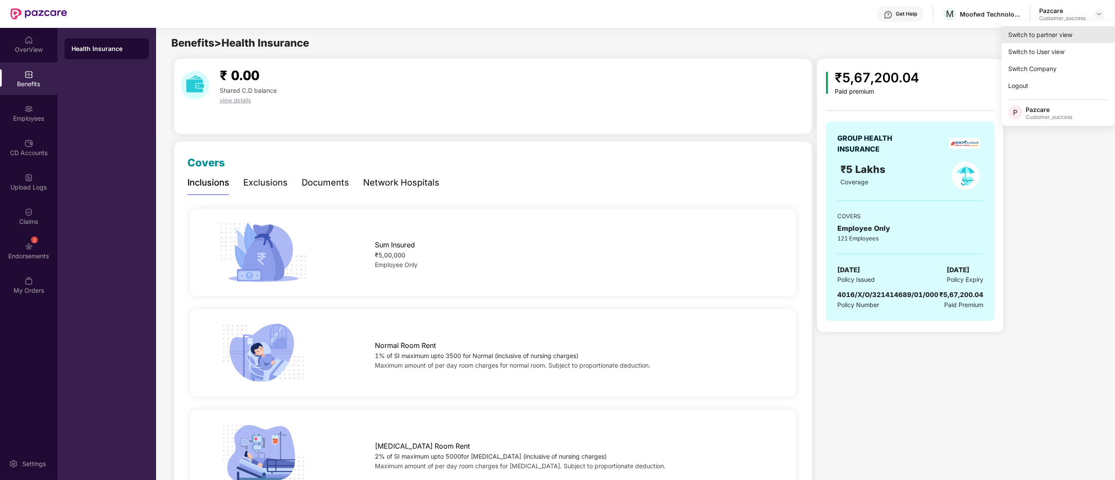
click at [1061, 32] on div "Switch to partner view" at bounding box center [1058, 34] width 113 height 17
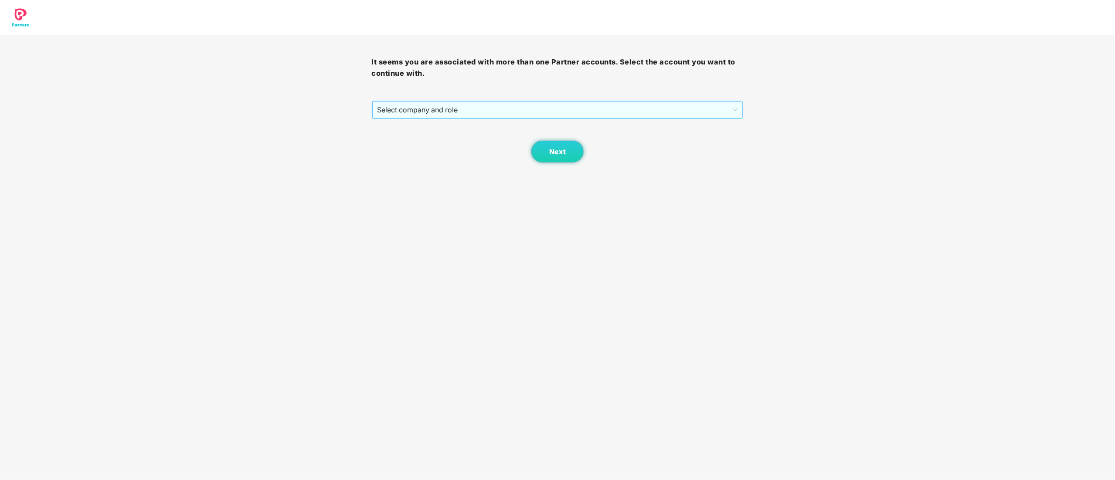
click at [520, 108] on span "Select company and role" at bounding box center [558, 110] width 361 height 17
click at [451, 146] on div "Pazcare - CUSTOMER_SUCCESS" at bounding box center [558, 141] width 372 height 14
click at [554, 155] on span "Next" at bounding box center [557, 152] width 17 height 8
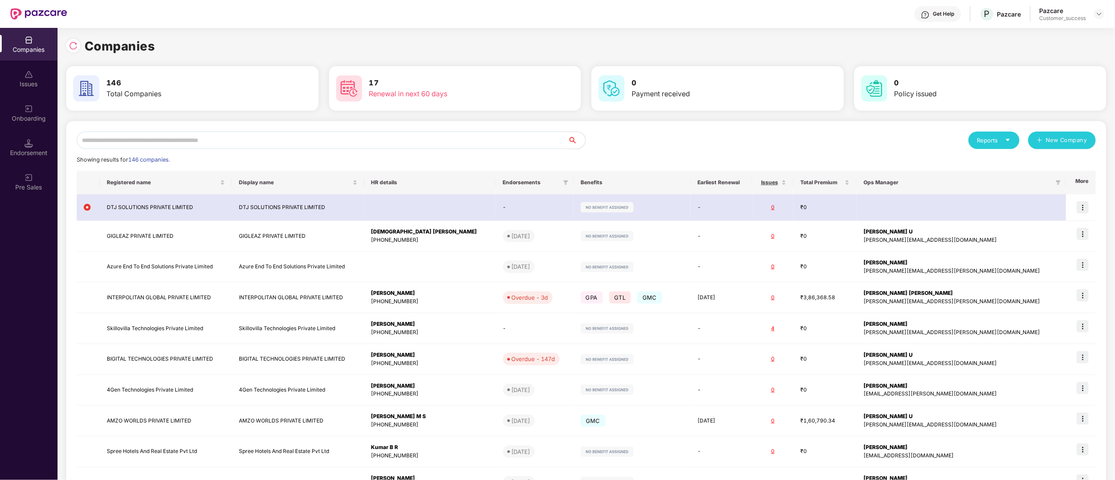
click at [224, 141] on input "text" at bounding box center [322, 140] width 491 height 17
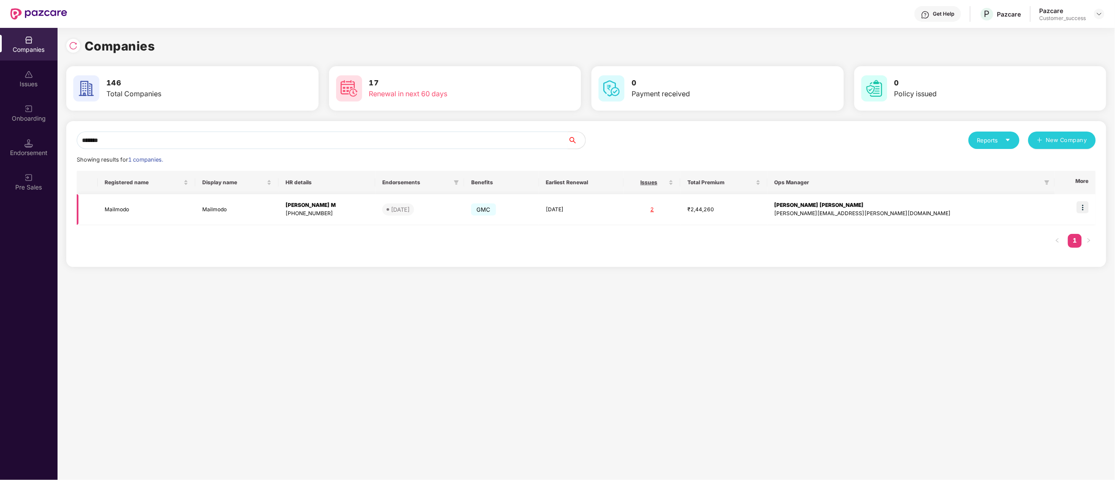
type input "*******"
click at [1085, 214] on img at bounding box center [1083, 207] width 12 height 12
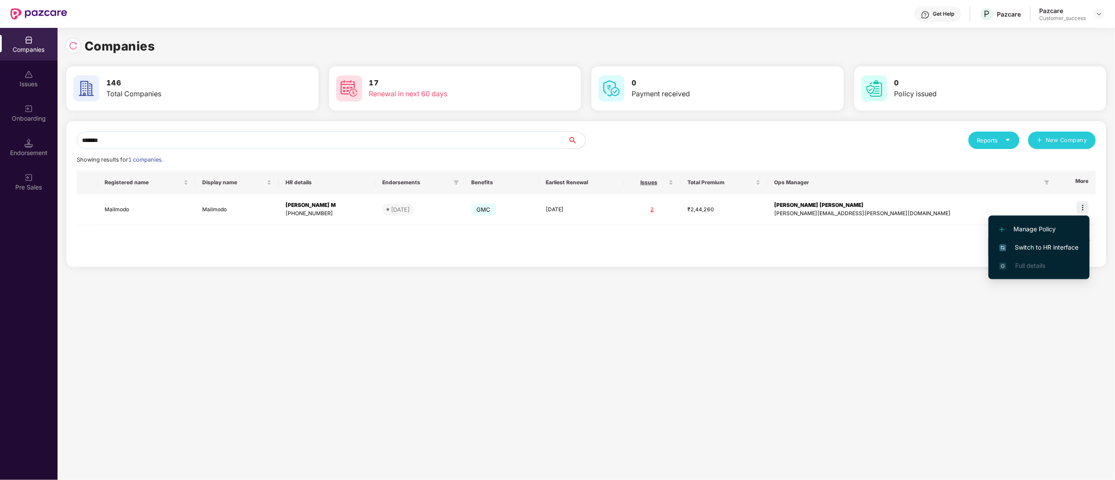
click at [1019, 245] on span "Switch to HR interface" at bounding box center [1039, 248] width 79 height 10
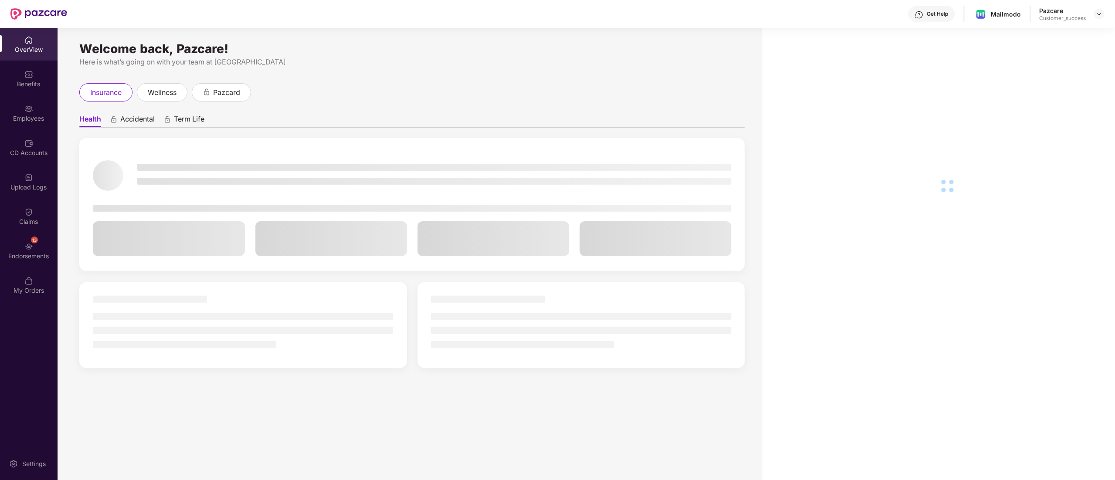
click at [36, 117] on div "Employees" at bounding box center [29, 118] width 58 height 9
